Goal: Contribute content: Contribute content

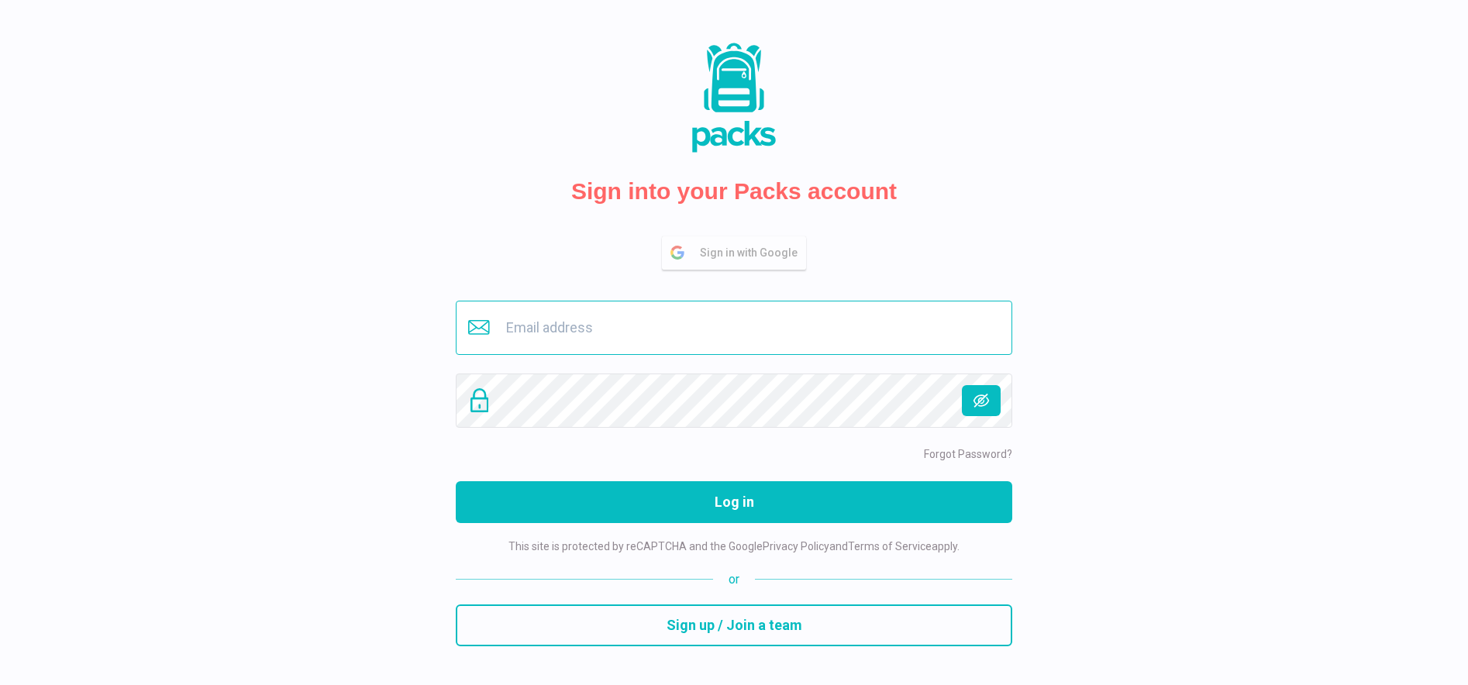
type input "[EMAIL_ADDRESS][DOMAIN_NAME]"
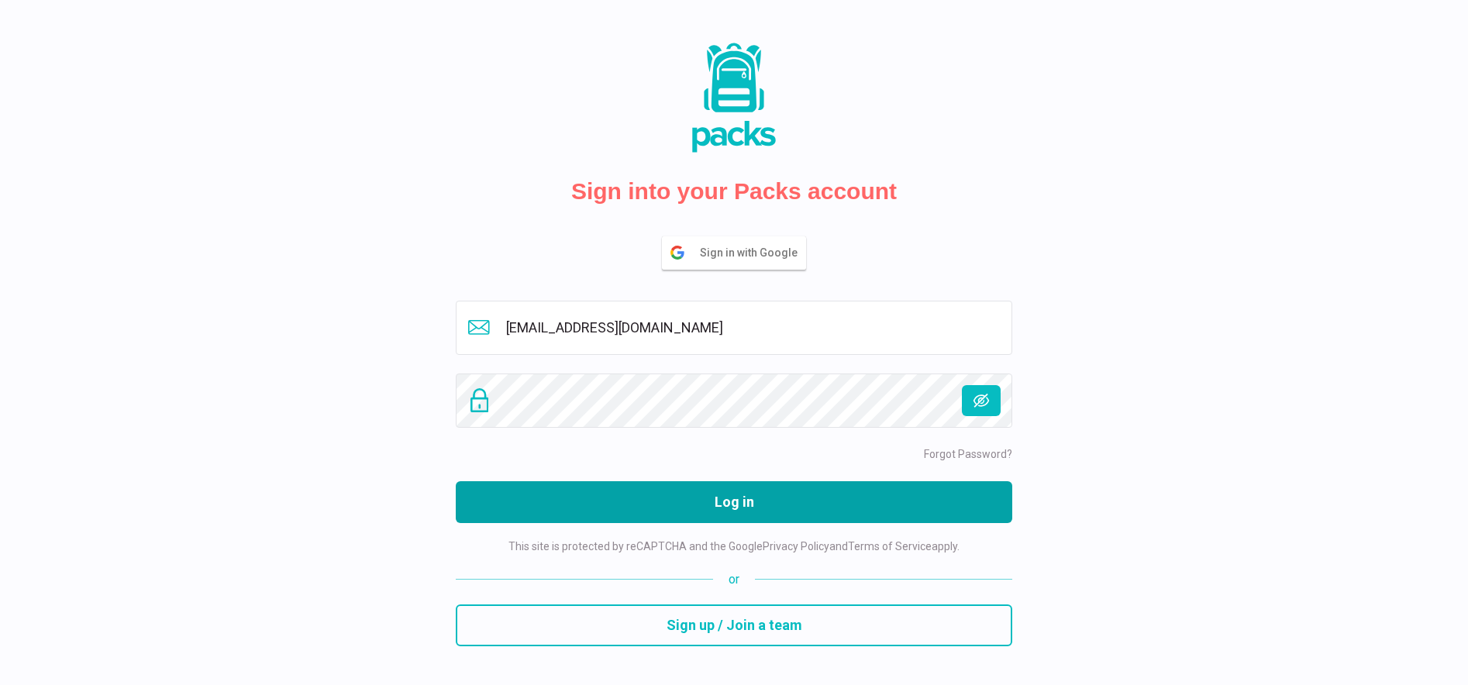
click at [680, 501] on button "Log in" at bounding box center [734, 502] width 556 height 42
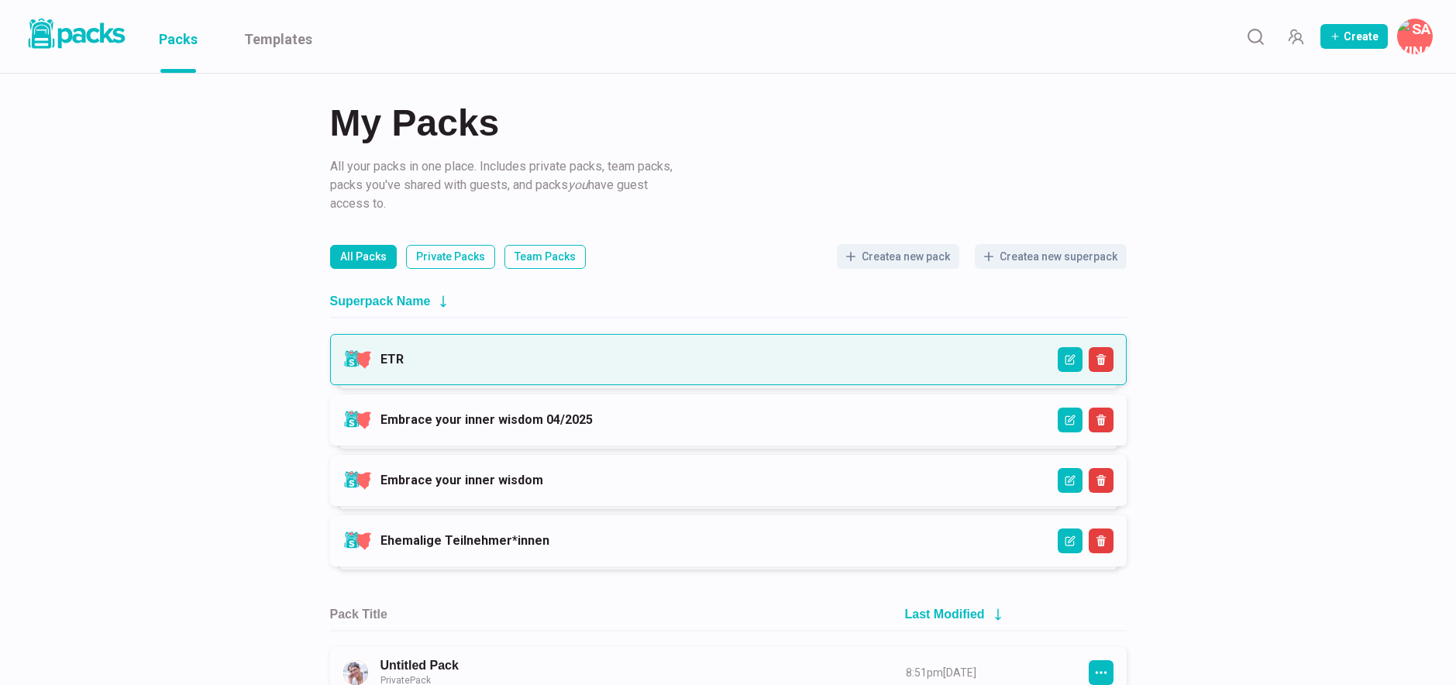
click at [404, 365] on link "ETR" at bounding box center [392, 359] width 23 height 15
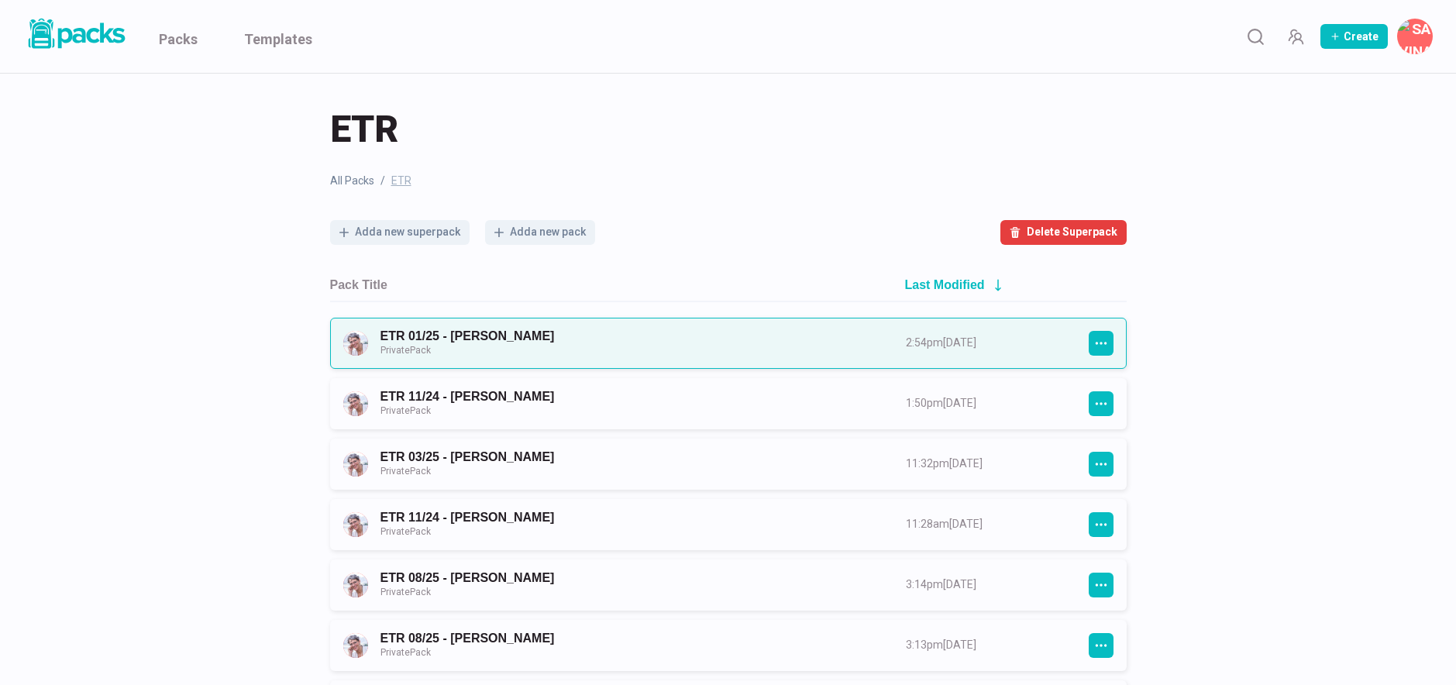
click at [540, 335] on link "ETR 01/25 - [PERSON_NAME] Private Pack" at bounding box center [630, 343] width 498 height 29
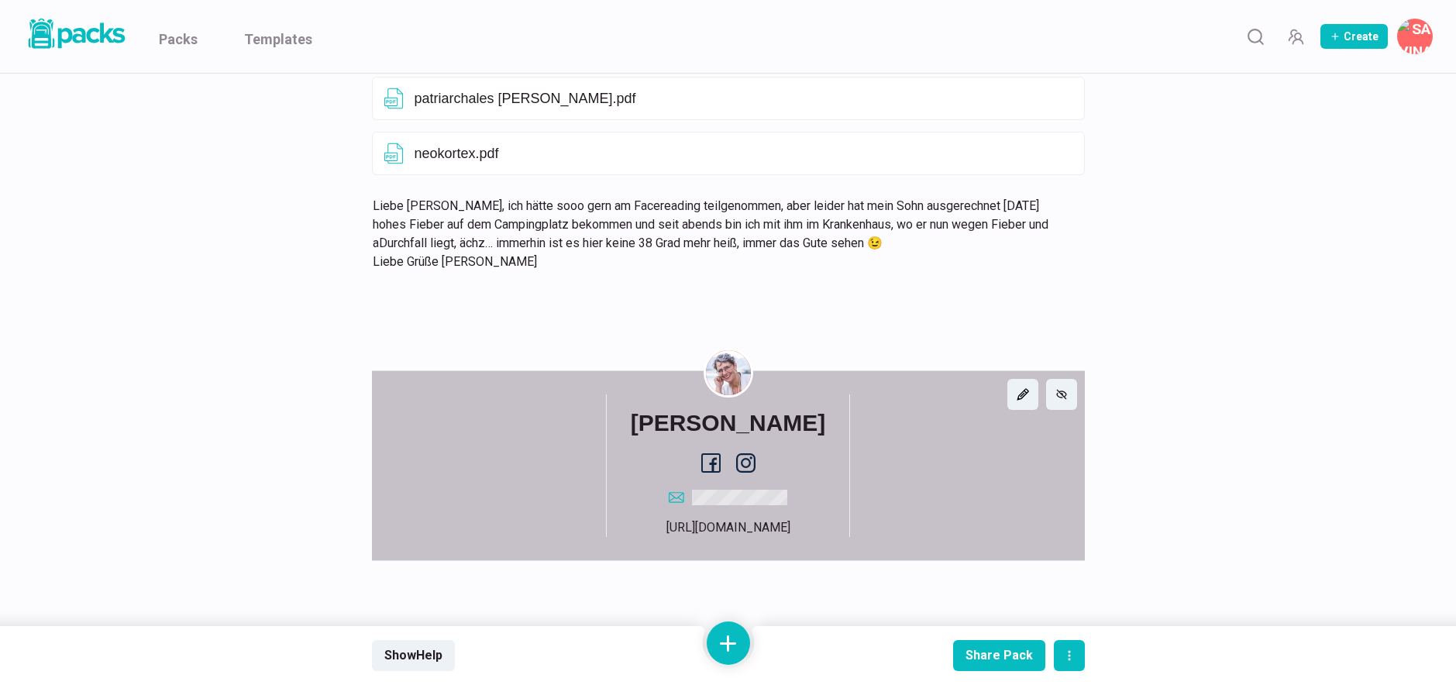
scroll to position [12386, 0]
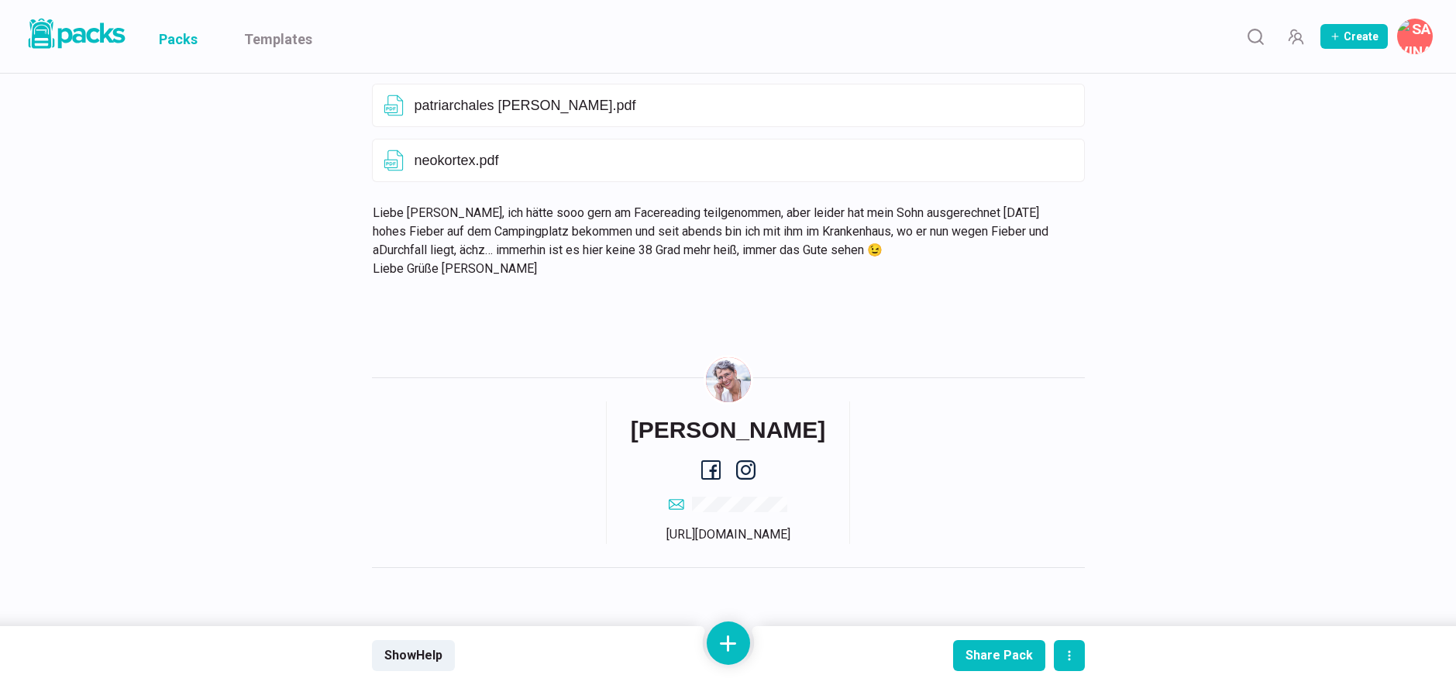
click at [172, 35] on link "Packs" at bounding box center [178, 36] width 39 height 73
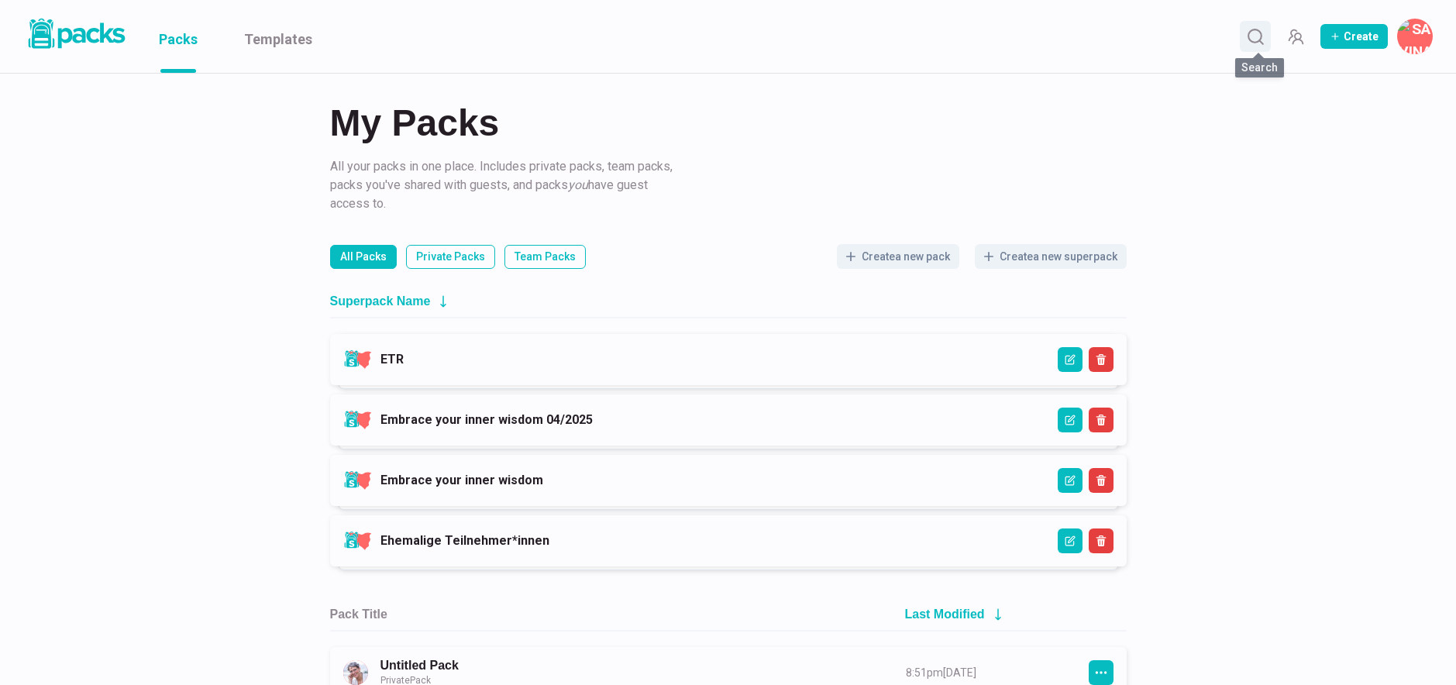
click at [1265, 39] on icon "Search" at bounding box center [1255, 36] width 19 height 19
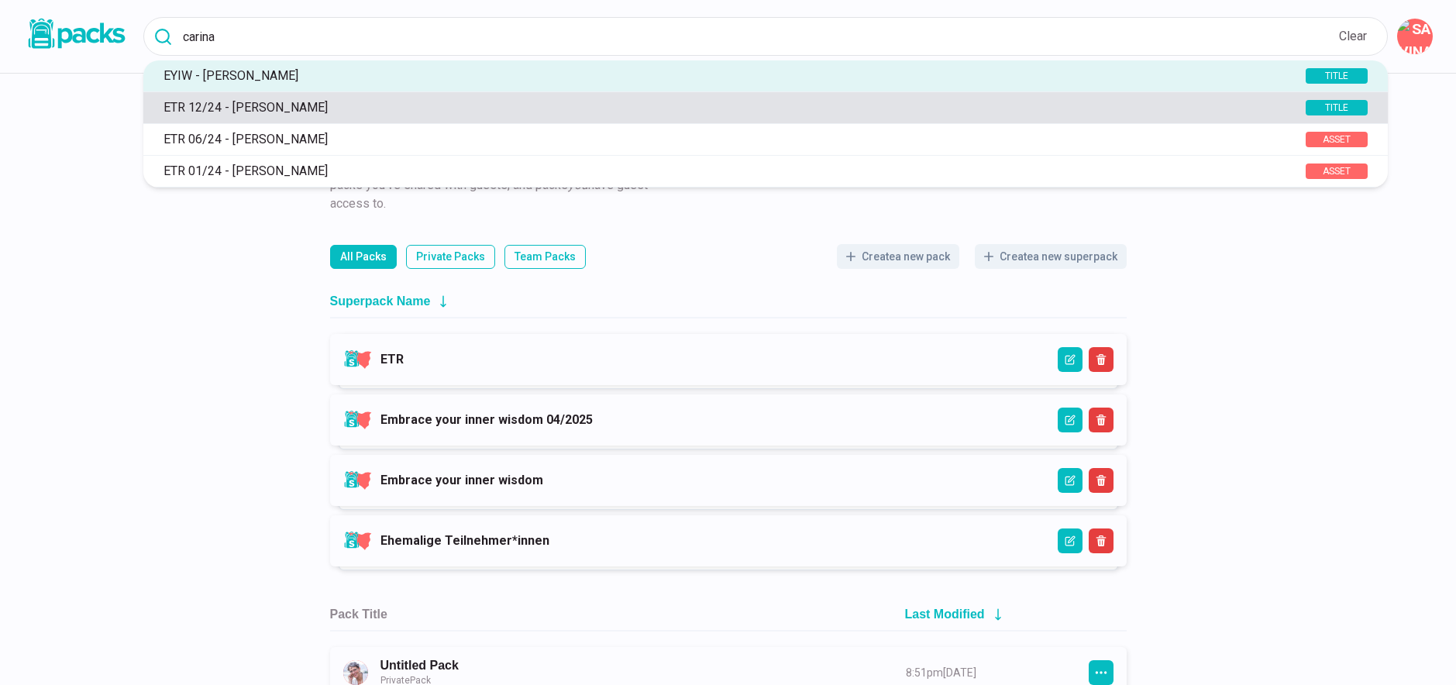
type input "carina"
click at [325, 107] on p "ETR 12/24 - Carina Becker" at bounding box center [702, 107] width 1093 height 15
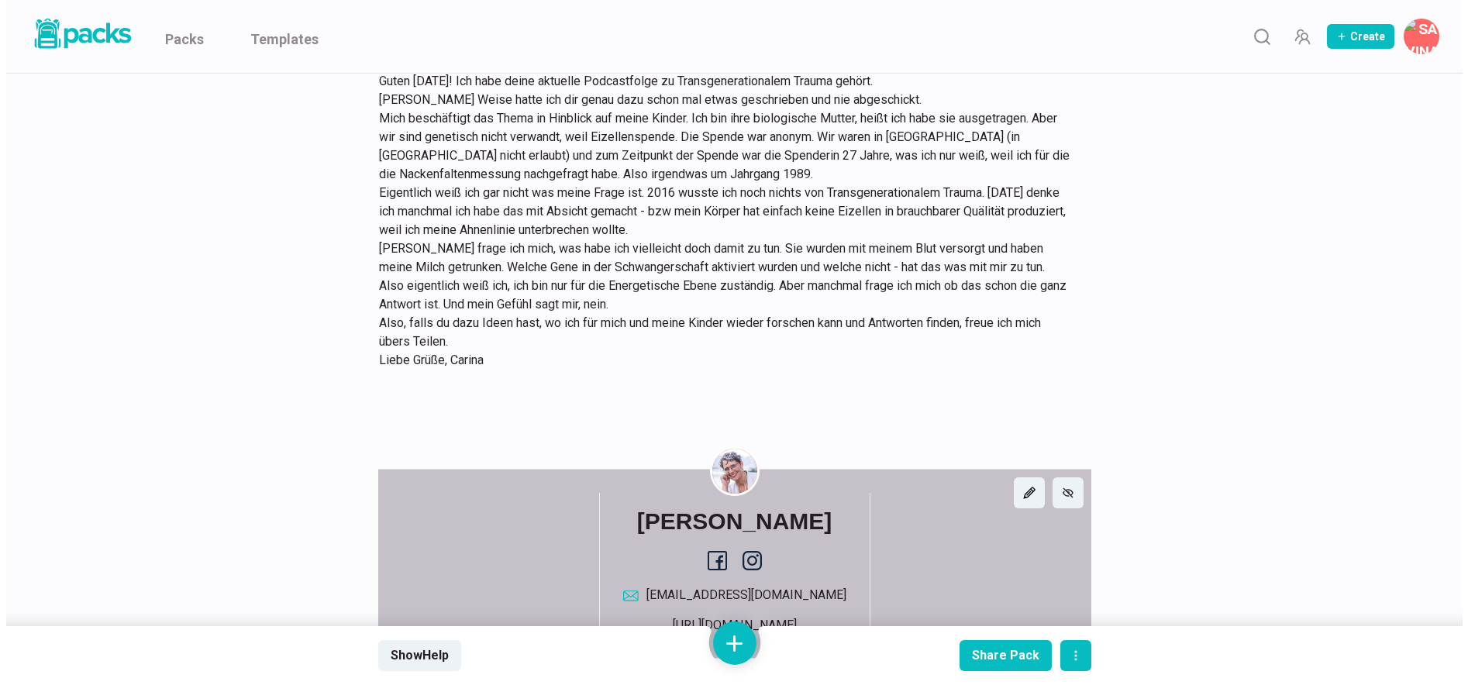
scroll to position [809, 0]
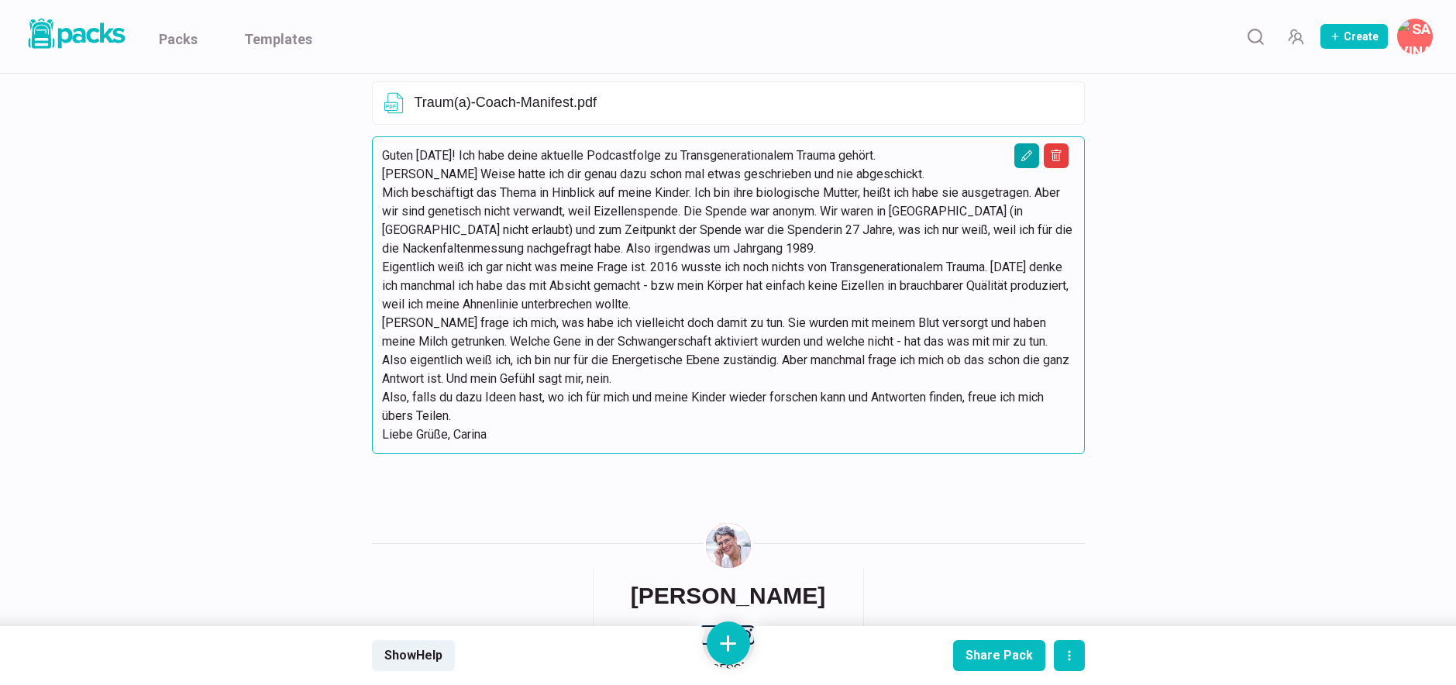
click at [1026, 162] on icon "Edit asset" at bounding box center [1027, 156] width 12 height 12
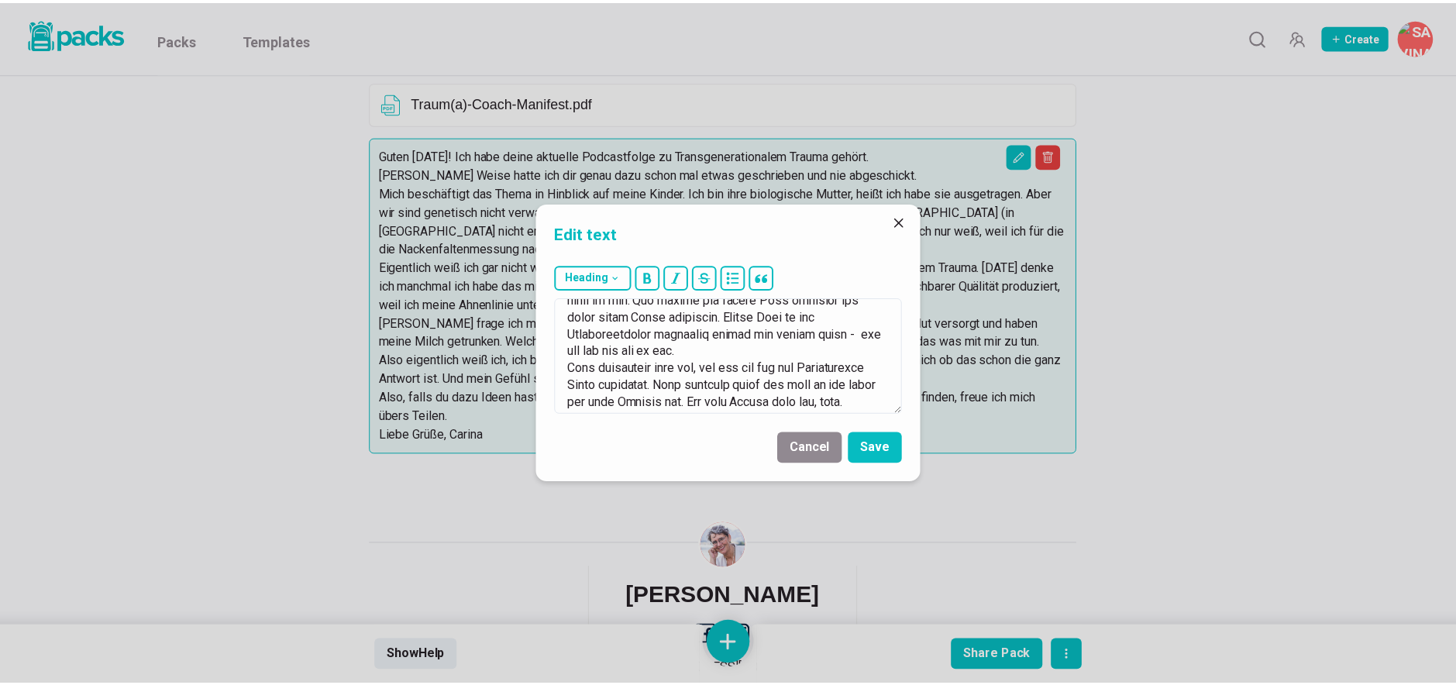
scroll to position [460, 0]
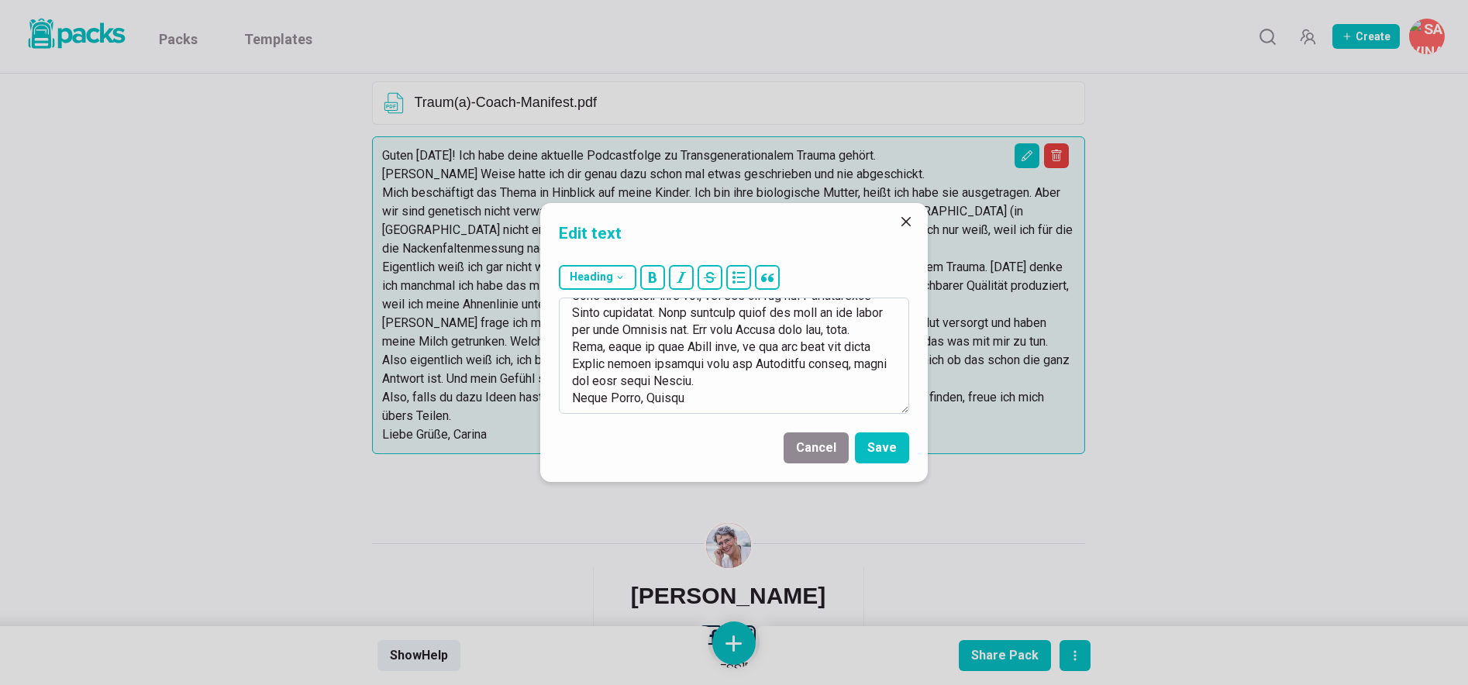
drag, startPoint x: 570, startPoint y: 311, endPoint x: 763, endPoint y: 406, distance: 214.5
click at [763, 406] on textarea at bounding box center [734, 356] width 350 height 116
click at [887, 251] on header "Edit text" at bounding box center [734, 230] width 388 height 55
click at [902, 222] on icon "Close" at bounding box center [905, 221] width 9 height 9
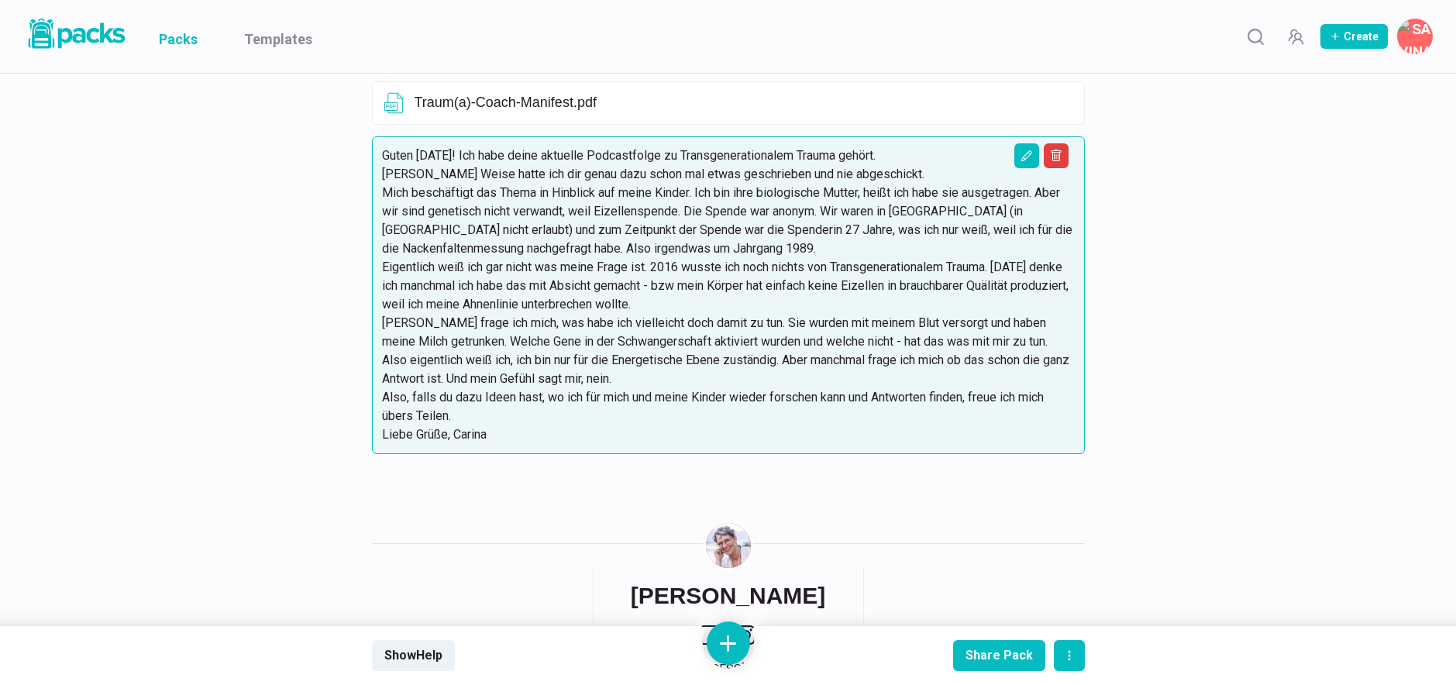
click at [174, 43] on link "Packs" at bounding box center [178, 36] width 39 height 73
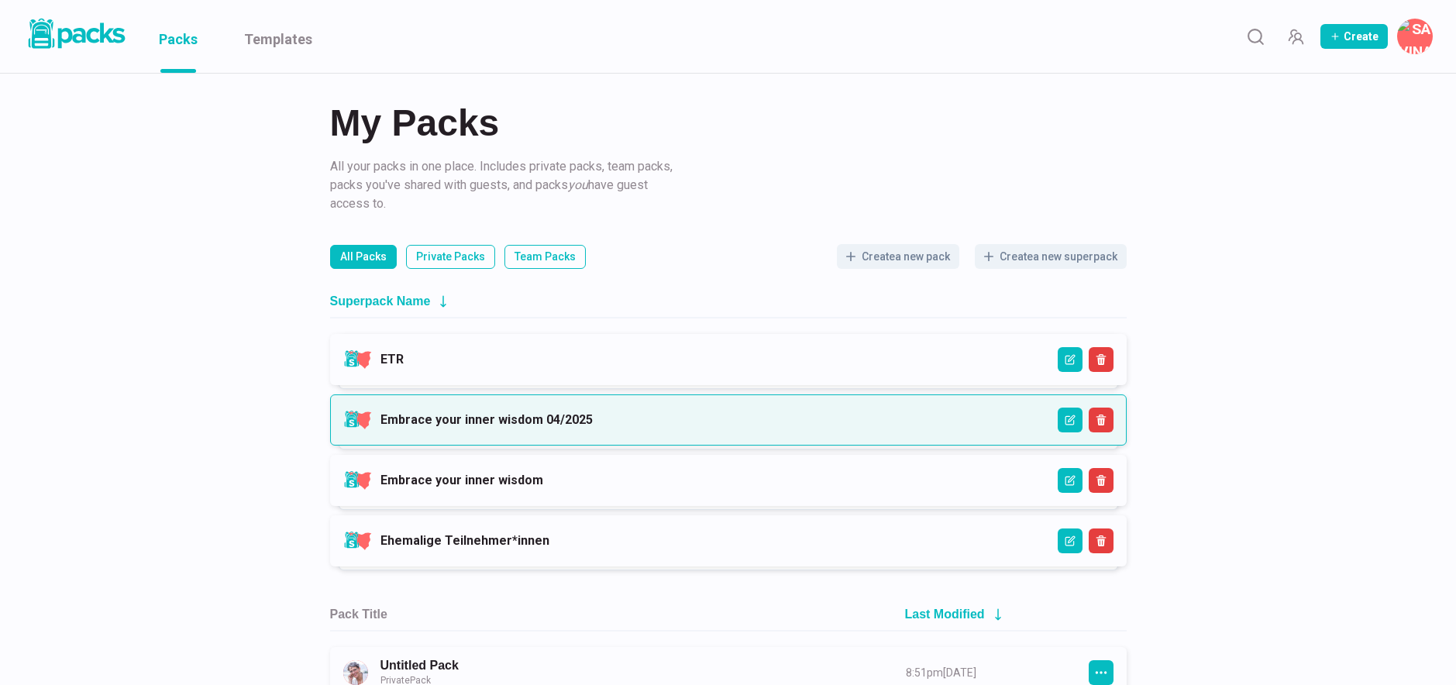
click at [483, 413] on link "Embrace your inner wisdom 04/2025" at bounding box center [487, 419] width 212 height 15
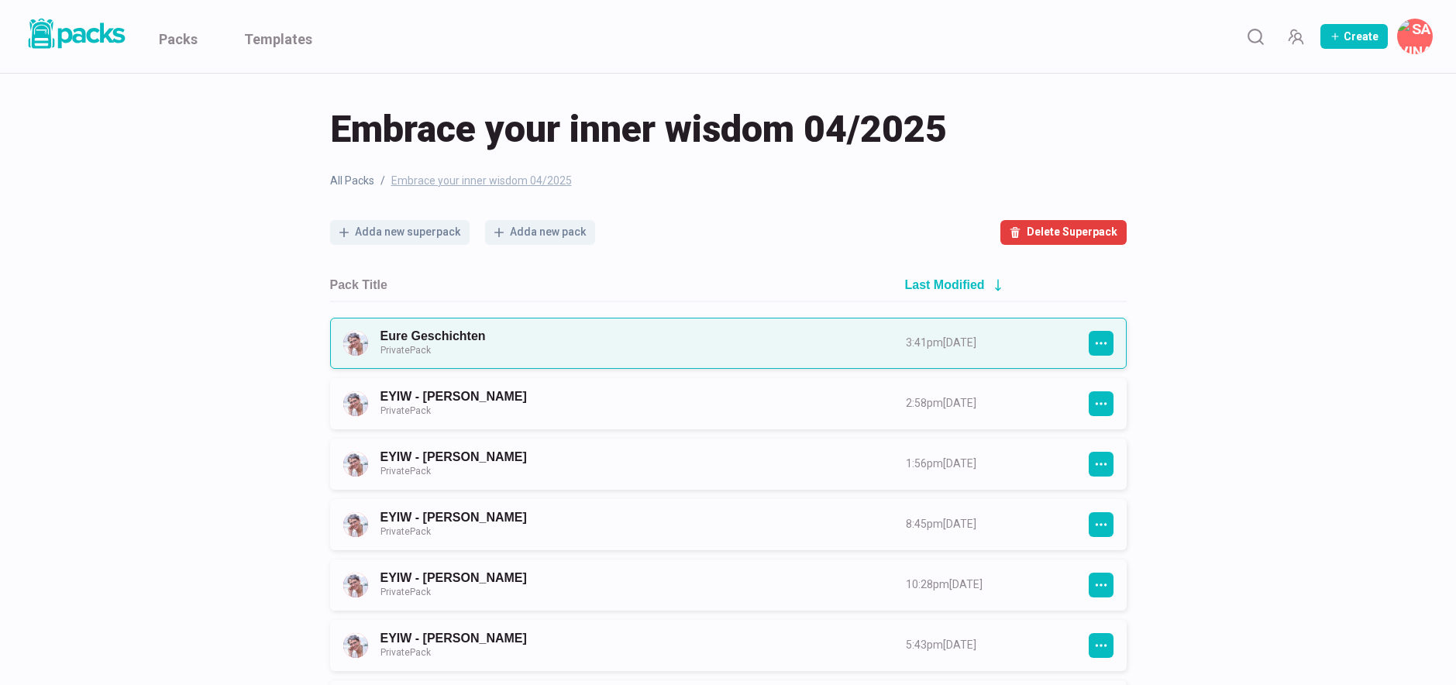
click at [532, 339] on link "Eure Geschichten Private Pack" at bounding box center [630, 343] width 498 height 29
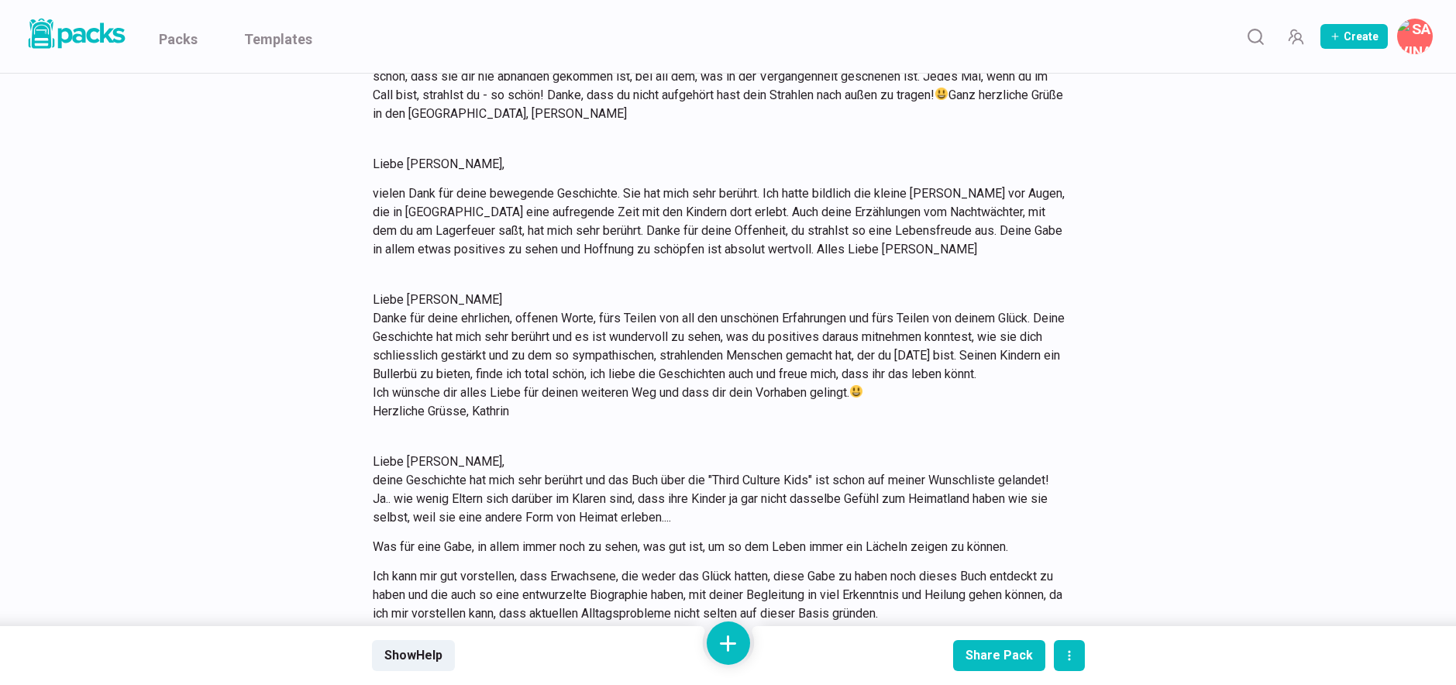
scroll to position [3151, 0]
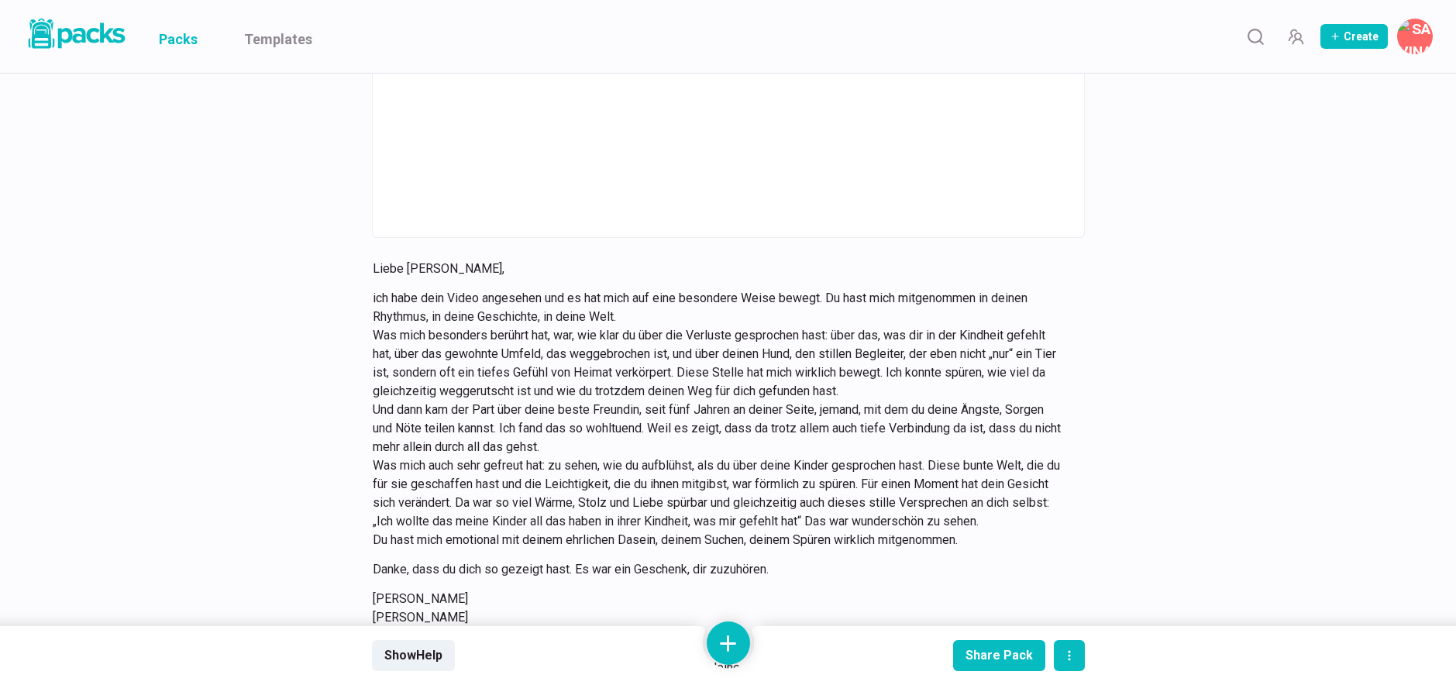
click at [182, 39] on link "Packs" at bounding box center [178, 36] width 39 height 73
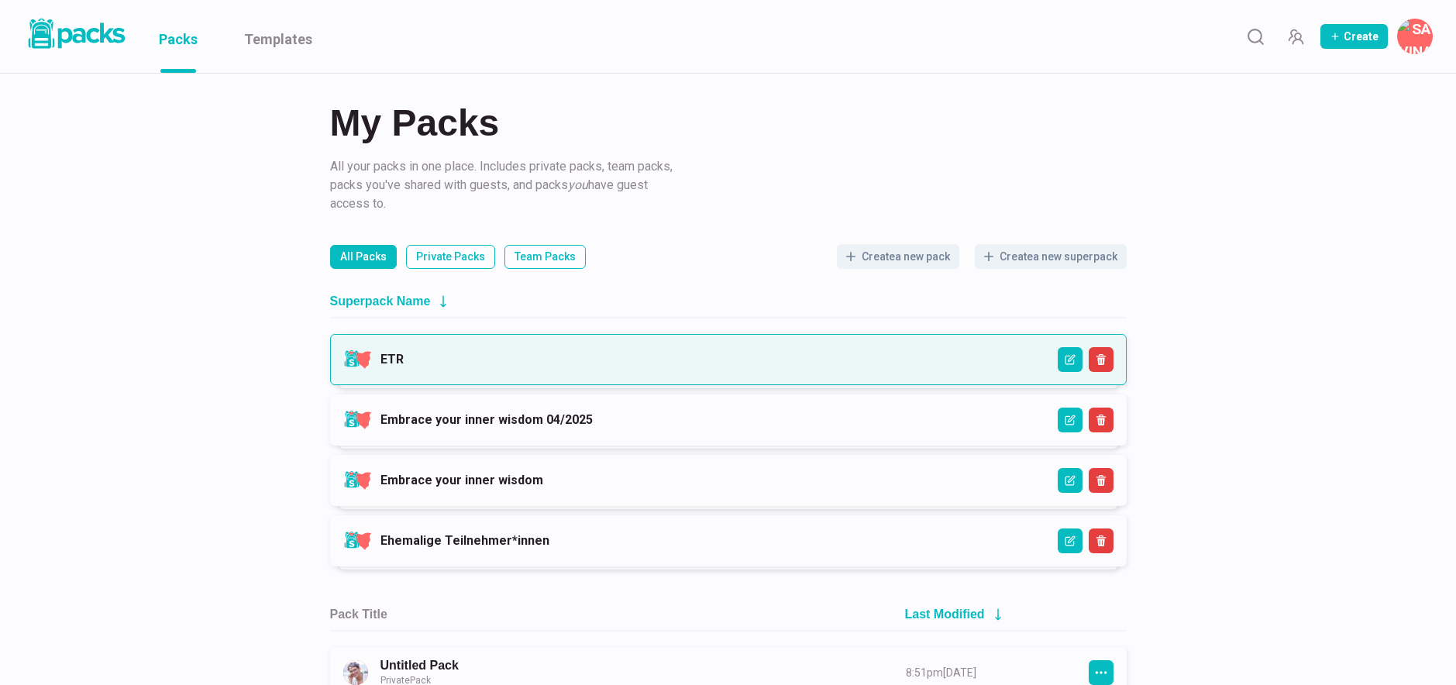
click at [404, 352] on link "ETR" at bounding box center [392, 359] width 23 height 15
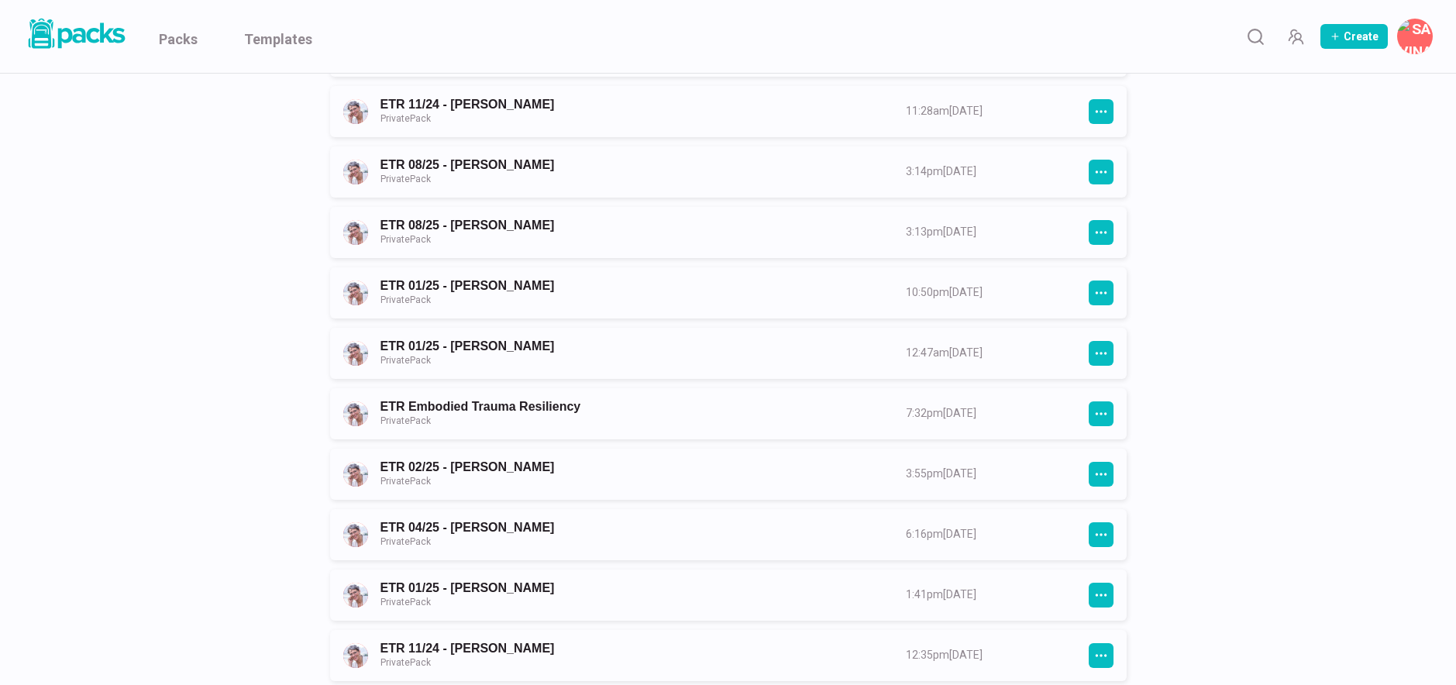
scroll to position [416, 0]
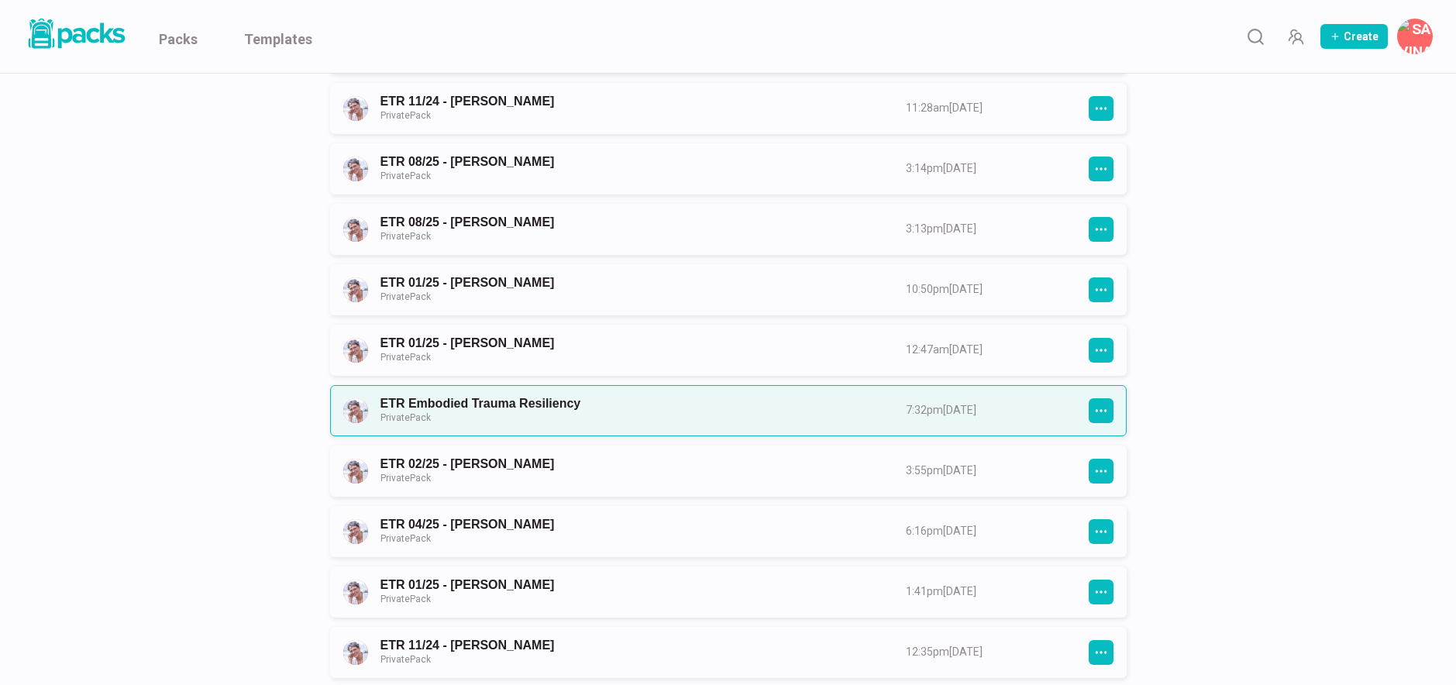
click at [634, 411] on link "ETR Embodied Trauma Resiliency Private Pack" at bounding box center [630, 410] width 498 height 29
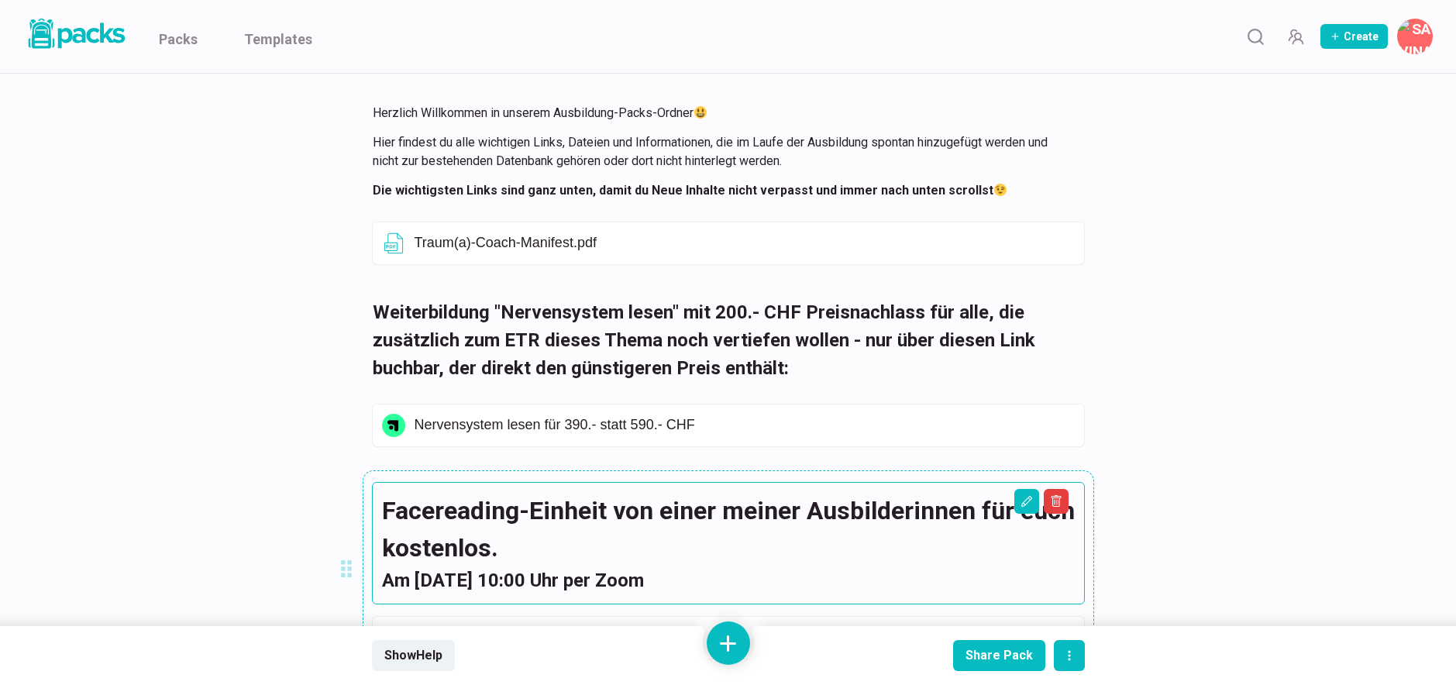
scroll to position [163, 0]
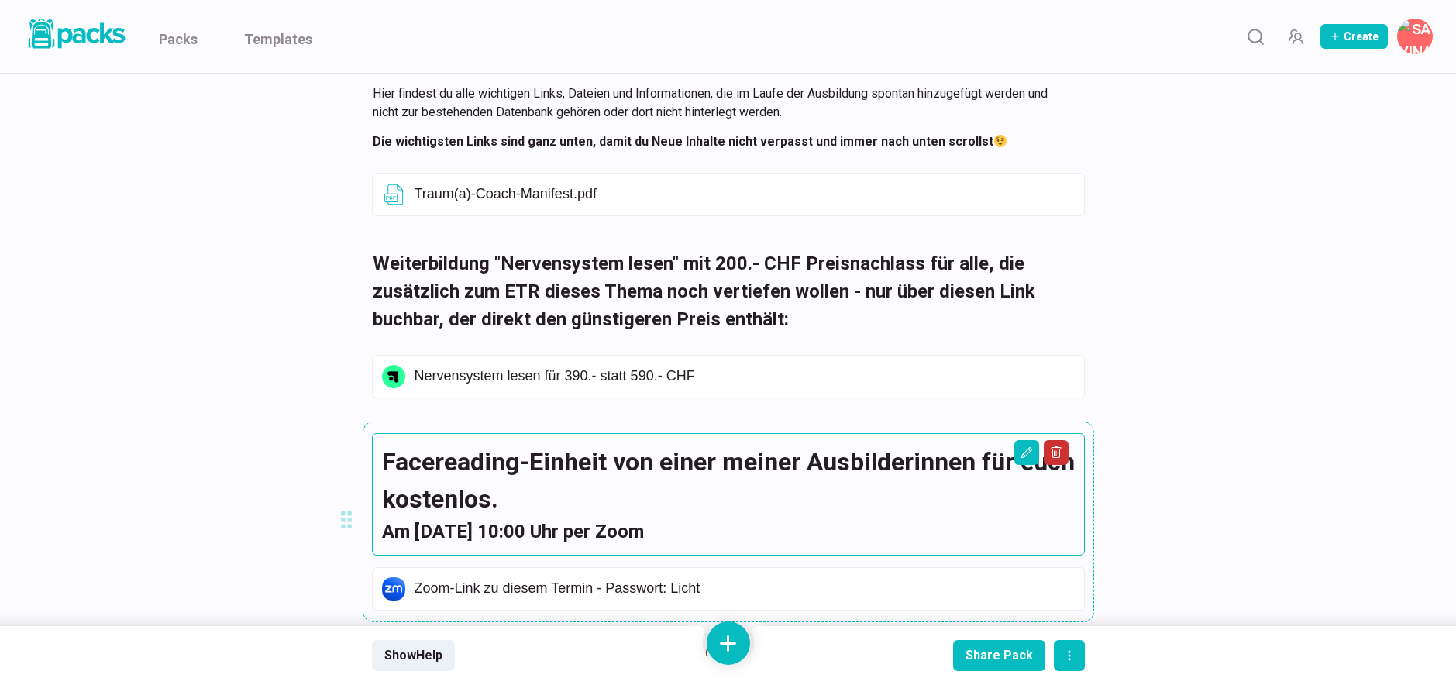
click at [1058, 455] on icon "Delete asset" at bounding box center [1056, 453] width 5 height 5
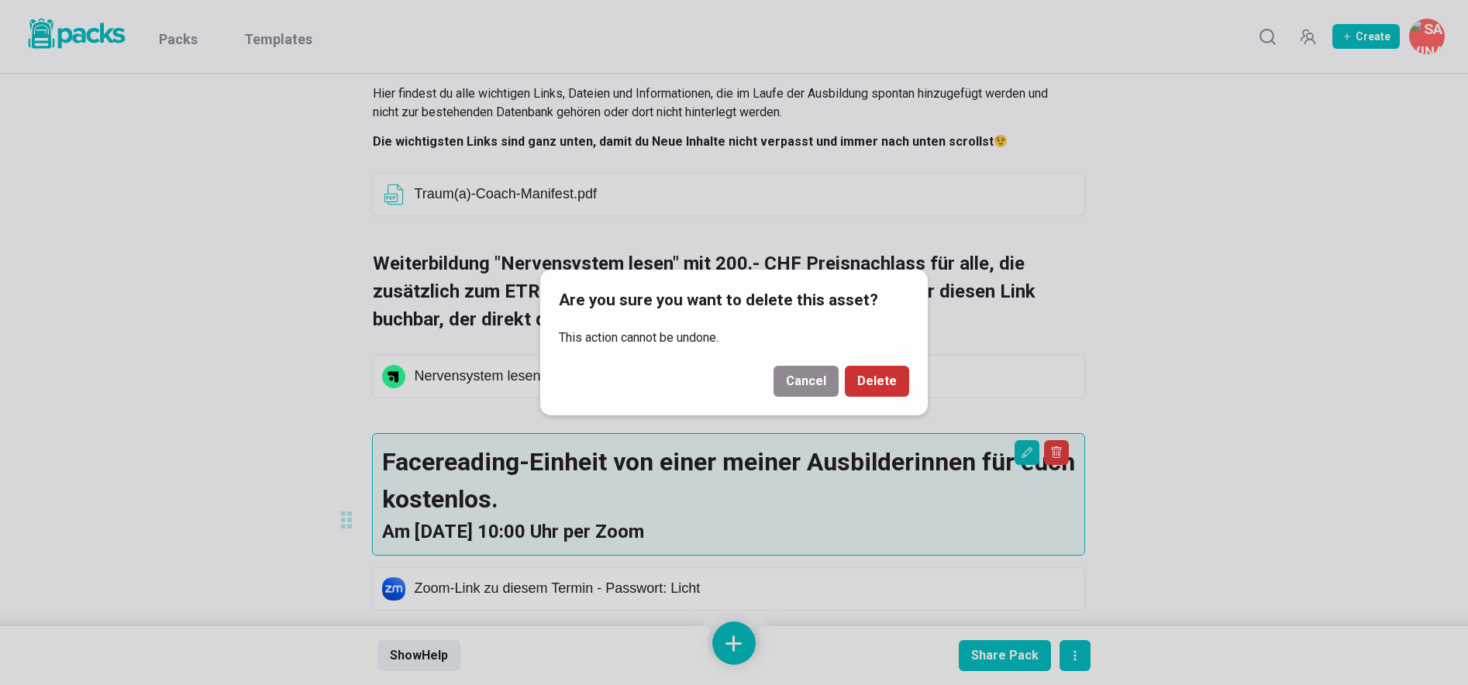
click at [891, 384] on button "Delete" at bounding box center [877, 381] width 64 height 31
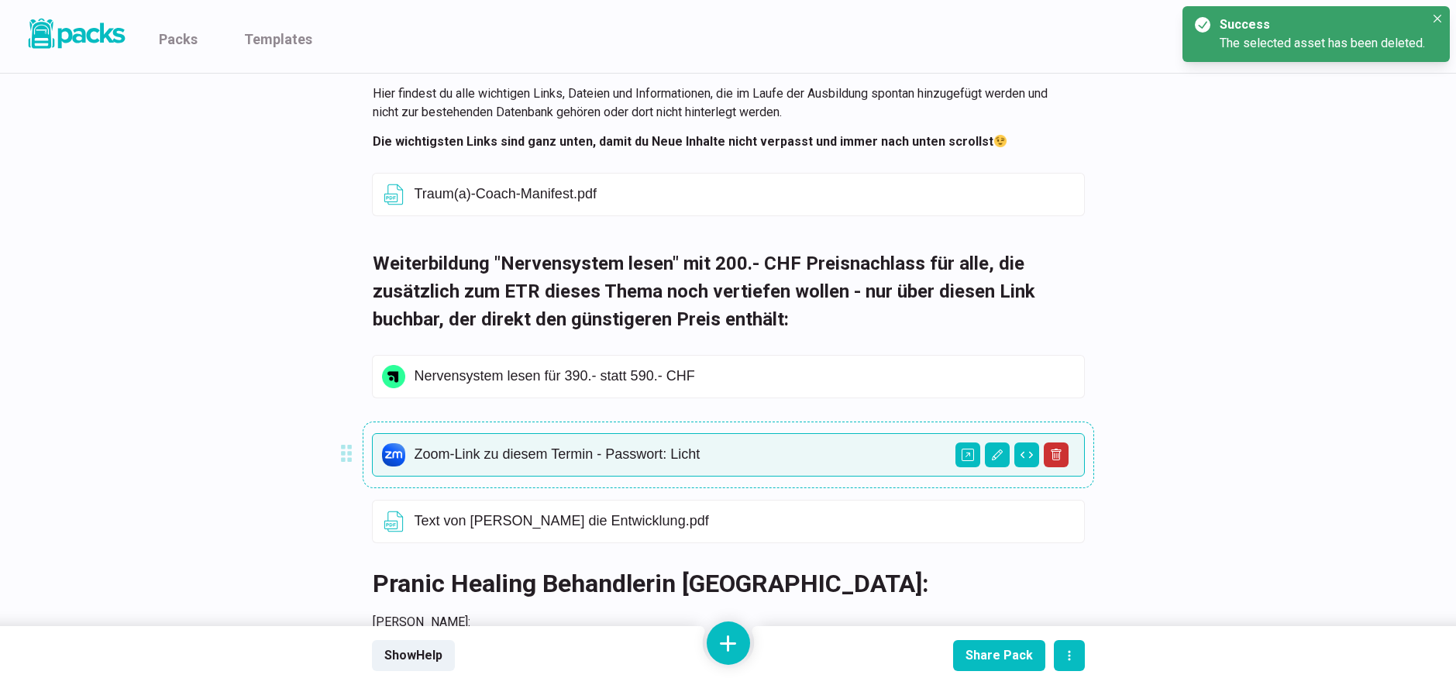
click at [1060, 452] on icon "Delete asset" at bounding box center [1056, 455] width 10 height 12
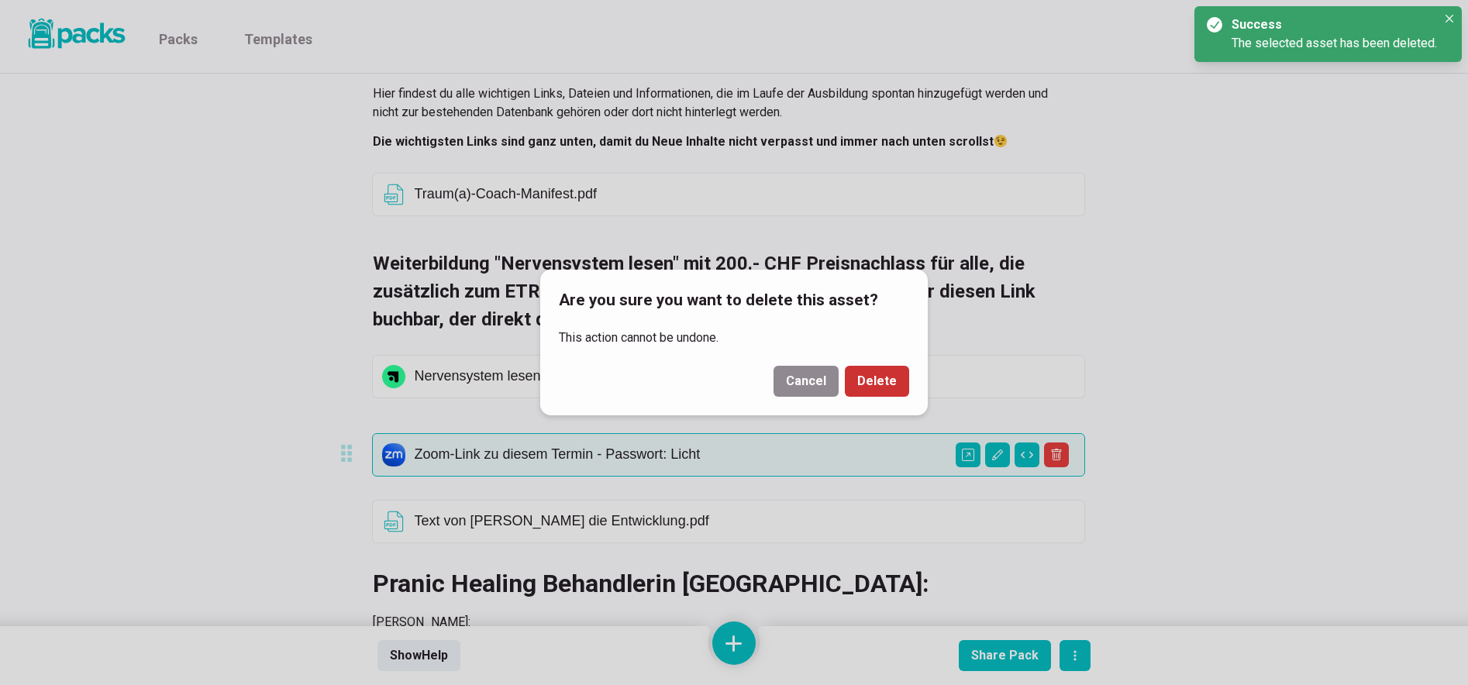
click at [882, 383] on button "Delete" at bounding box center [877, 381] width 64 height 31
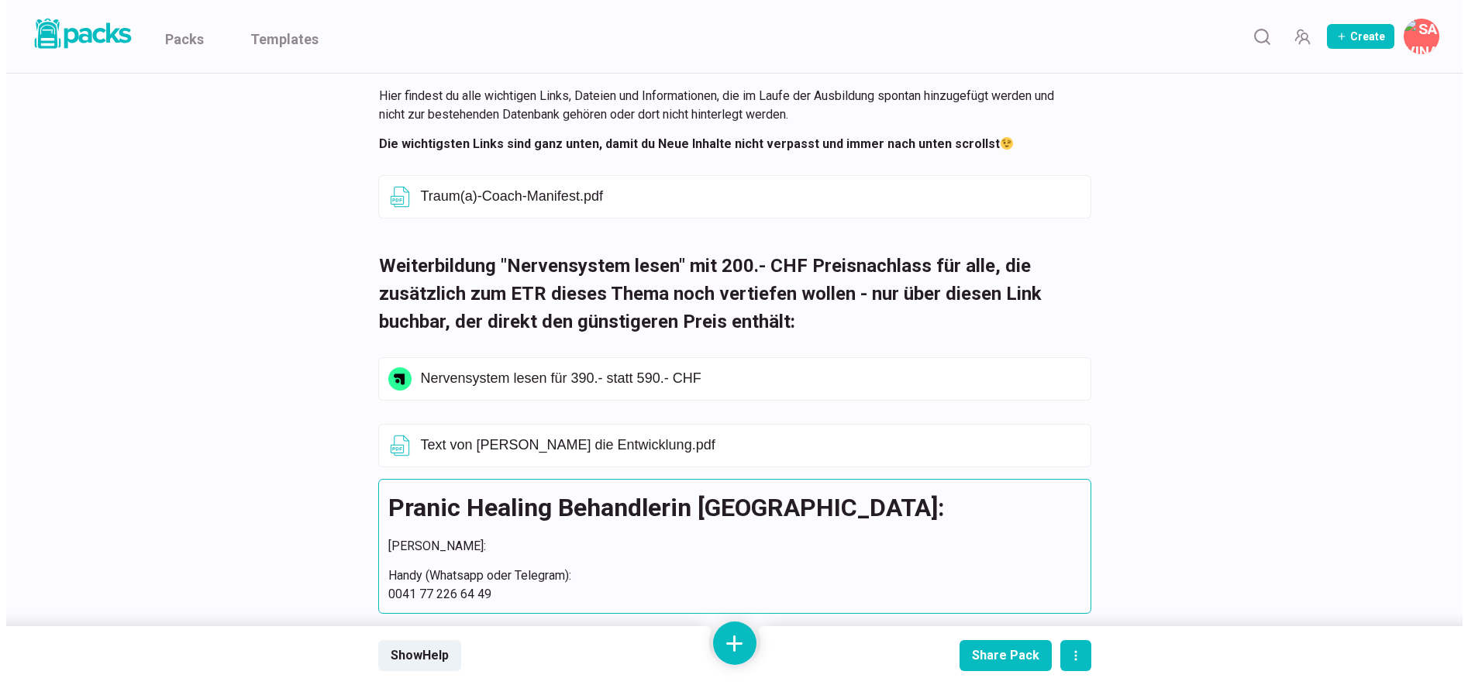
scroll to position [157, 0]
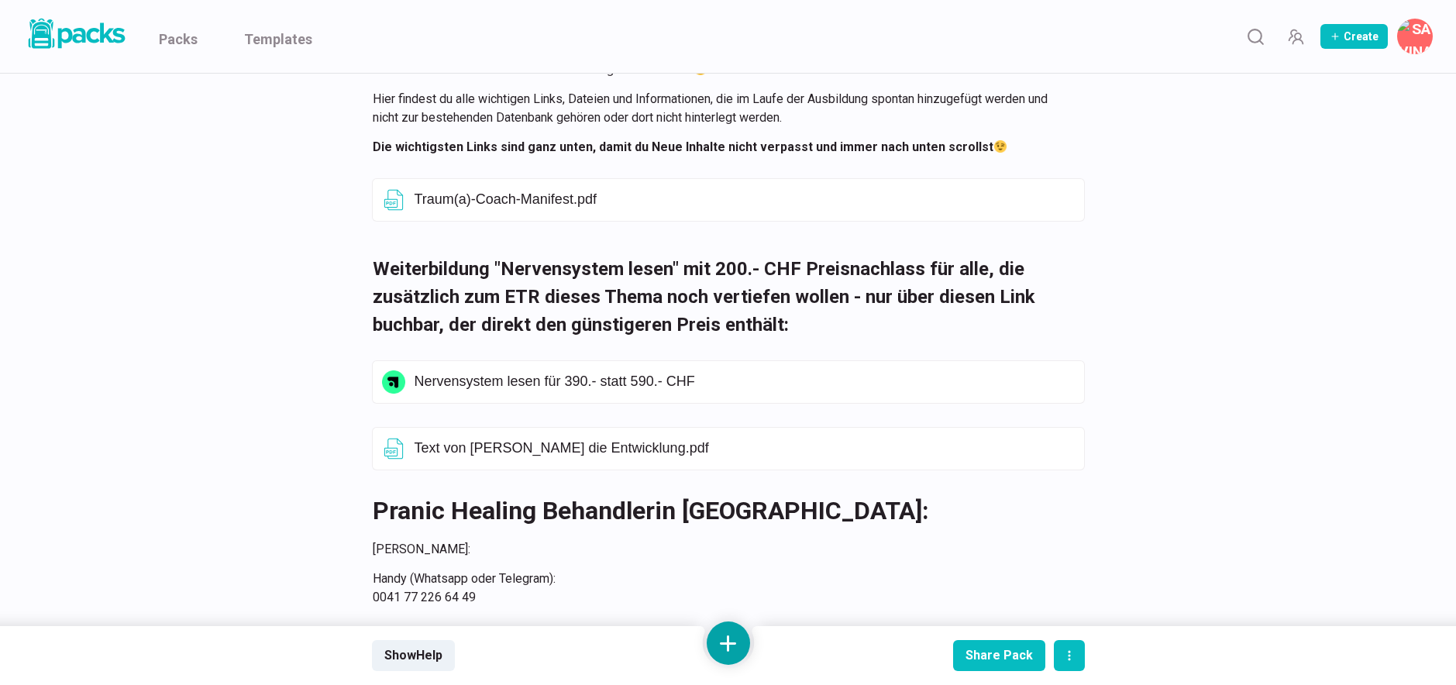
click at [728, 646] on button at bounding box center [728, 643] width 43 height 43
click at [722, 484] on button "Add text" at bounding box center [729, 480] width 138 height 38
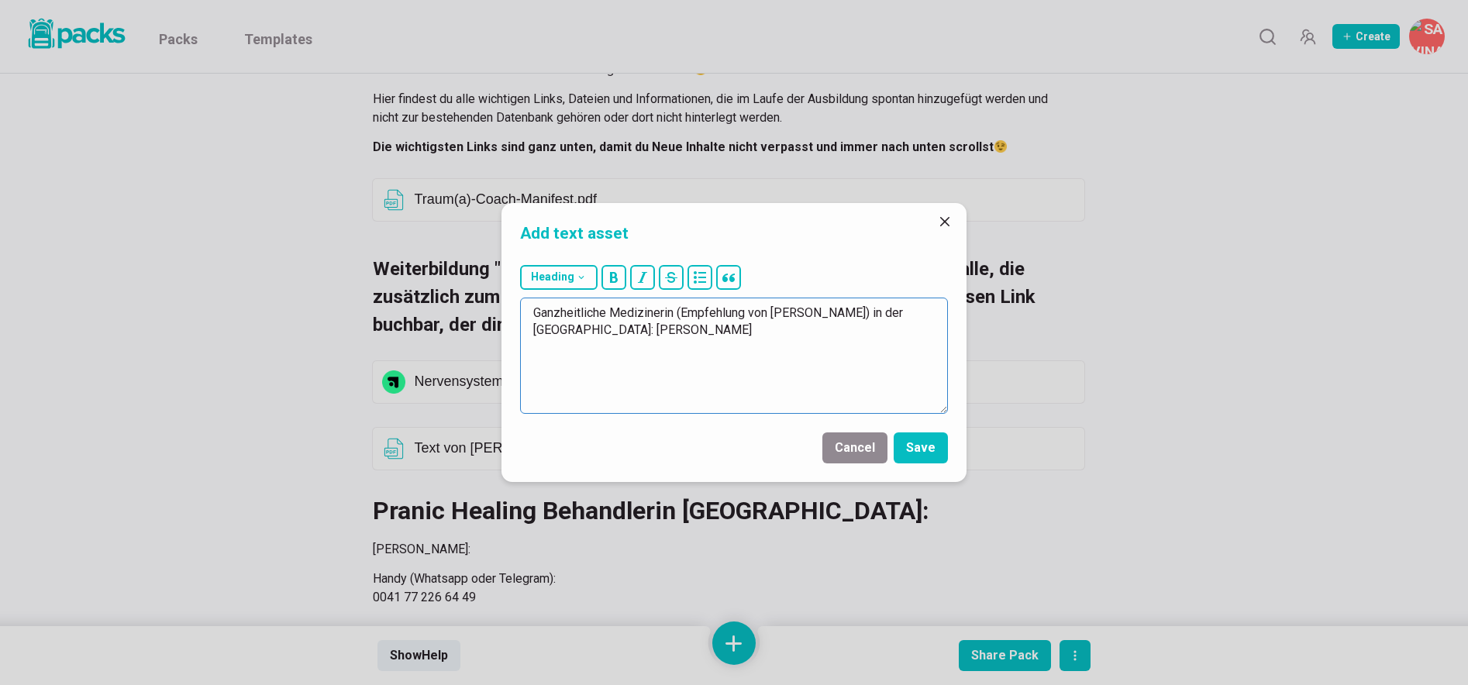
drag, startPoint x: 668, startPoint y: 346, endPoint x: 526, endPoint y: 308, distance: 147.0
click at [526, 308] on textarea "Ganzheitliche Medizinerin (Empfehlung von Lisa) in der Schweiz: Frau Dr. Heidel…" at bounding box center [734, 356] width 428 height 116
click at [570, 283] on button "Heading" at bounding box center [559, 277] width 78 height 25
click at [569, 351] on button "## H2" at bounding box center [563, 354] width 84 height 39
type textarea "## Ganzheitliche Medizinerin (Empfehlung von Lisa) in der Schweiz: Frau Dr. Hei…"
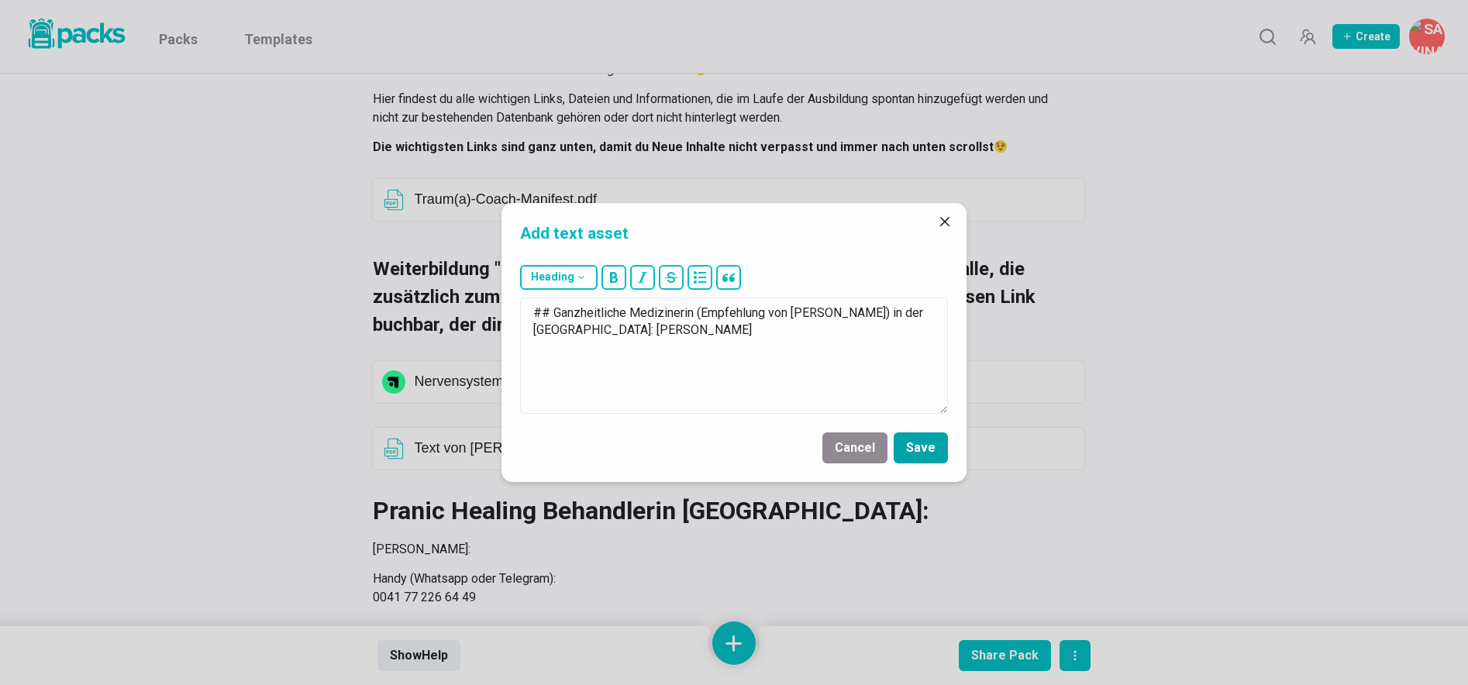
click at [924, 442] on button "Save" at bounding box center [921, 447] width 54 height 31
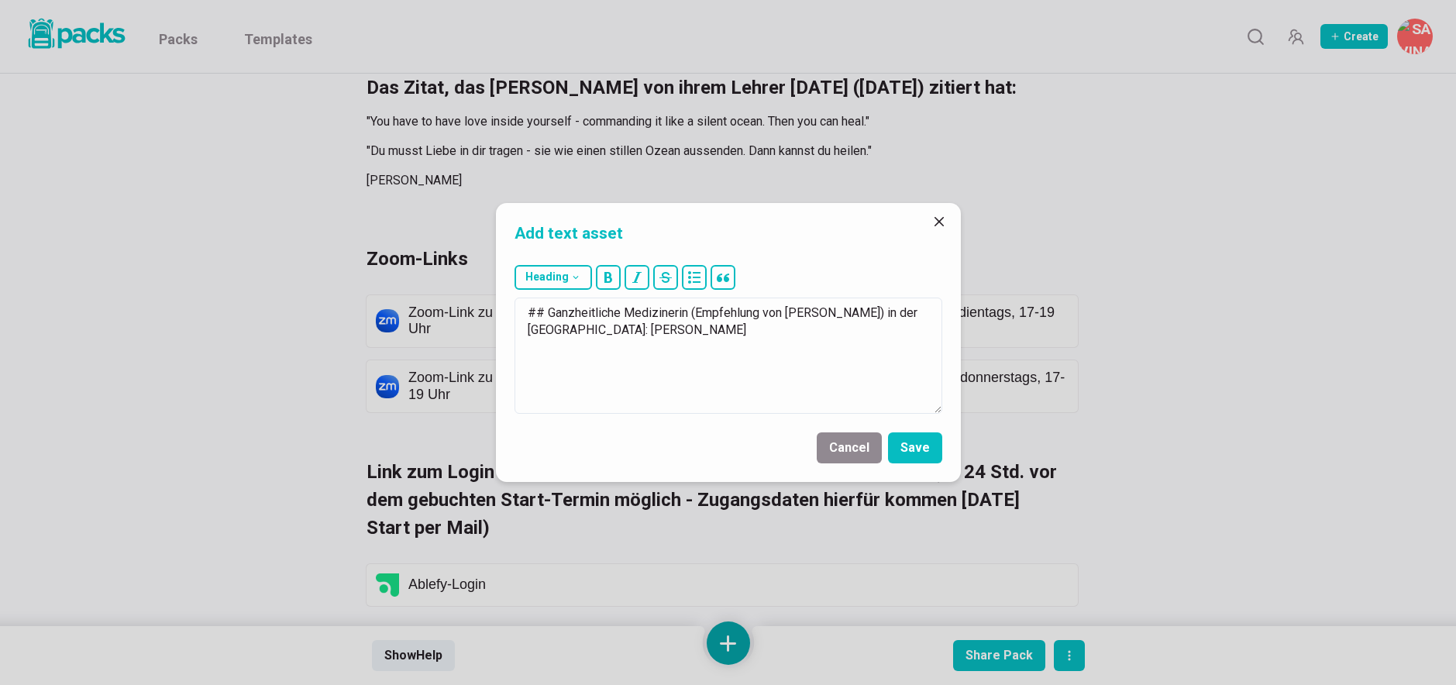
scroll to position [3661, 0]
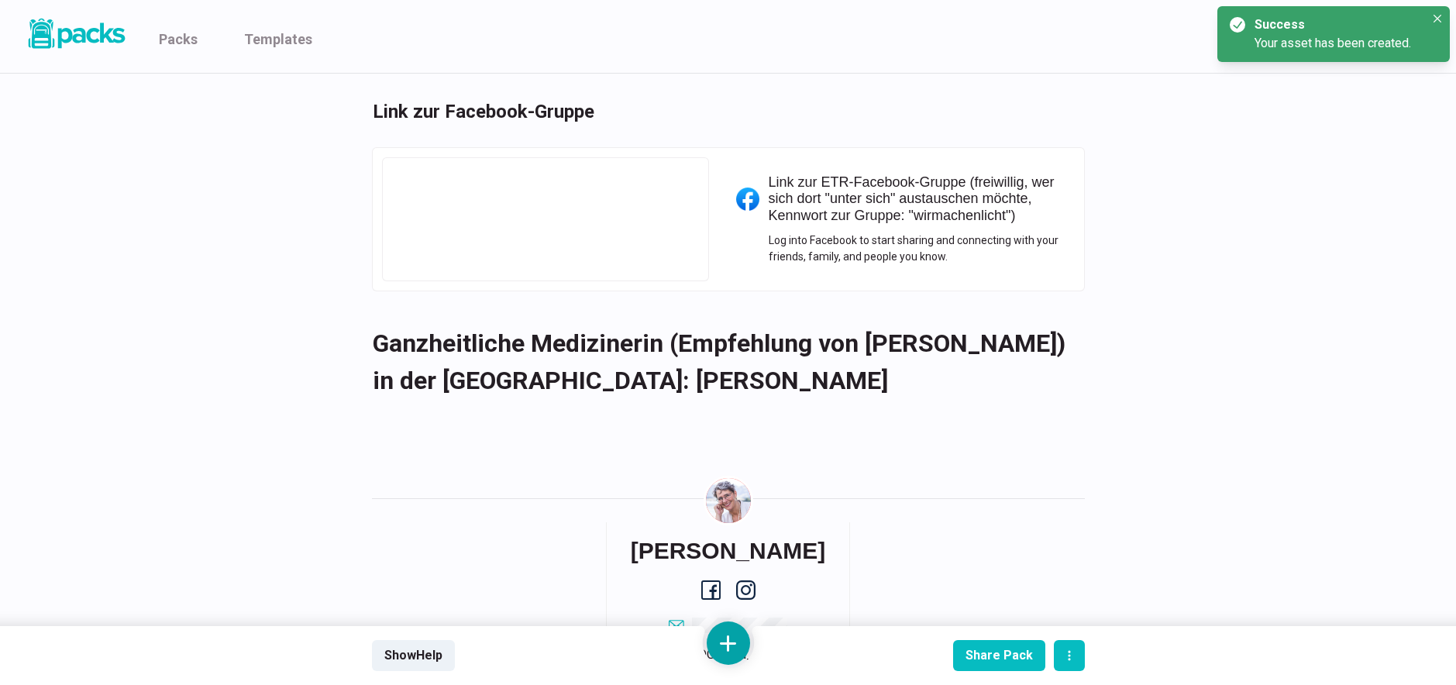
click at [736, 642] on button at bounding box center [728, 643] width 43 height 43
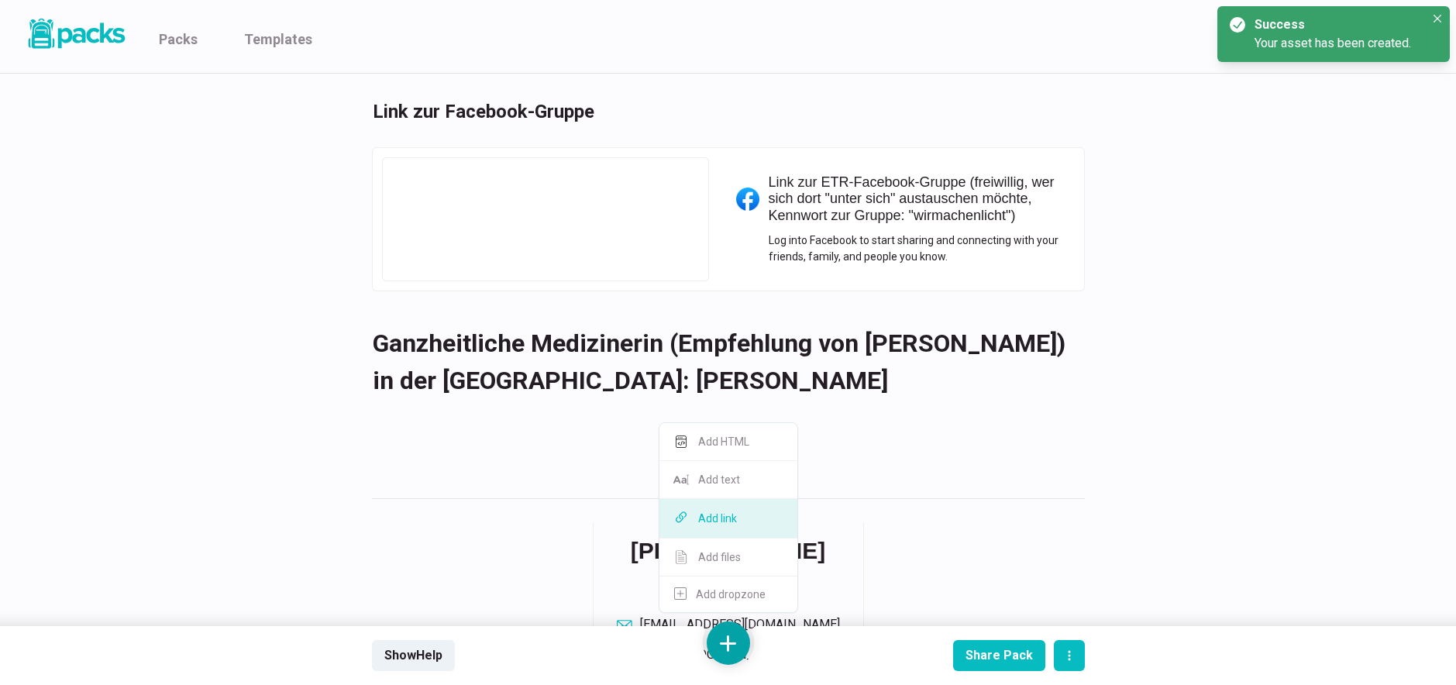
click at [740, 515] on button "Add link" at bounding box center [729, 519] width 138 height 40
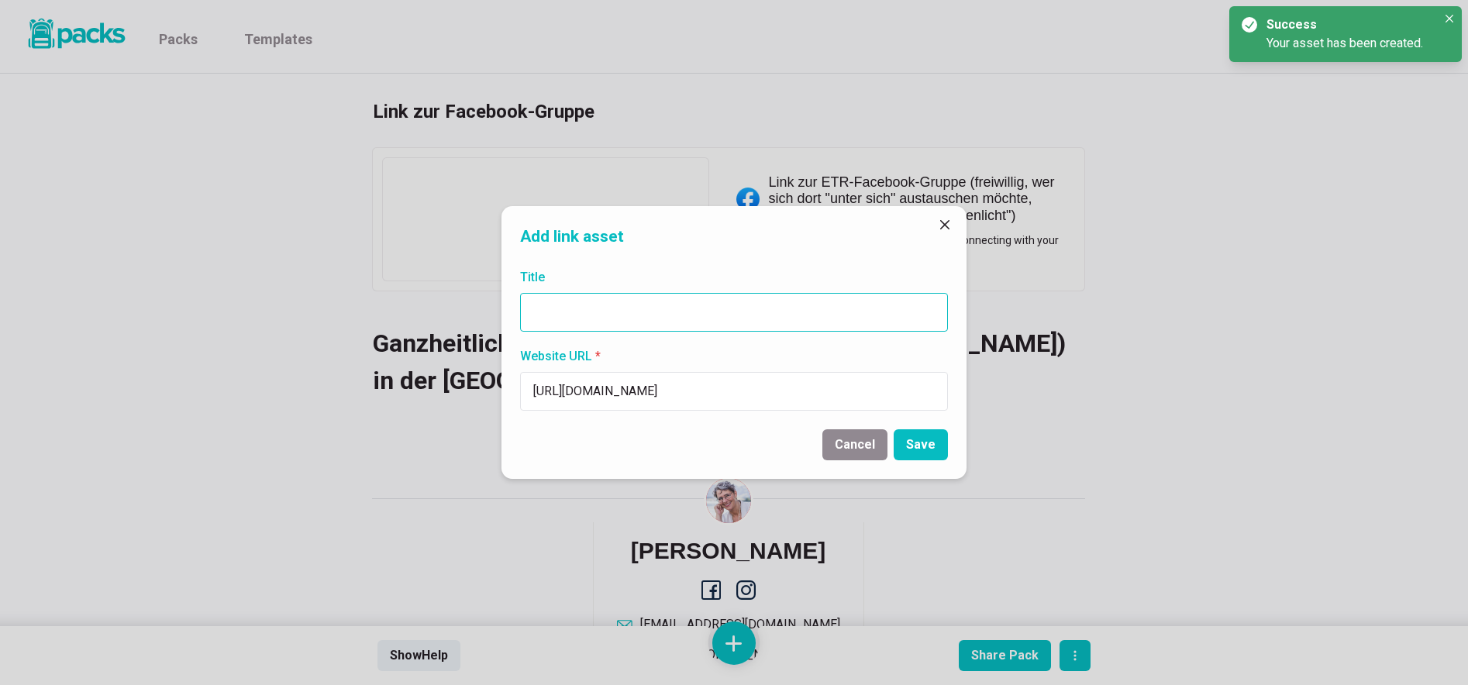
type input "https://www.healthpointag.ch"
click at [672, 317] on input "Title" at bounding box center [734, 312] width 428 height 39
paste input "https://www.healthpointag.ch"
type input "https://www.healthpointag.ch"
click at [917, 454] on button "Save" at bounding box center [921, 444] width 54 height 31
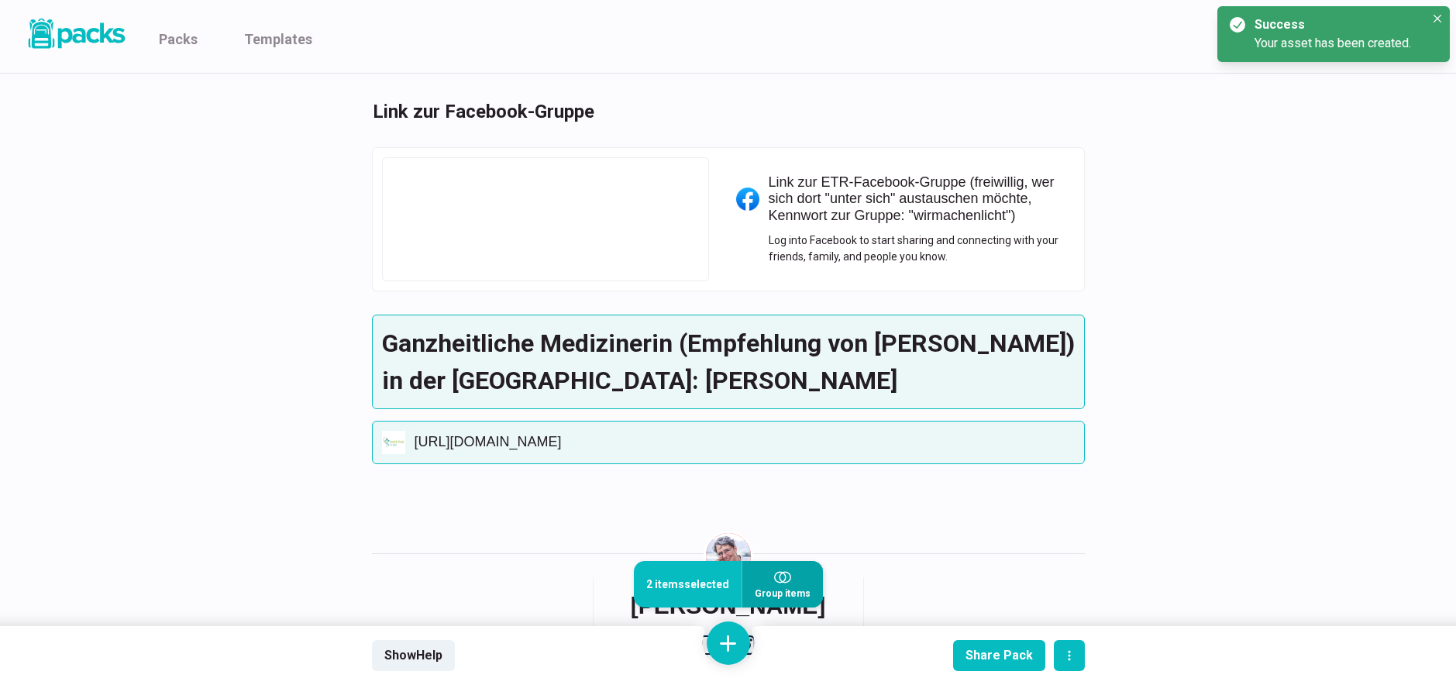
click at [777, 580] on icon "button" at bounding box center [782, 577] width 17 height 17
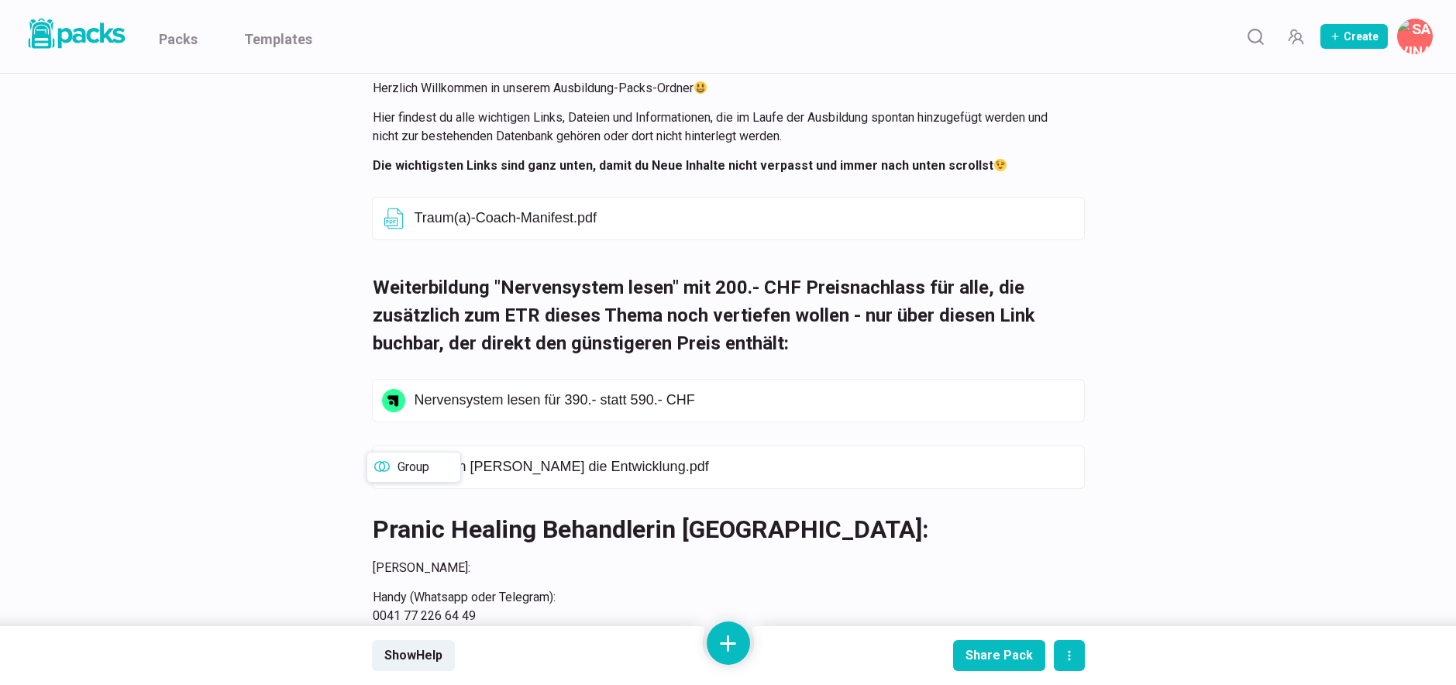
scroll to position [191, 0]
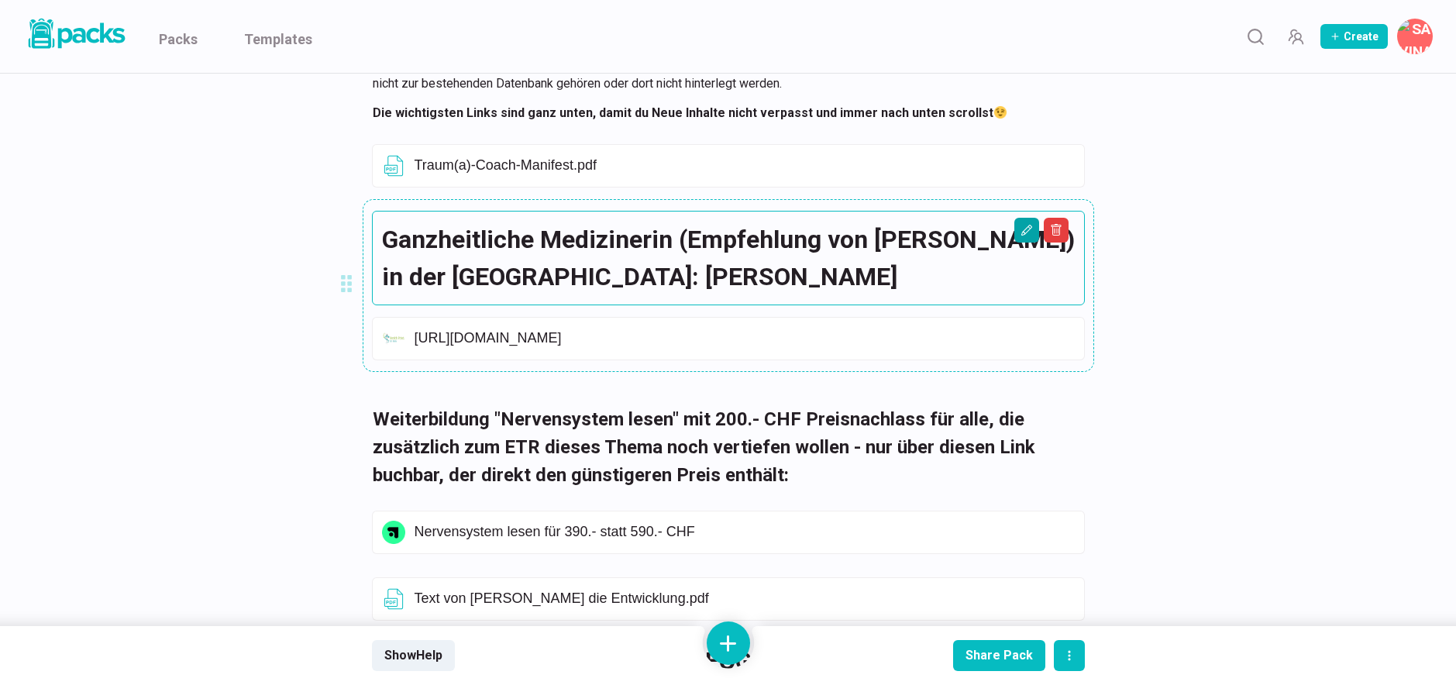
click at [1028, 230] on icon "Edit asset" at bounding box center [1027, 230] width 12 height 12
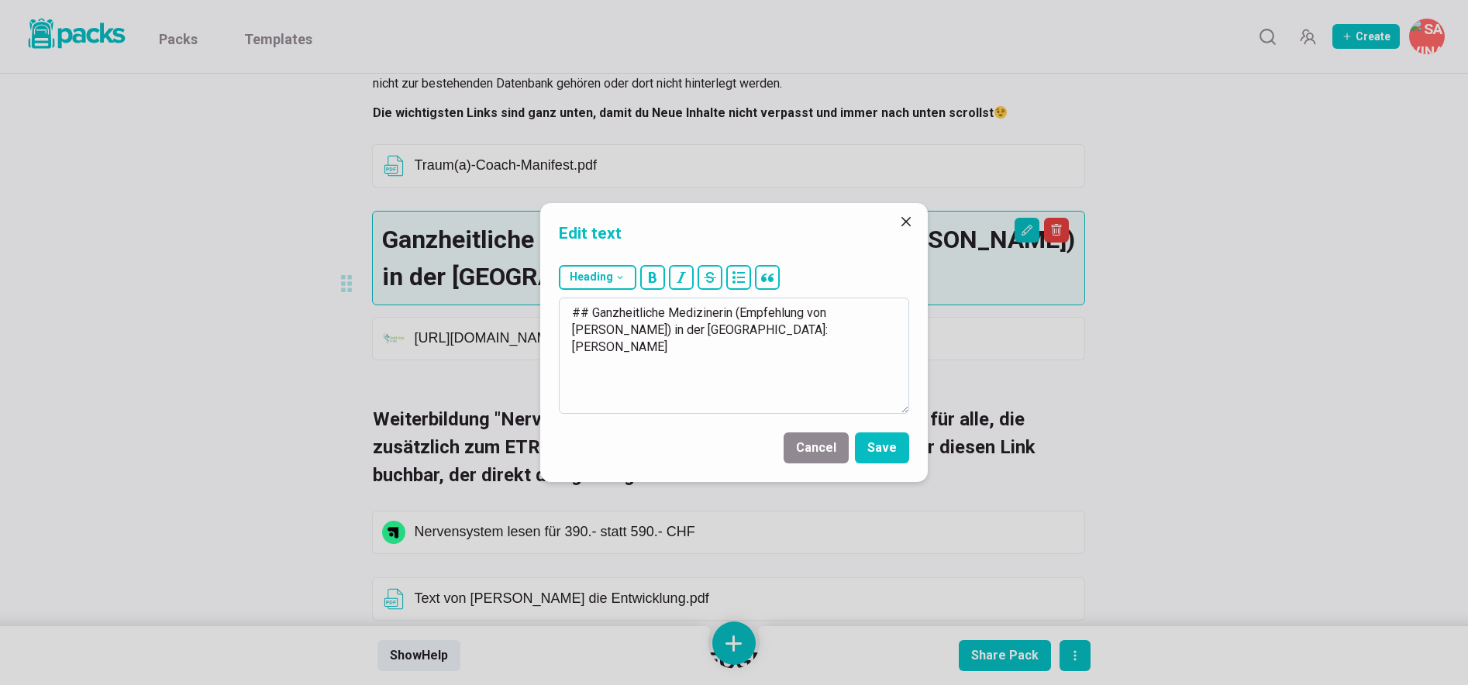
drag, startPoint x: 766, startPoint y: 329, endPoint x: 567, endPoint y: 299, distance: 202.1
click at [549, 311] on div "Heading # H1 ## H2 ### H3 ## Ganzheitliche Medizinerin (Empfehlung von Lisa) in…" at bounding box center [734, 339] width 388 height 161
click at [609, 282] on button "Heading" at bounding box center [598, 277] width 78 height 25
click at [599, 321] on button "# H1" at bounding box center [602, 315] width 84 height 39
type textarea "# Ganzheitliche Medizinerin (Empfehlung von Lisa) in der Schweiz: Frau Dr. Heid…"
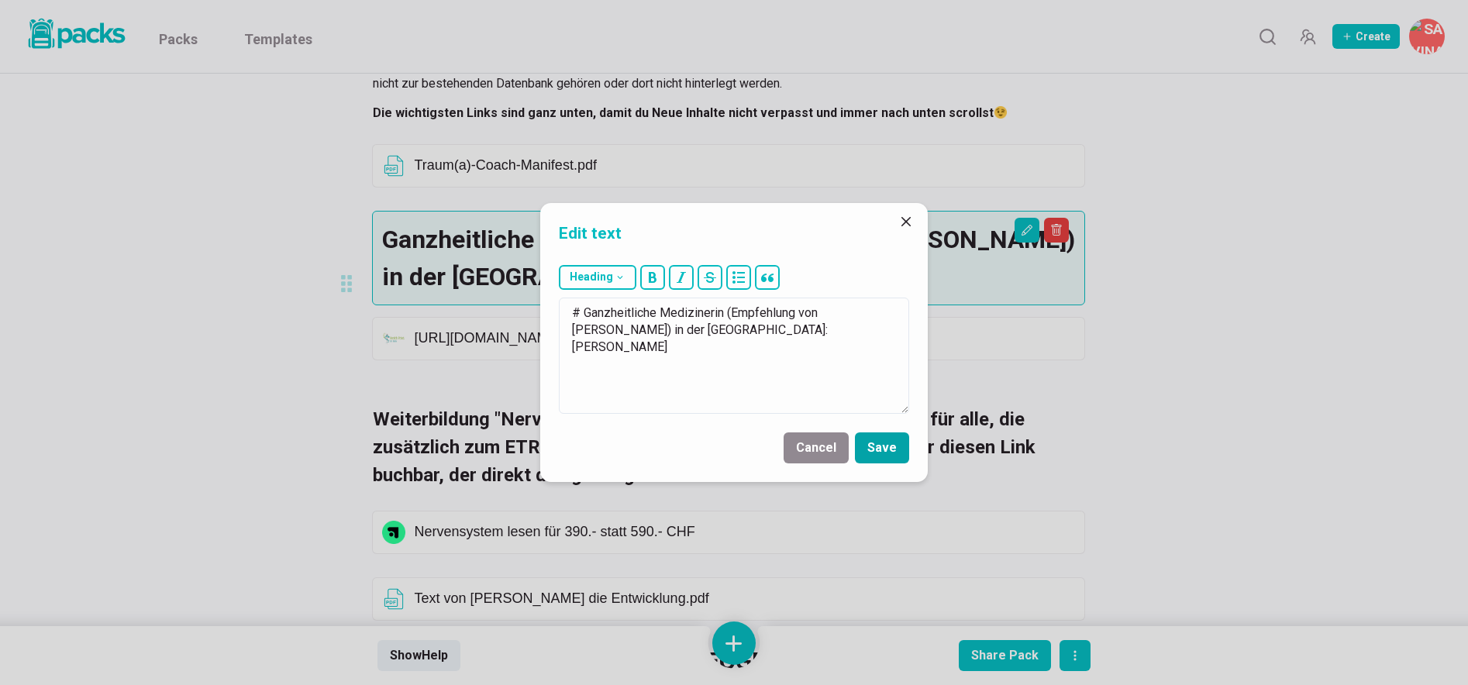
click at [878, 437] on button "Save" at bounding box center [882, 447] width 54 height 31
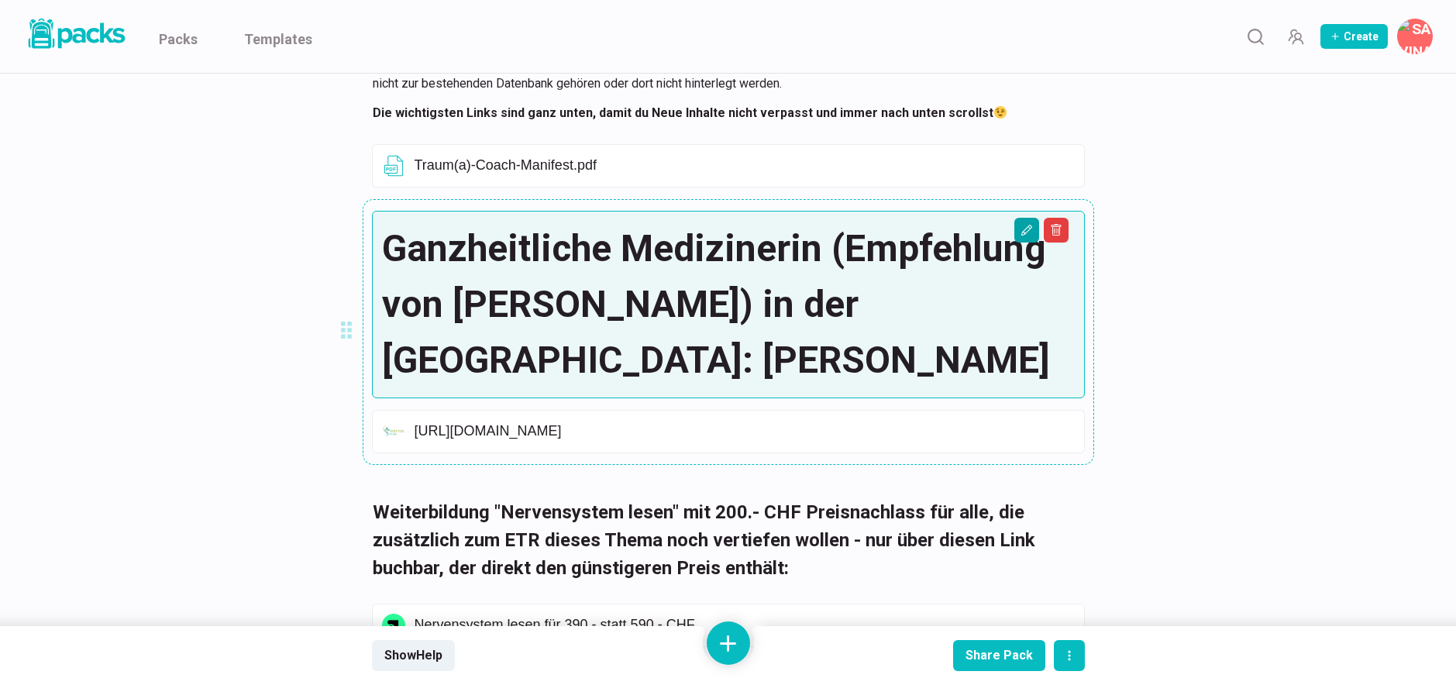
click at [1028, 229] on icon "Edit asset" at bounding box center [1027, 230] width 12 height 12
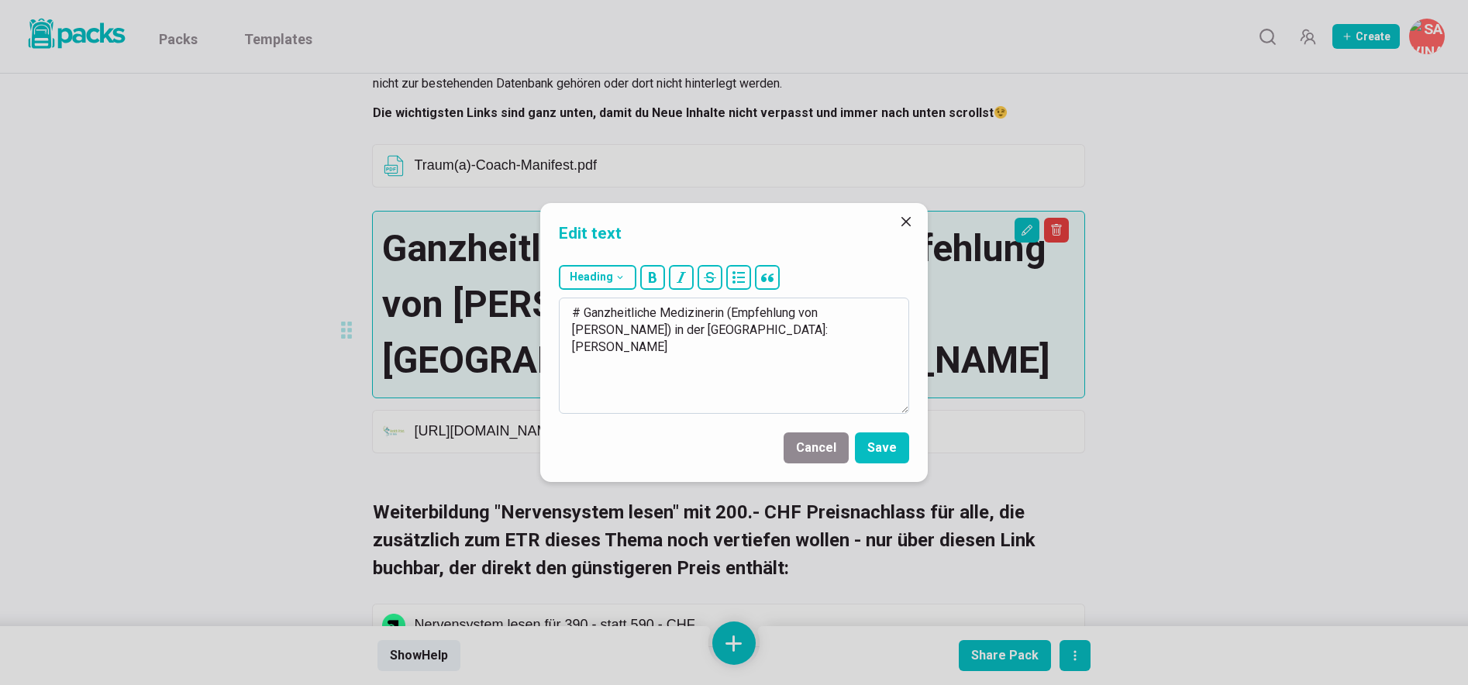
drag, startPoint x: 778, startPoint y: 333, endPoint x: 567, endPoint y: 312, distance: 212.6
click at [567, 312] on textarea "# Ganzheitliche Medizinerin (Empfehlung von Lisa) in der Schweiz: Frau Dr. Heid…" at bounding box center [734, 356] width 350 height 116
click at [590, 281] on button "Heading" at bounding box center [598, 277] width 78 height 25
click at [597, 394] on button "### H3" at bounding box center [602, 393] width 84 height 38
type textarea "### Ganzheitliche Medizinerin (Empfehlung von Lisa) in der Schweiz: Frau Dr. He…"
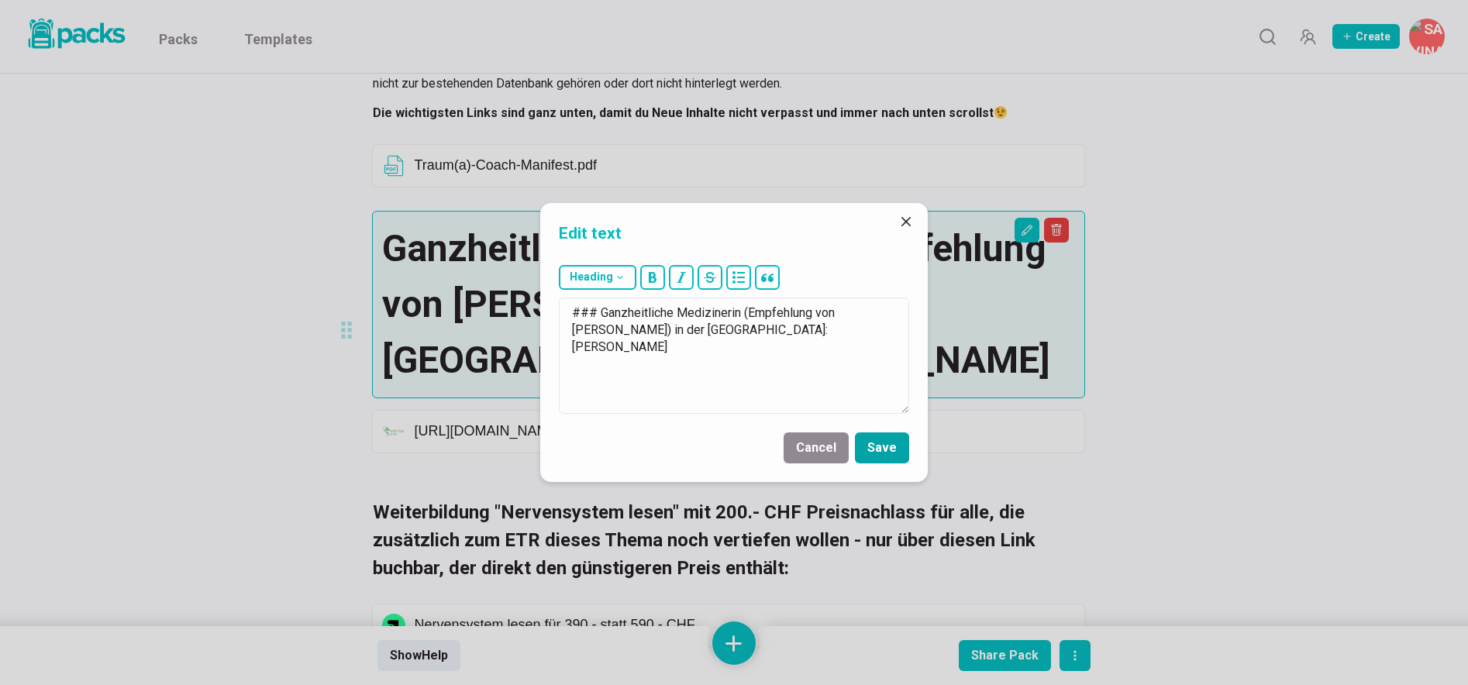
click at [888, 450] on button "Save" at bounding box center [882, 447] width 54 height 31
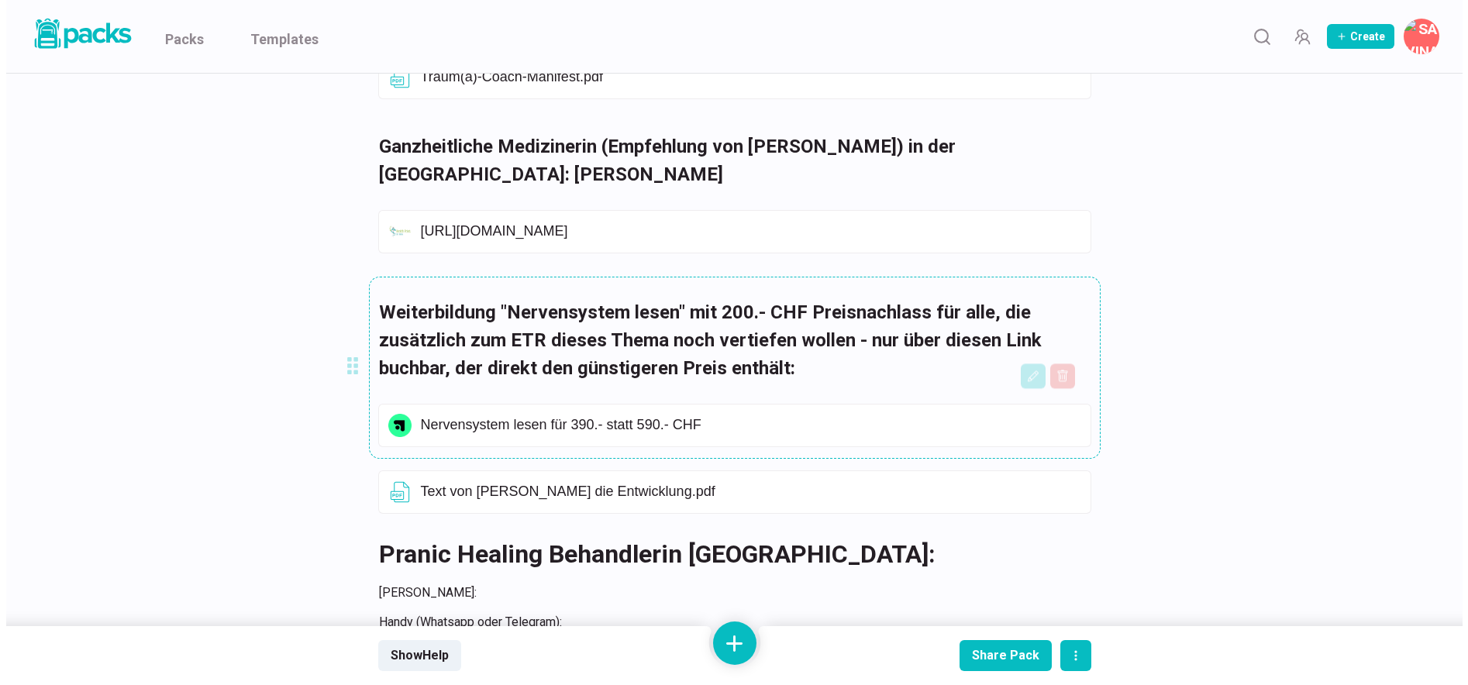
scroll to position [413, 0]
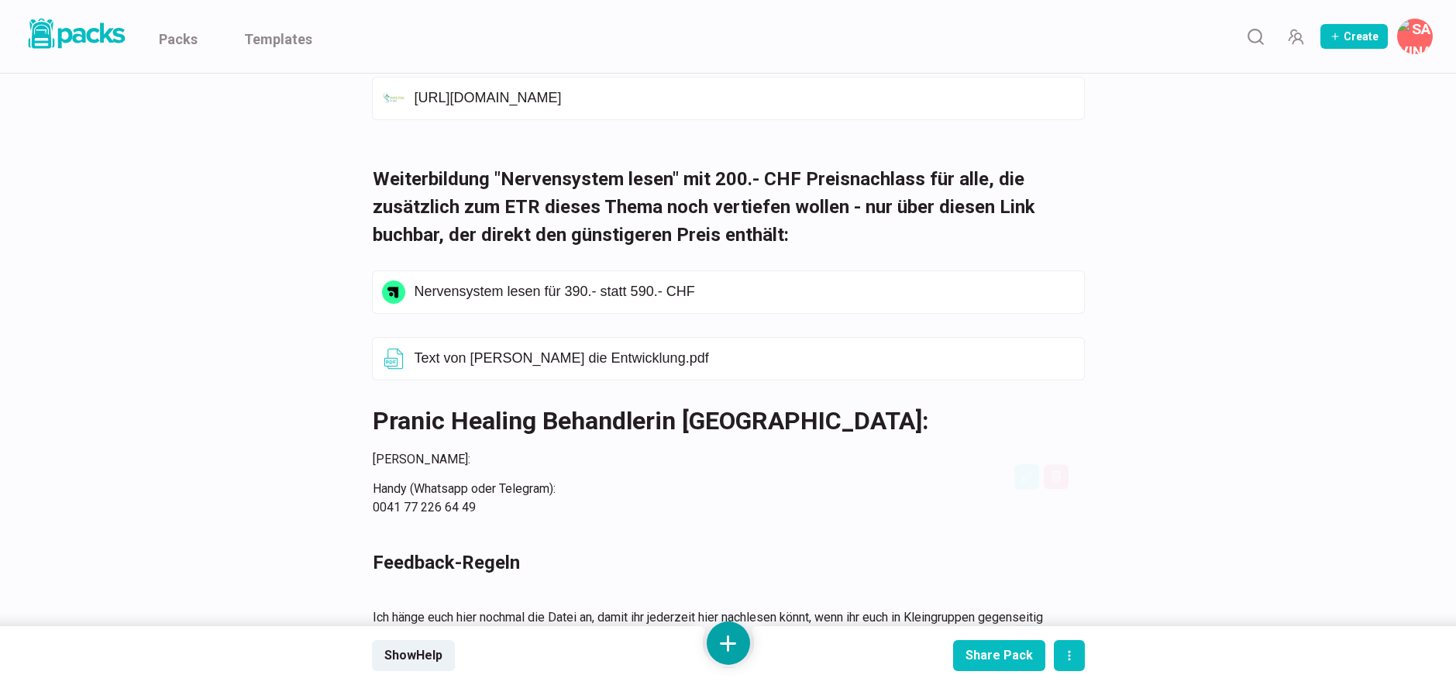
click at [728, 644] on button at bounding box center [728, 643] width 43 height 43
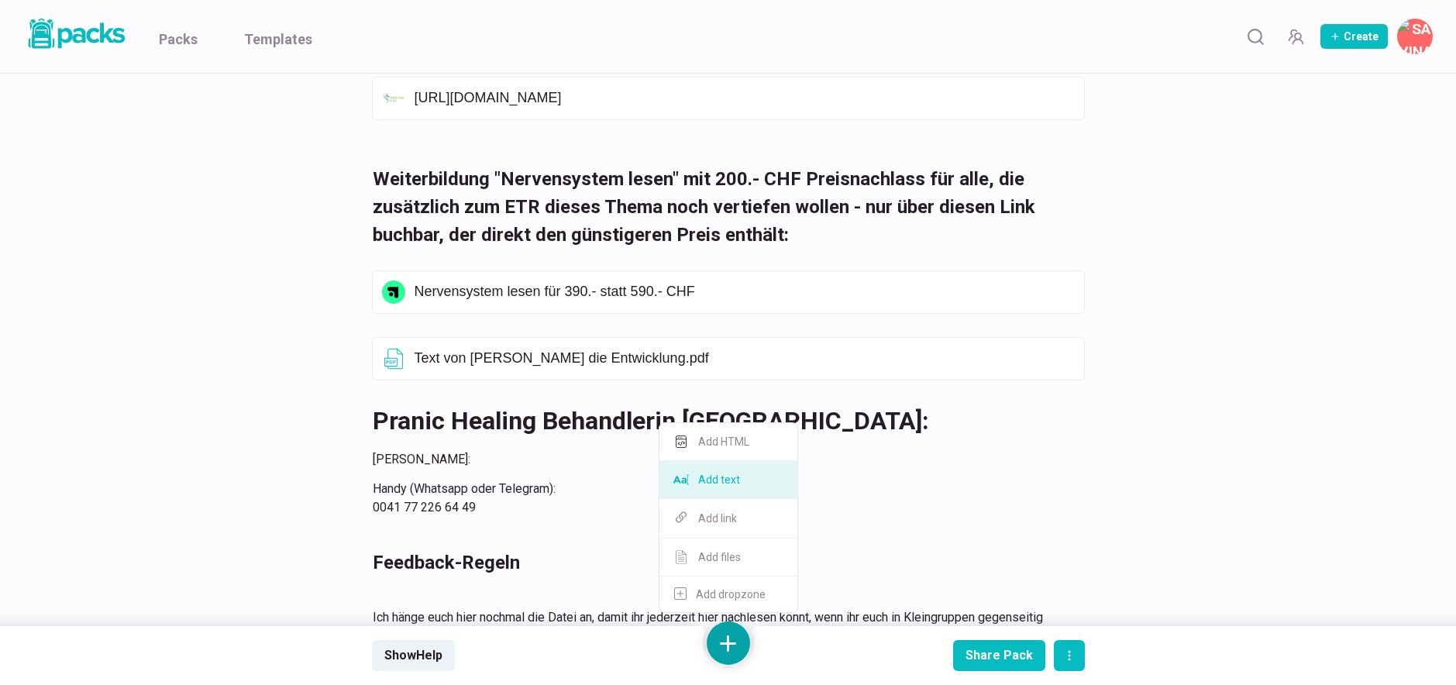
click at [745, 485] on button "Add text" at bounding box center [729, 480] width 138 height 38
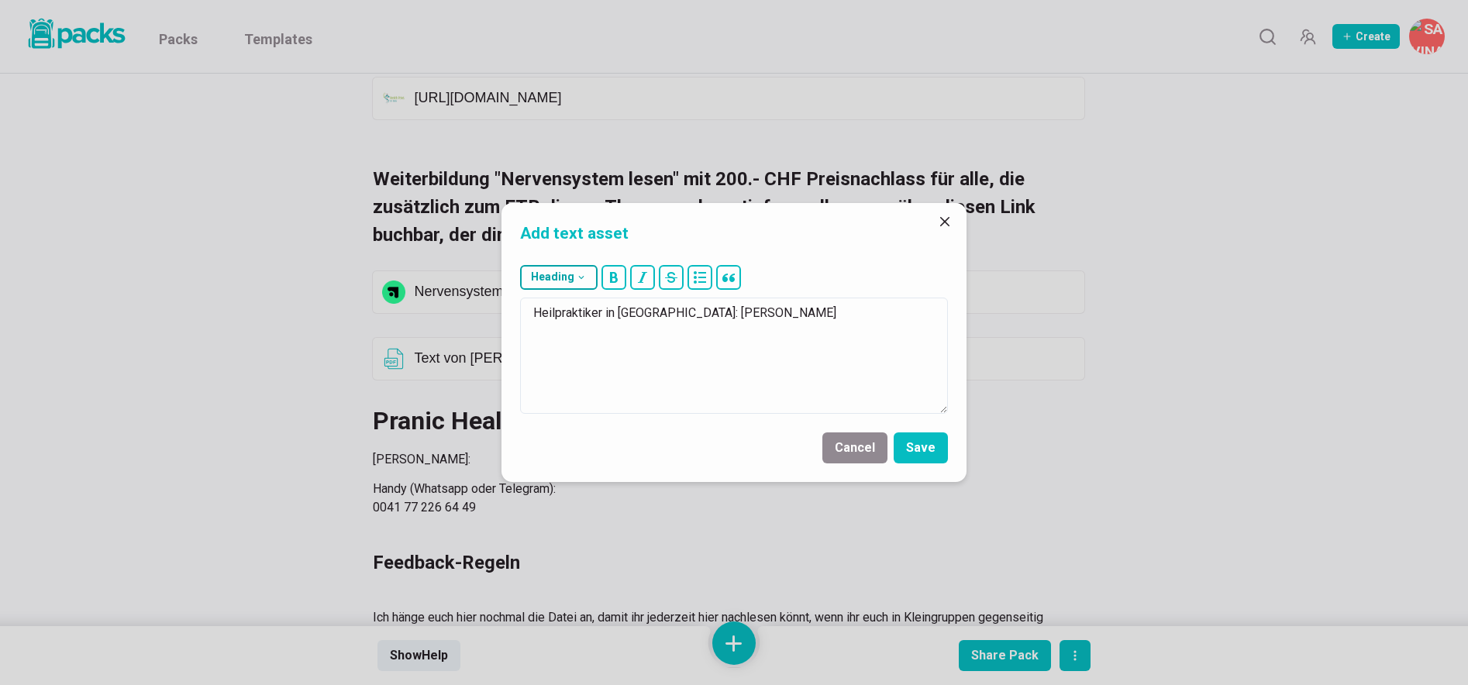
click at [584, 281] on icon "button" at bounding box center [581, 277] width 11 height 11
drag, startPoint x: 547, startPoint y: 391, endPoint x: 561, endPoint y: 392, distance: 14.0
click at [547, 391] on button "### H3" at bounding box center [563, 393] width 84 height 38
type textarea "### Heilpraktiker in Düsseldorf: Tobias Duven"
click at [914, 448] on button "Save" at bounding box center [921, 447] width 54 height 31
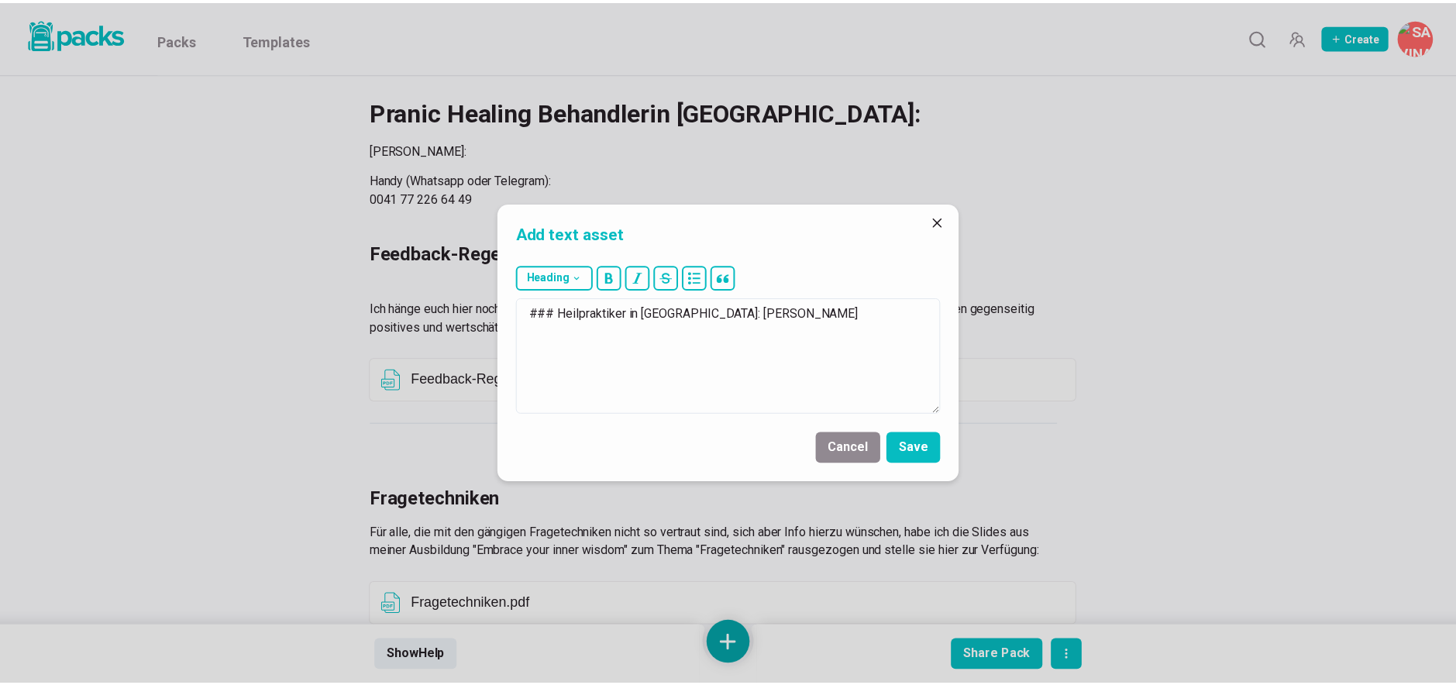
scroll to position [3781, 0]
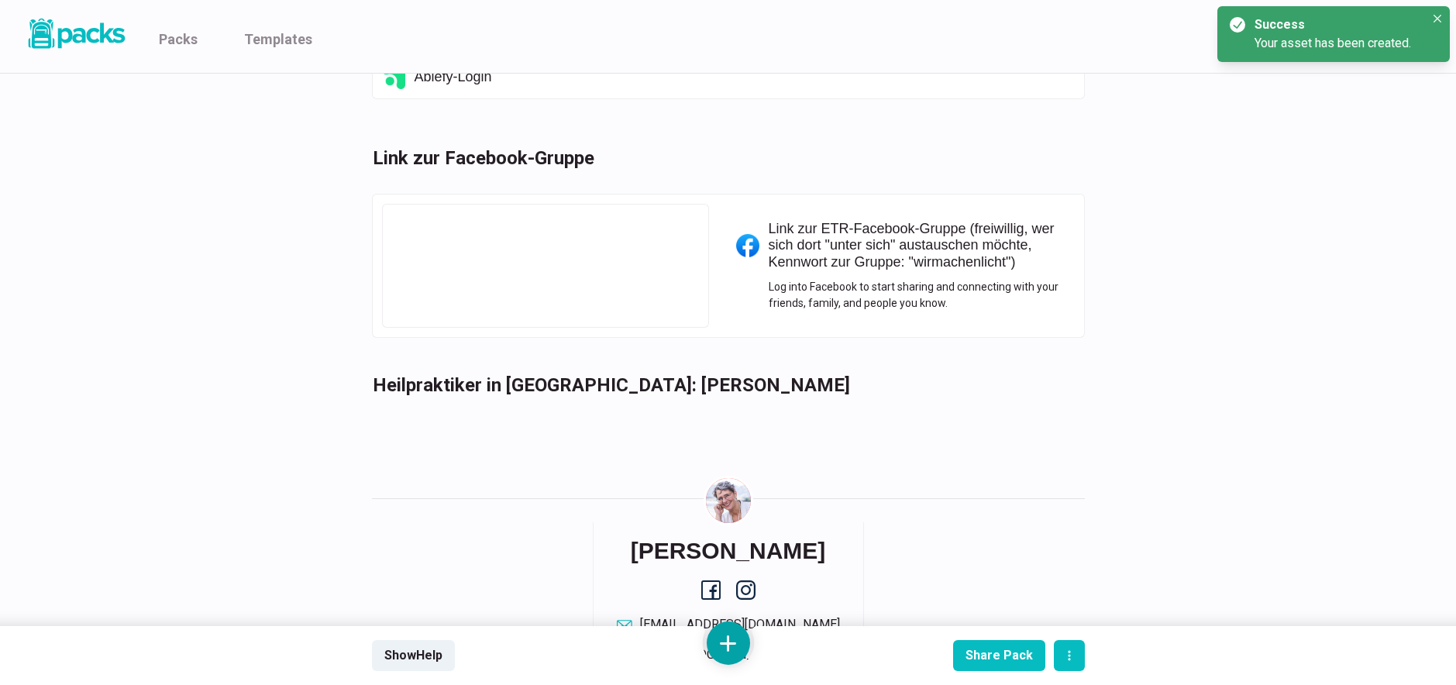
click at [732, 639] on button at bounding box center [728, 643] width 43 height 43
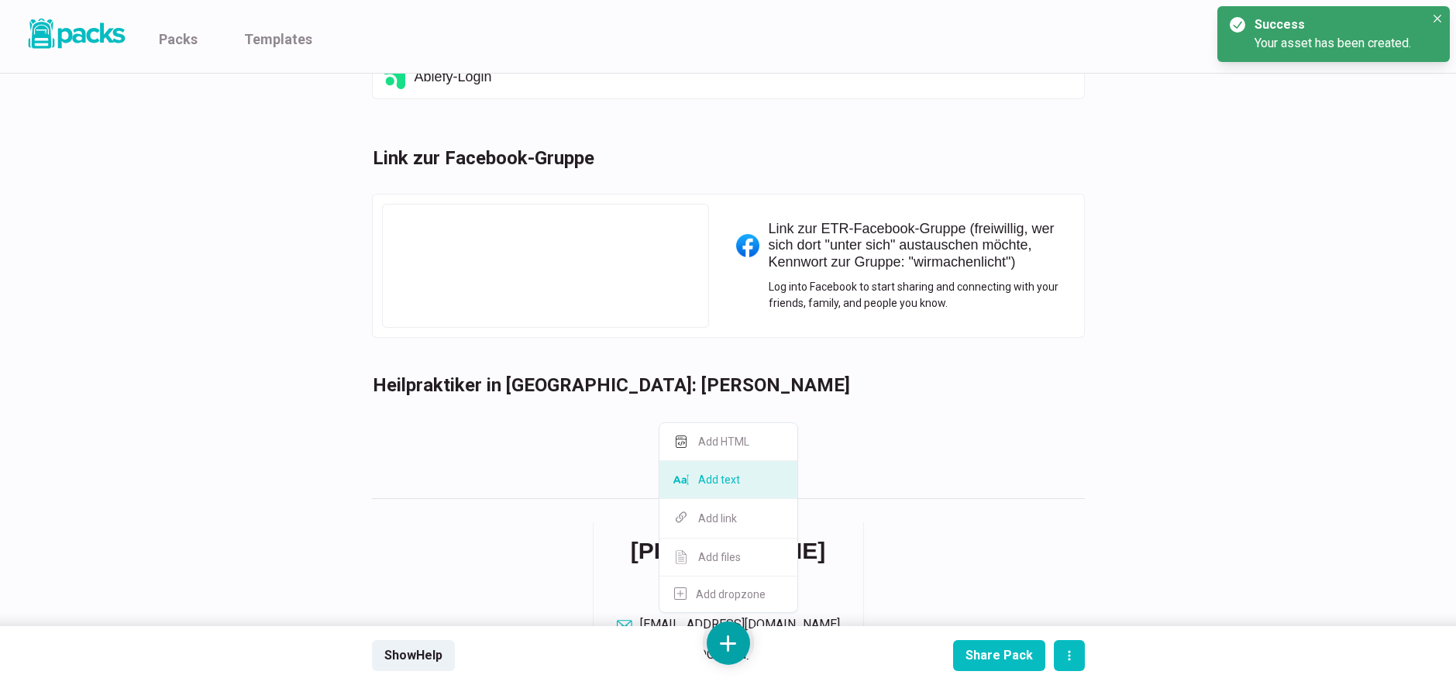
click at [737, 490] on button "Add text" at bounding box center [729, 480] width 138 height 38
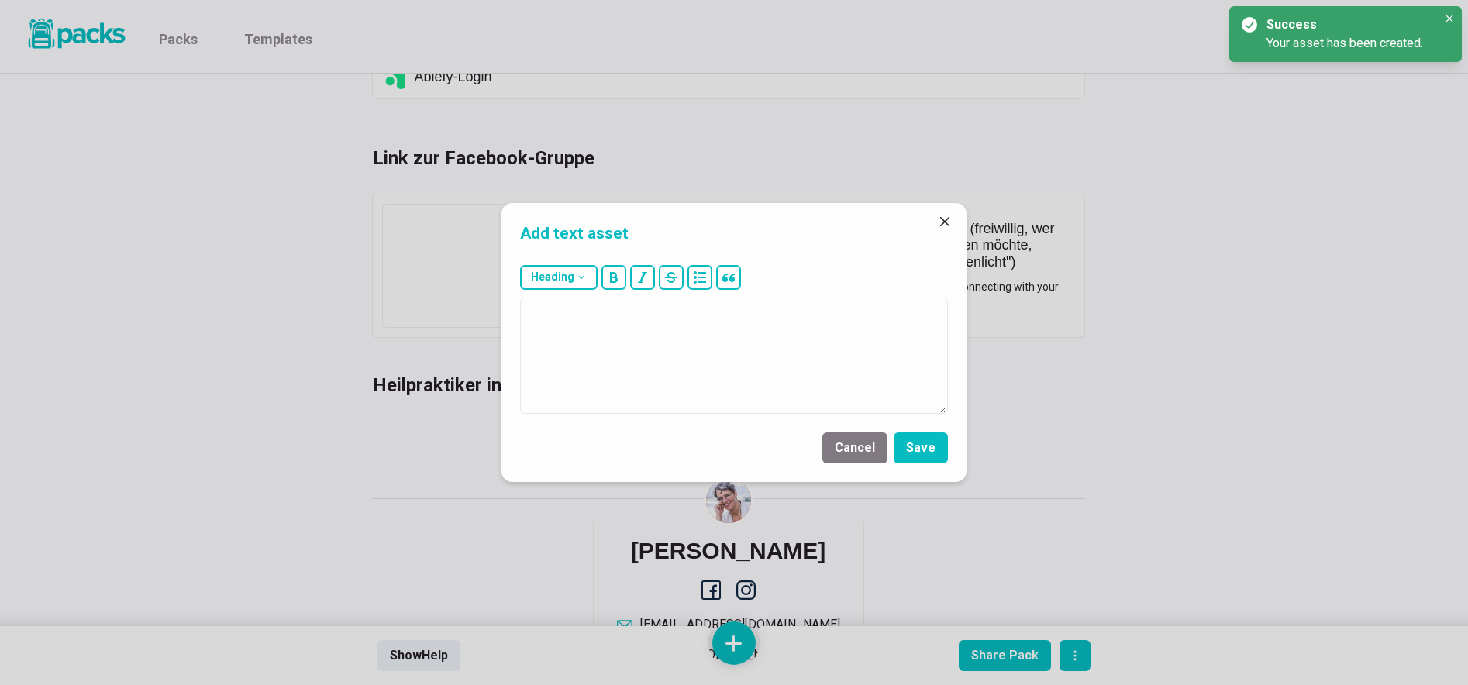
click at [875, 440] on button "Cancel" at bounding box center [854, 447] width 65 height 31
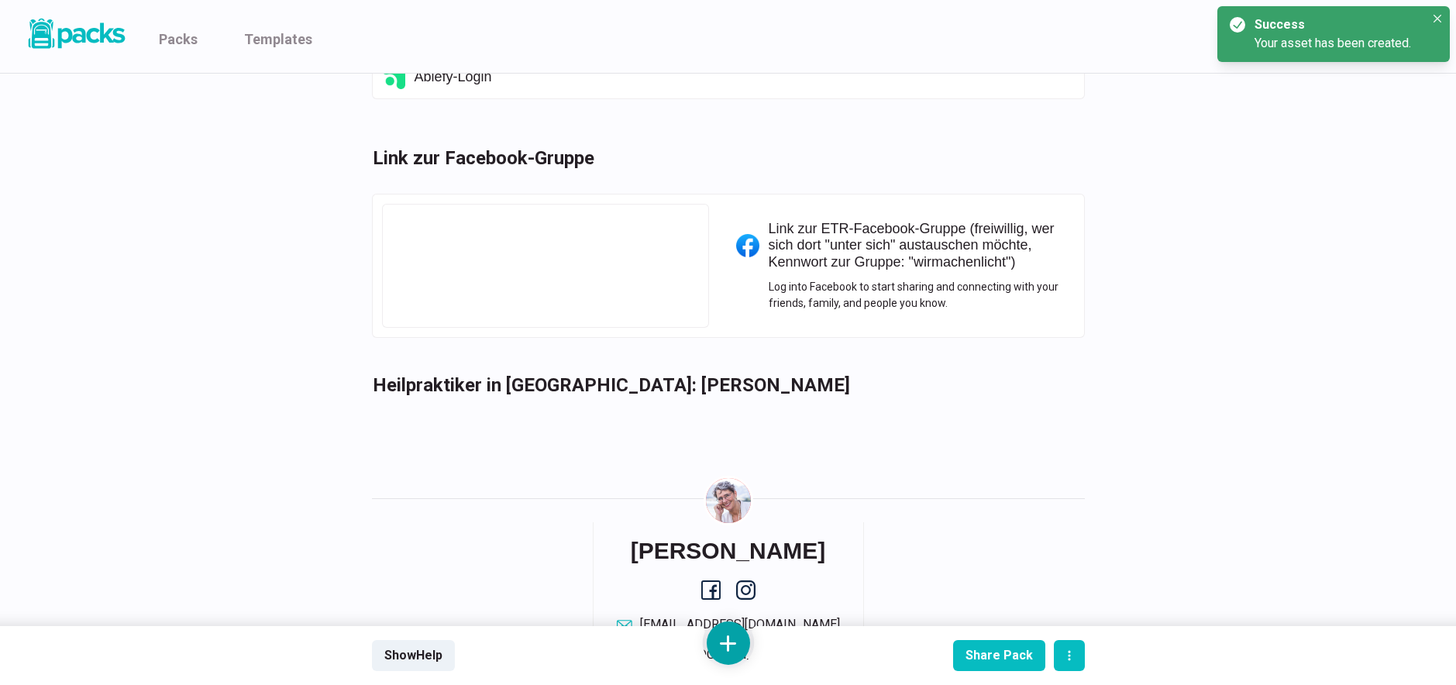
click at [732, 629] on button at bounding box center [728, 643] width 43 height 43
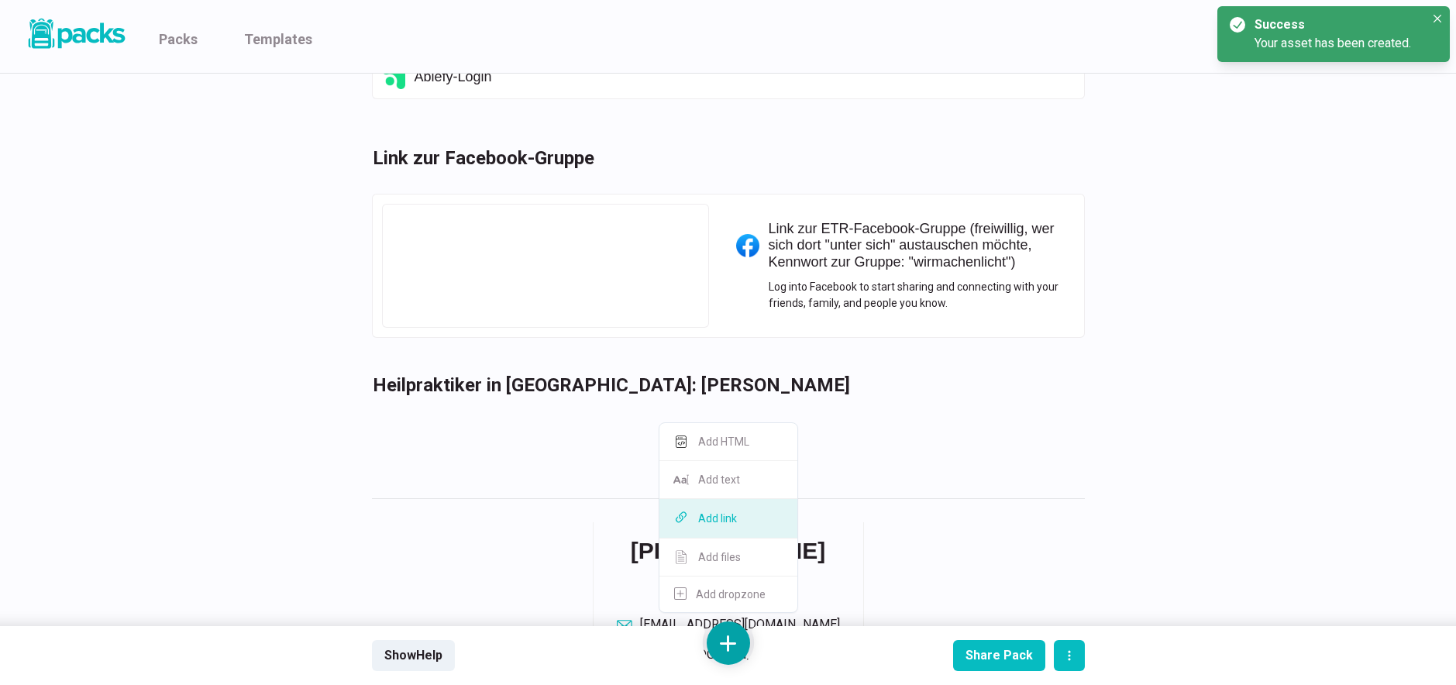
click at [750, 522] on button "Add link" at bounding box center [729, 519] width 138 height 40
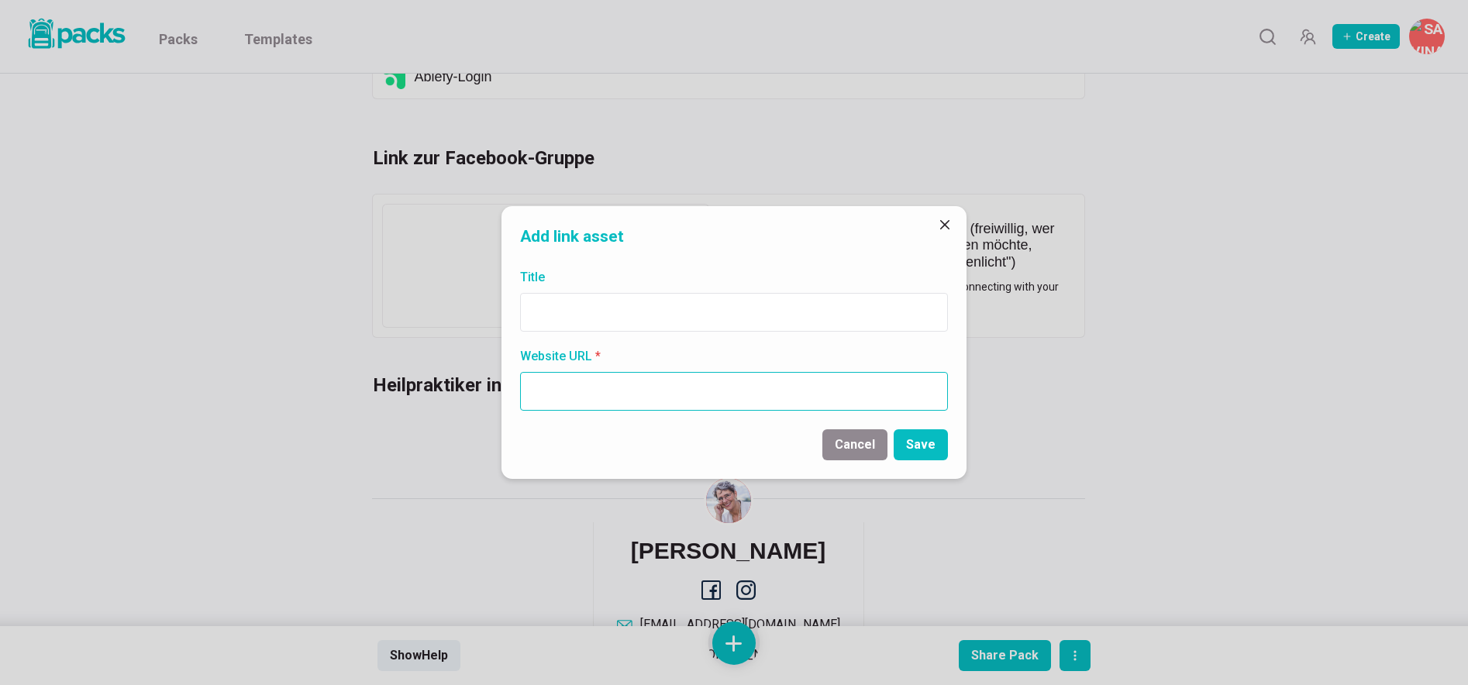
paste input "https://www.naturheilpraxis-duven.de"
type input "https://www.naturheilpraxis-duven.de"
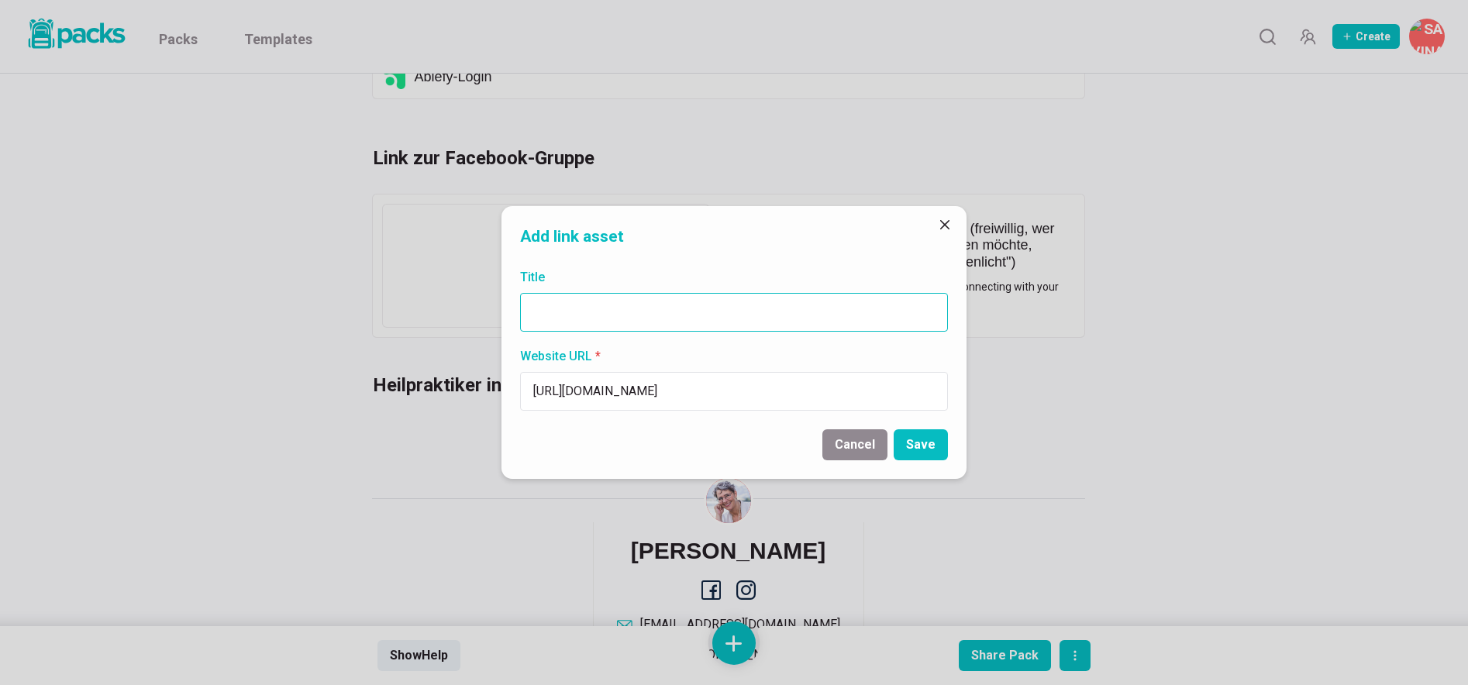
click at [626, 304] on input "Title" at bounding box center [734, 312] width 428 height 39
paste input "https://www.naturheilpraxis-duven.de"
type input "https://www.naturheilpraxis-duven.de"
click at [925, 443] on button "Save" at bounding box center [921, 444] width 54 height 31
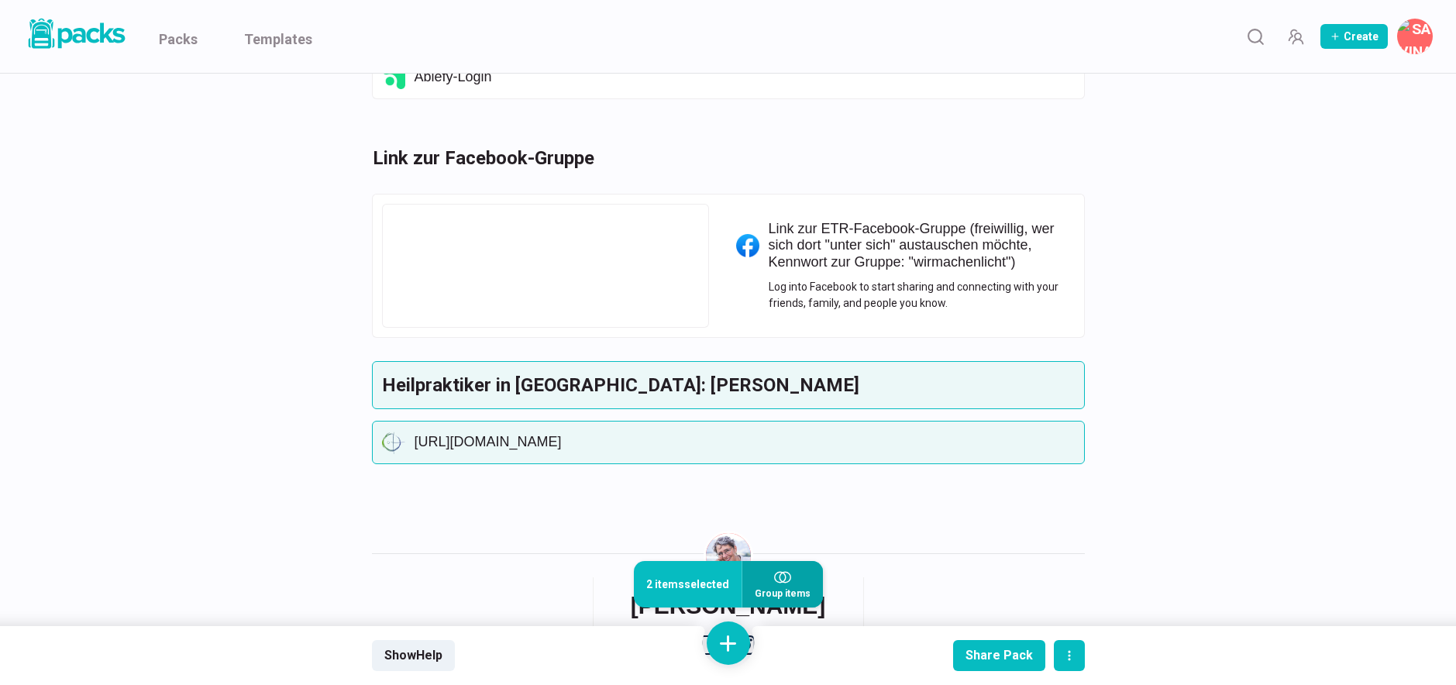
click at [784, 586] on icon "button" at bounding box center [782, 577] width 17 height 17
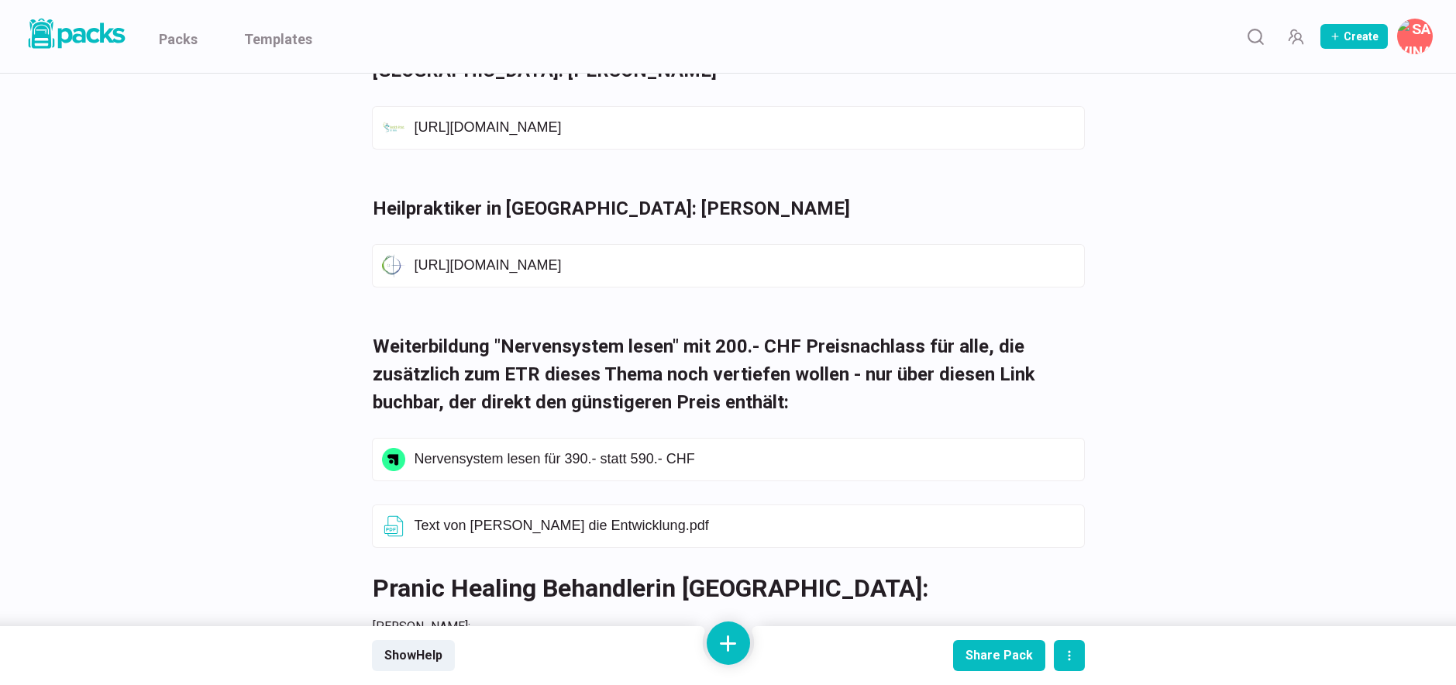
scroll to position [550, 0]
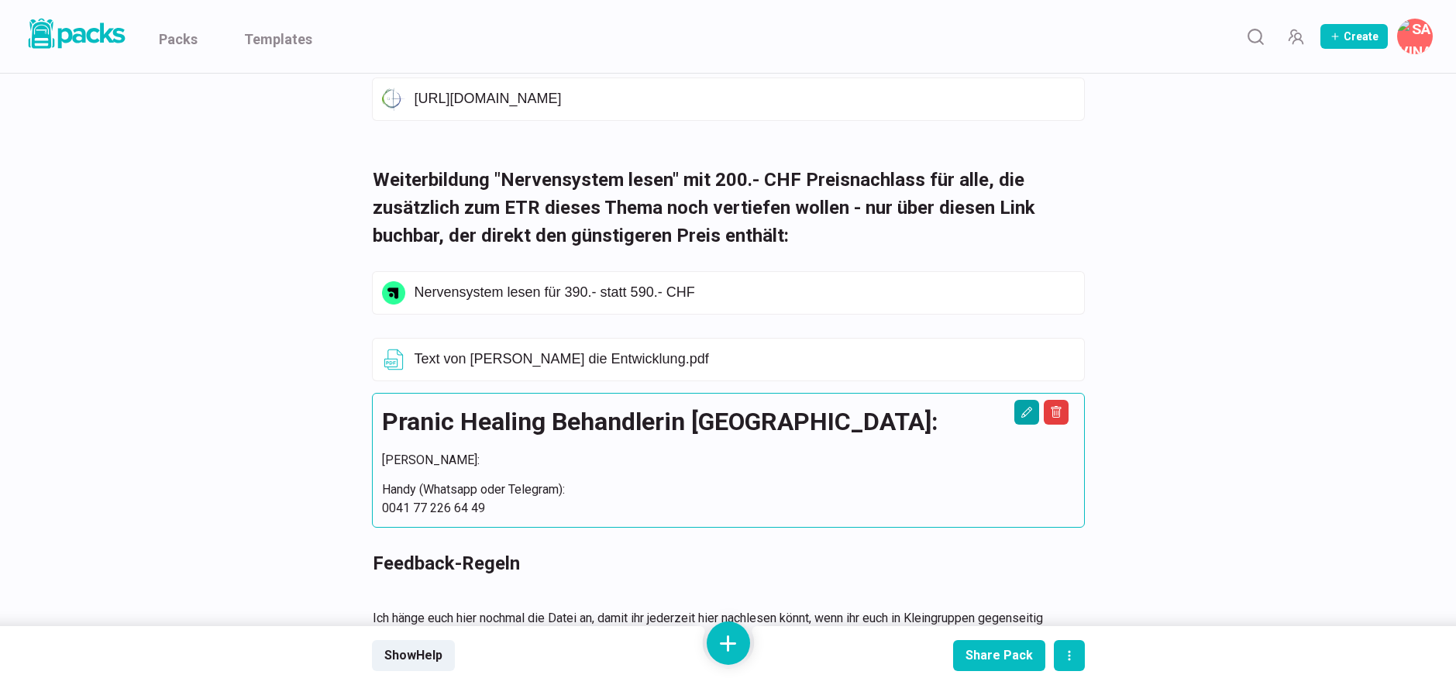
click at [1022, 413] on icon "Edit asset" at bounding box center [1027, 412] width 12 height 12
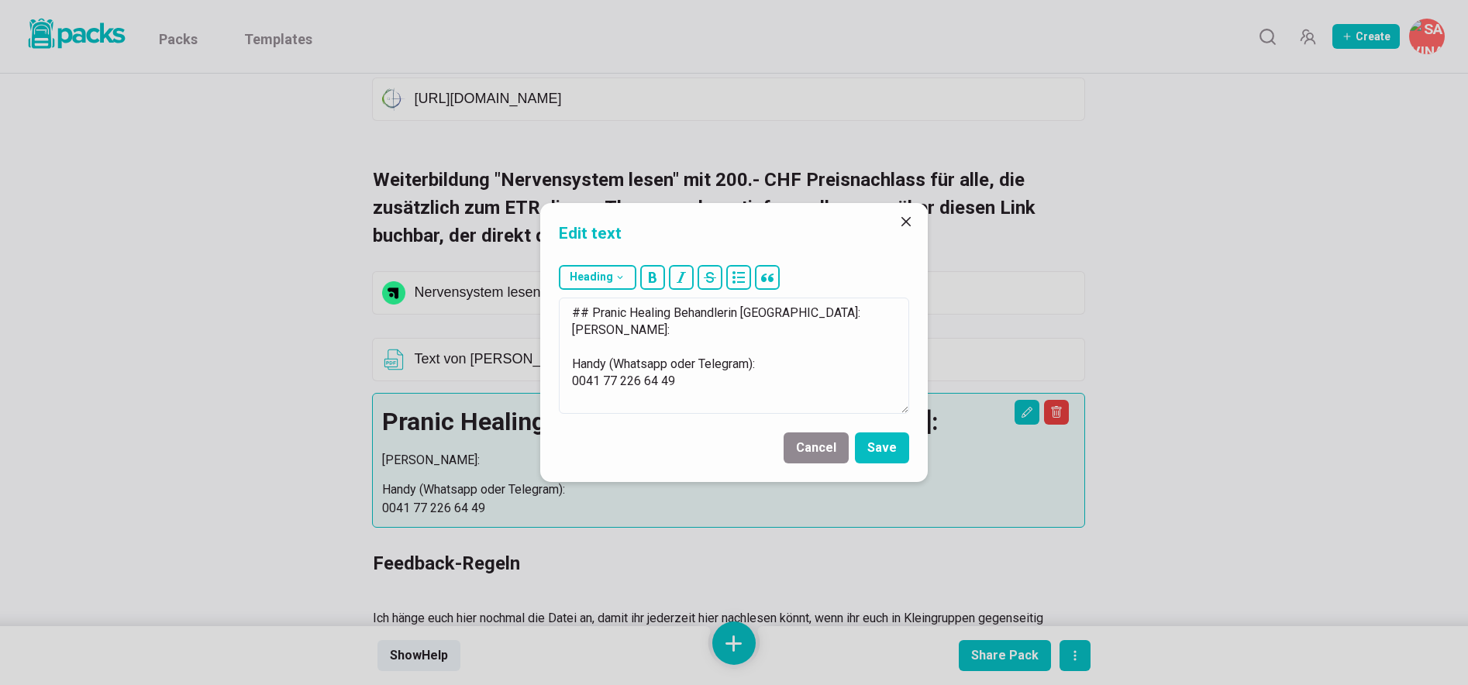
drag, startPoint x: 692, startPoint y: 330, endPoint x: 556, endPoint y: 303, distance: 139.1
click at [556, 303] on div "Heading # H1 ## H2 ### H3 ## Pranic Healing Behandlerin Bern: Melanie Straub: H…" at bounding box center [734, 339] width 388 height 161
click at [614, 277] on button "Heading" at bounding box center [598, 277] width 78 height 25
click at [606, 389] on button "### H3" at bounding box center [602, 393] width 84 height 38
type textarea "### Pranic Healing Behandlerin Bern: ### Melanie Straub: Handy (Whatsapp oder T…"
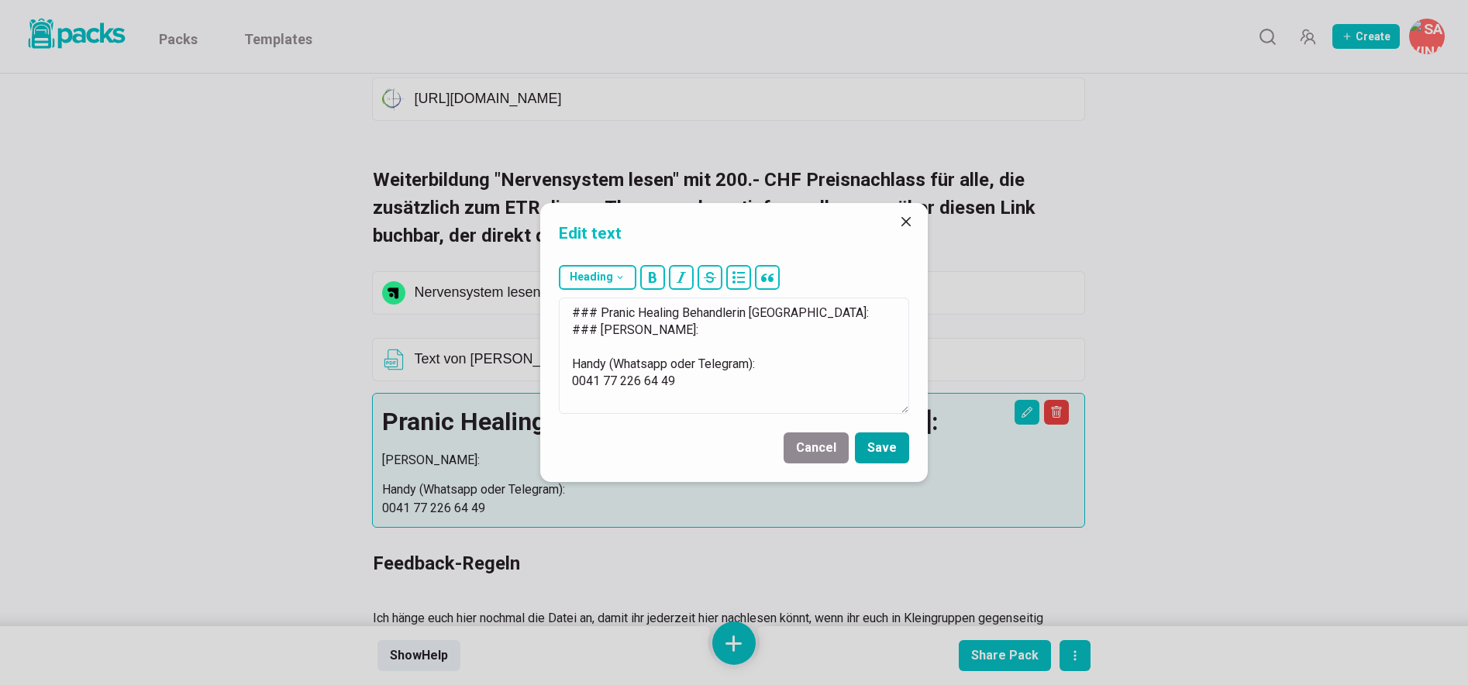
click at [883, 448] on button "Save" at bounding box center [882, 447] width 54 height 31
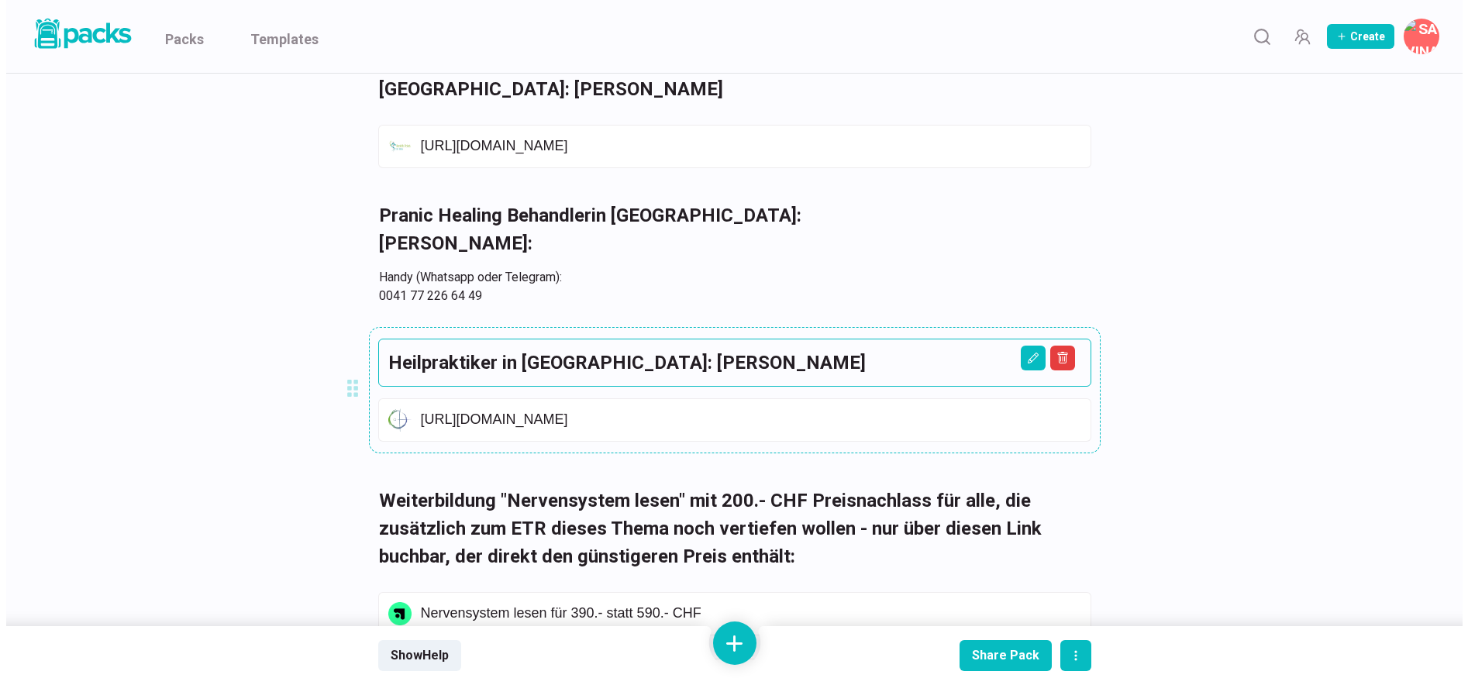
scroll to position [384, 0]
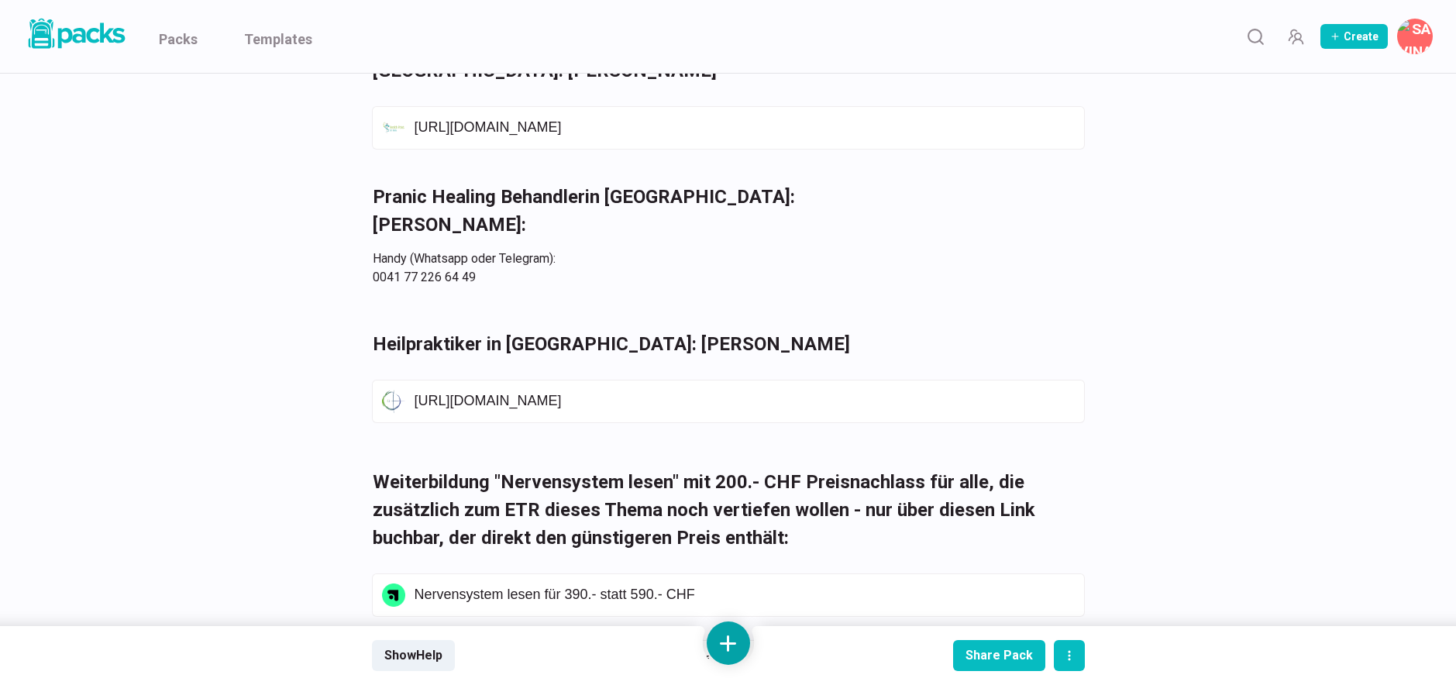
click at [733, 635] on button at bounding box center [728, 643] width 43 height 43
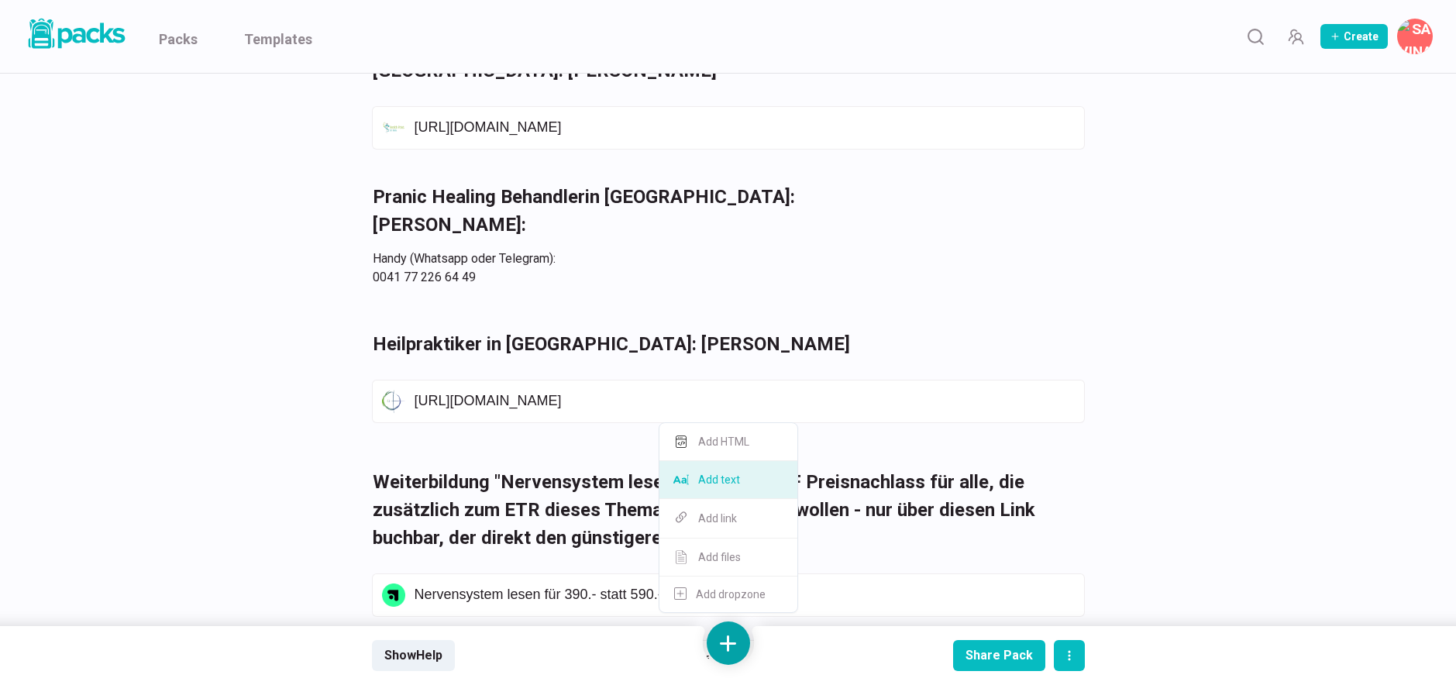
click at [749, 481] on button "Add text" at bounding box center [729, 480] width 138 height 38
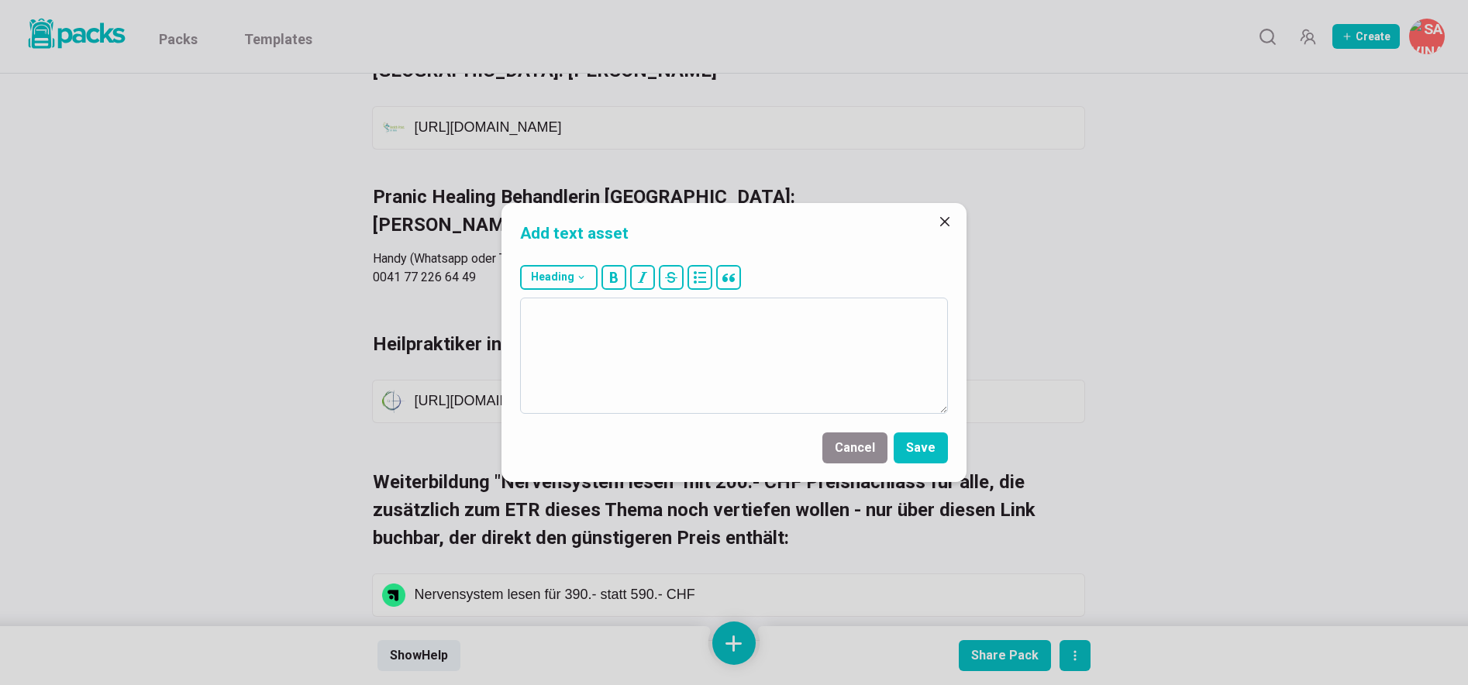
click at [756, 378] on textarea at bounding box center [734, 356] width 428 height 116
type textarea "M"
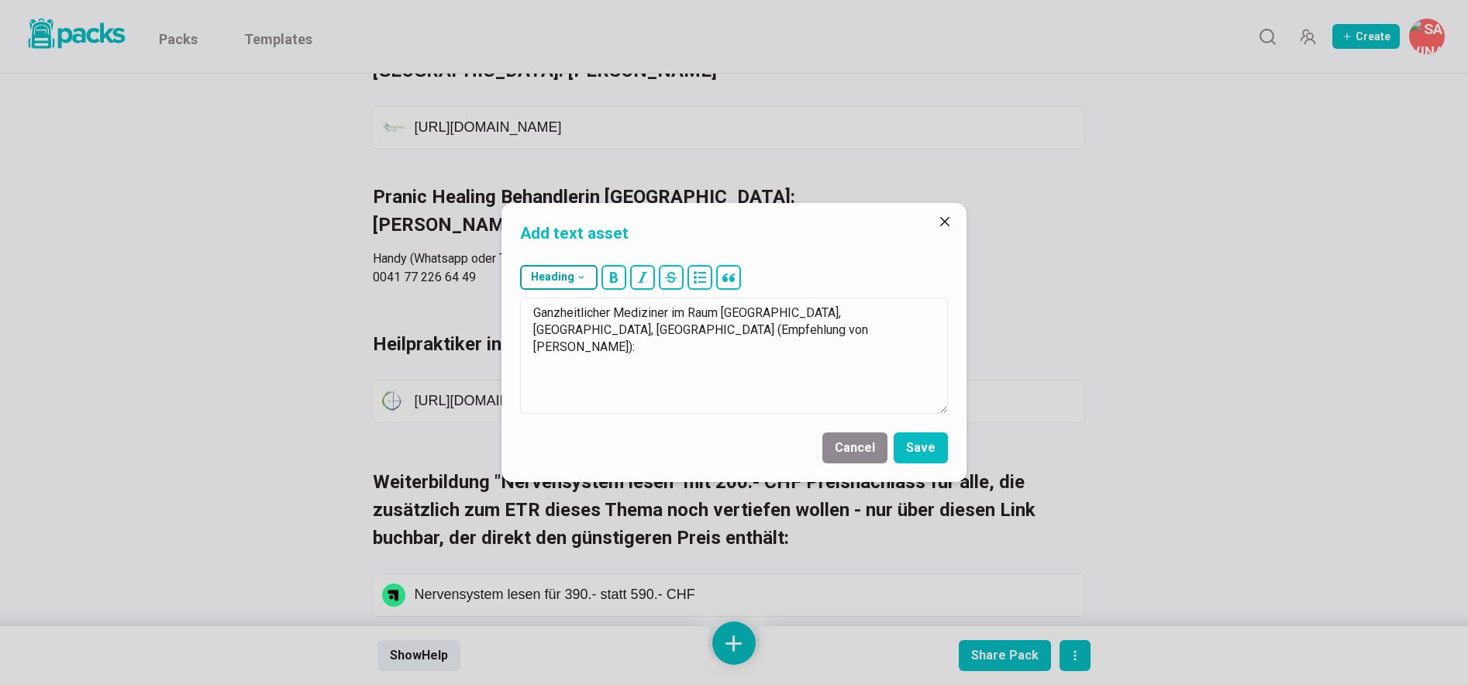
click at [584, 277] on icon "button" at bounding box center [581, 277] width 11 height 11
click at [557, 392] on button "### H3" at bounding box center [563, 393] width 84 height 38
type textarea "### Ganzheitlicher Mediziner im Raum Bielefeld, Münster, Osnabrück (Empfehlung …"
click at [930, 443] on button "Save" at bounding box center [921, 447] width 54 height 31
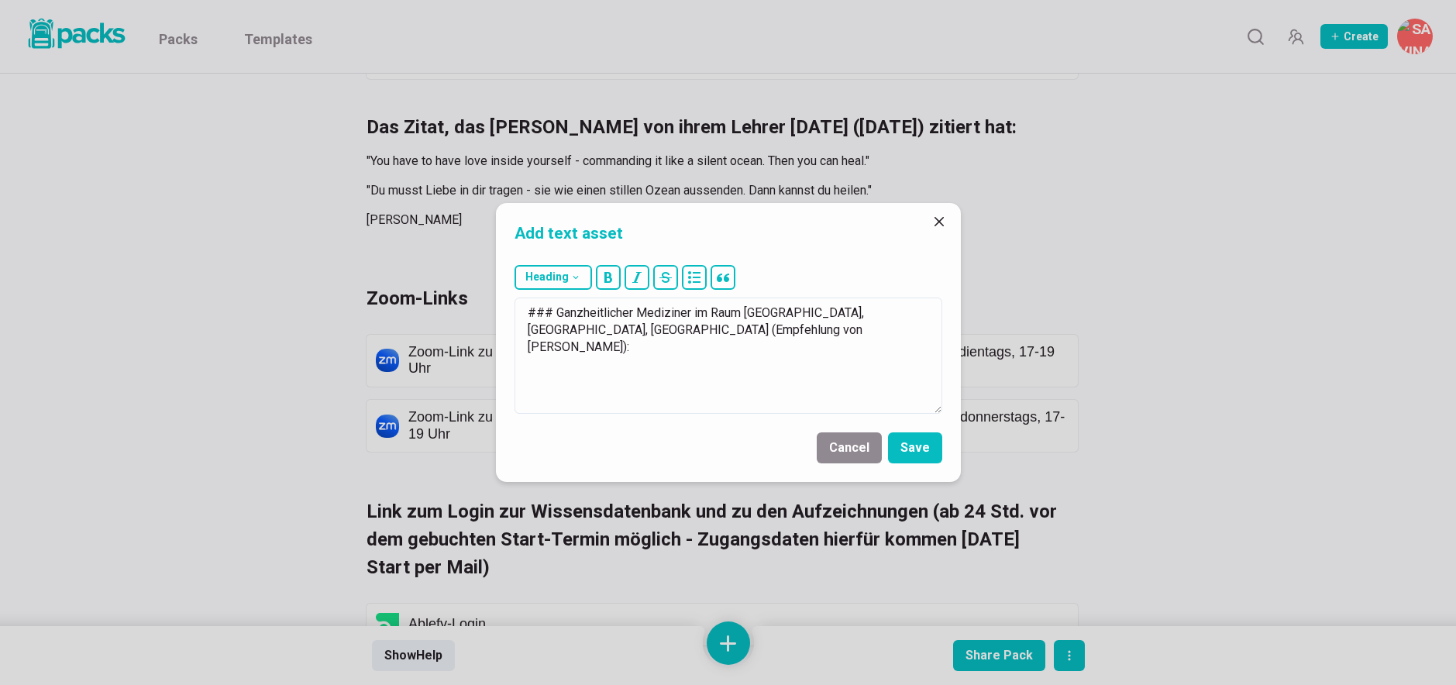
scroll to position [3936, 0]
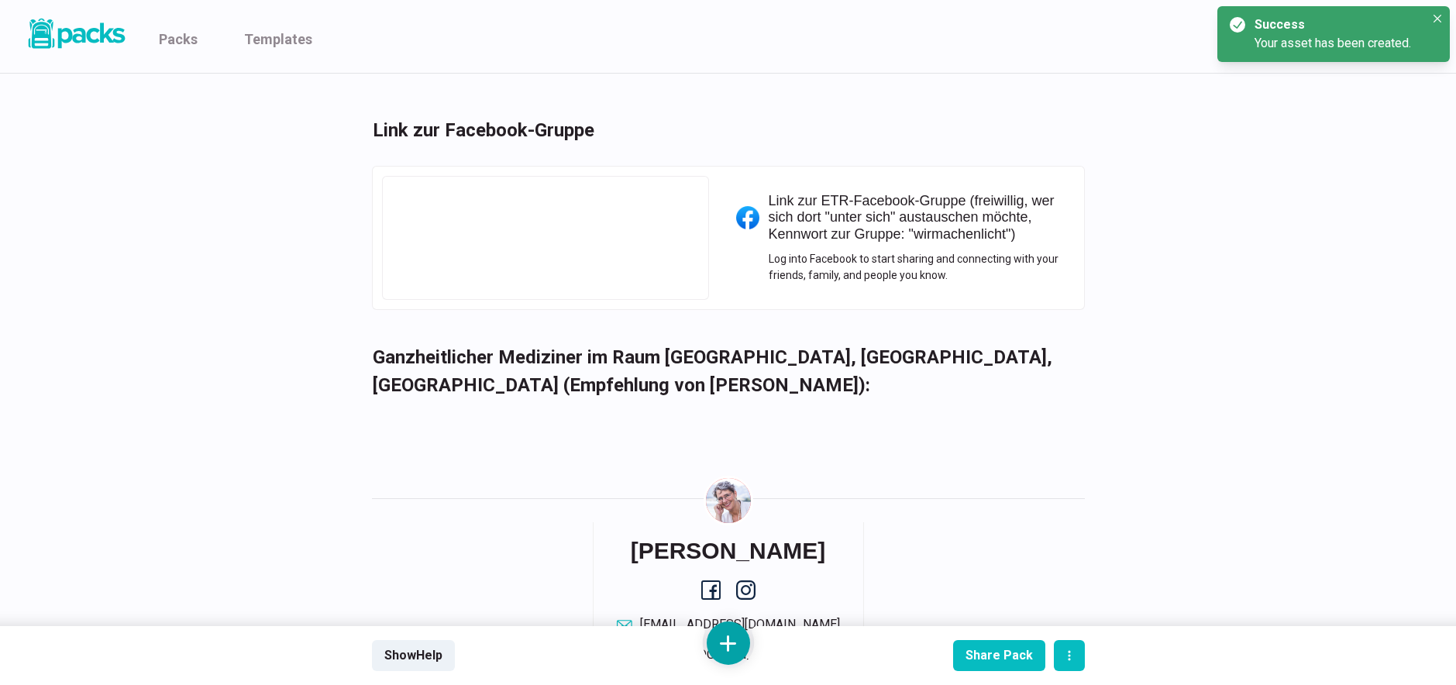
click at [726, 645] on button at bounding box center [728, 643] width 43 height 43
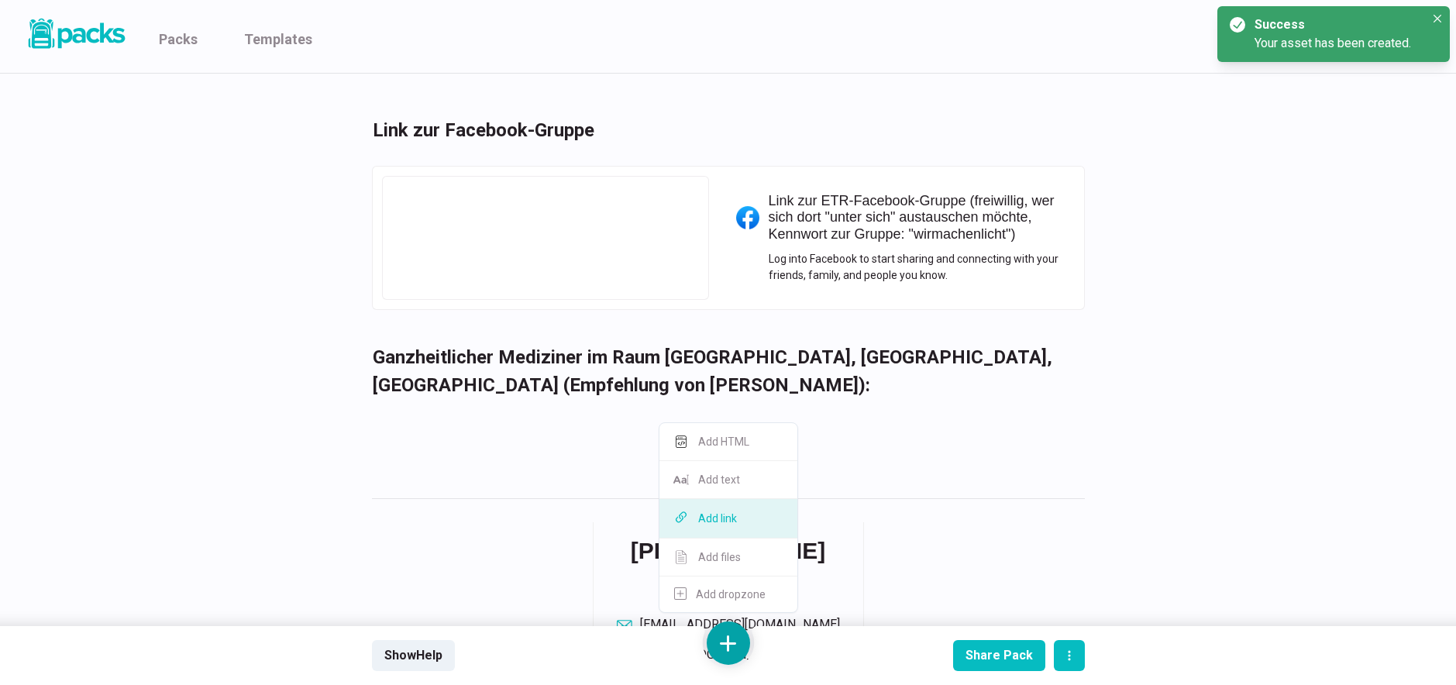
click at [731, 515] on button "Add link" at bounding box center [729, 519] width 138 height 40
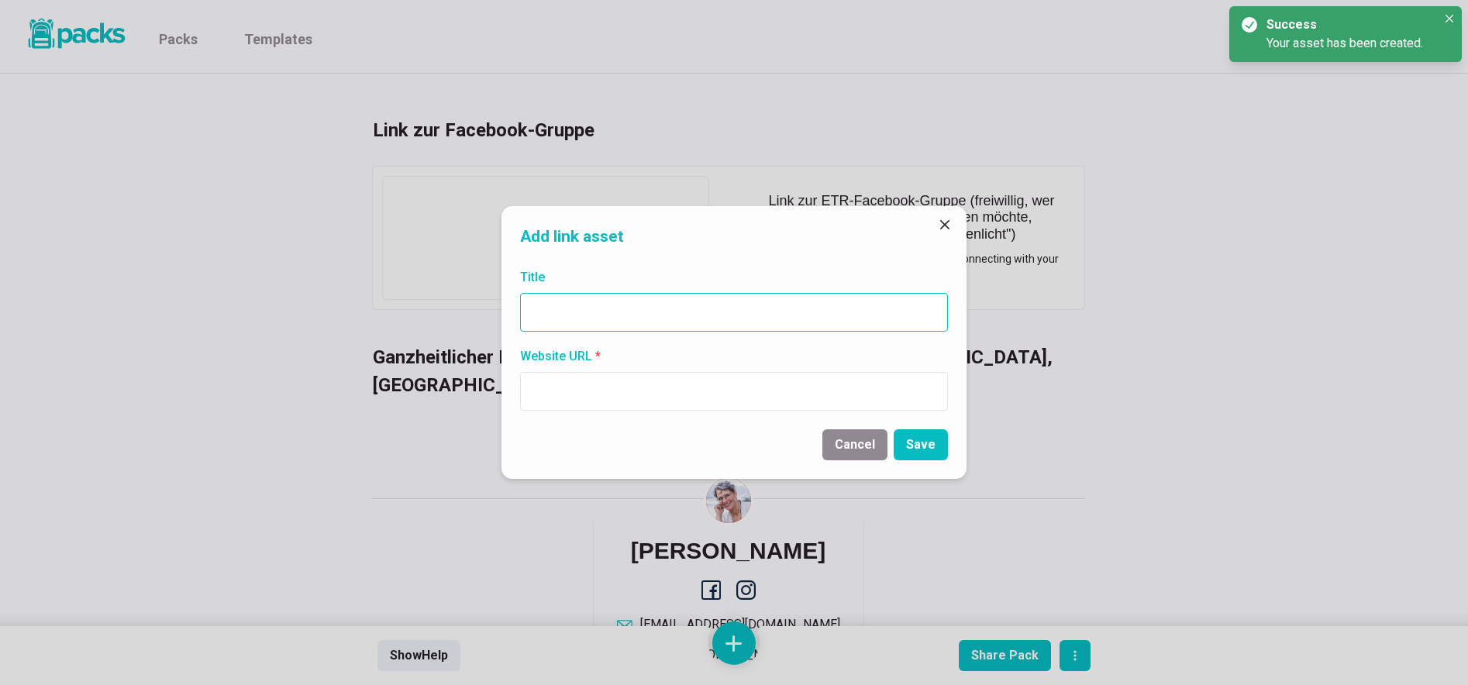
click at [709, 321] on input "Title" at bounding box center [734, 312] width 428 height 39
paste input "www.akdoc.de"
type input "www.akdoc.de"
click at [691, 397] on input "Website URL *" at bounding box center [734, 391] width 428 height 39
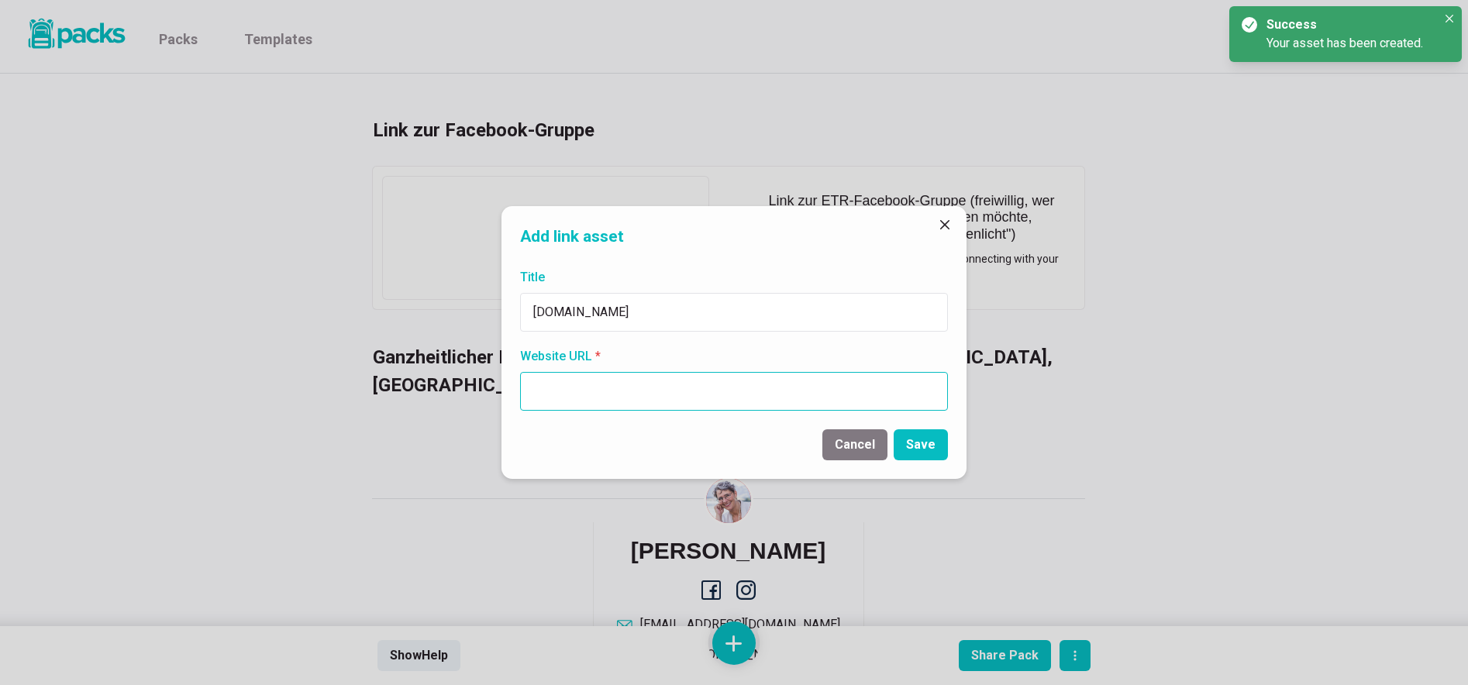
paste input "www.akdoc.de"
type input "www.akdoc.de"
click at [933, 440] on button "Save" at bounding box center [921, 444] width 54 height 31
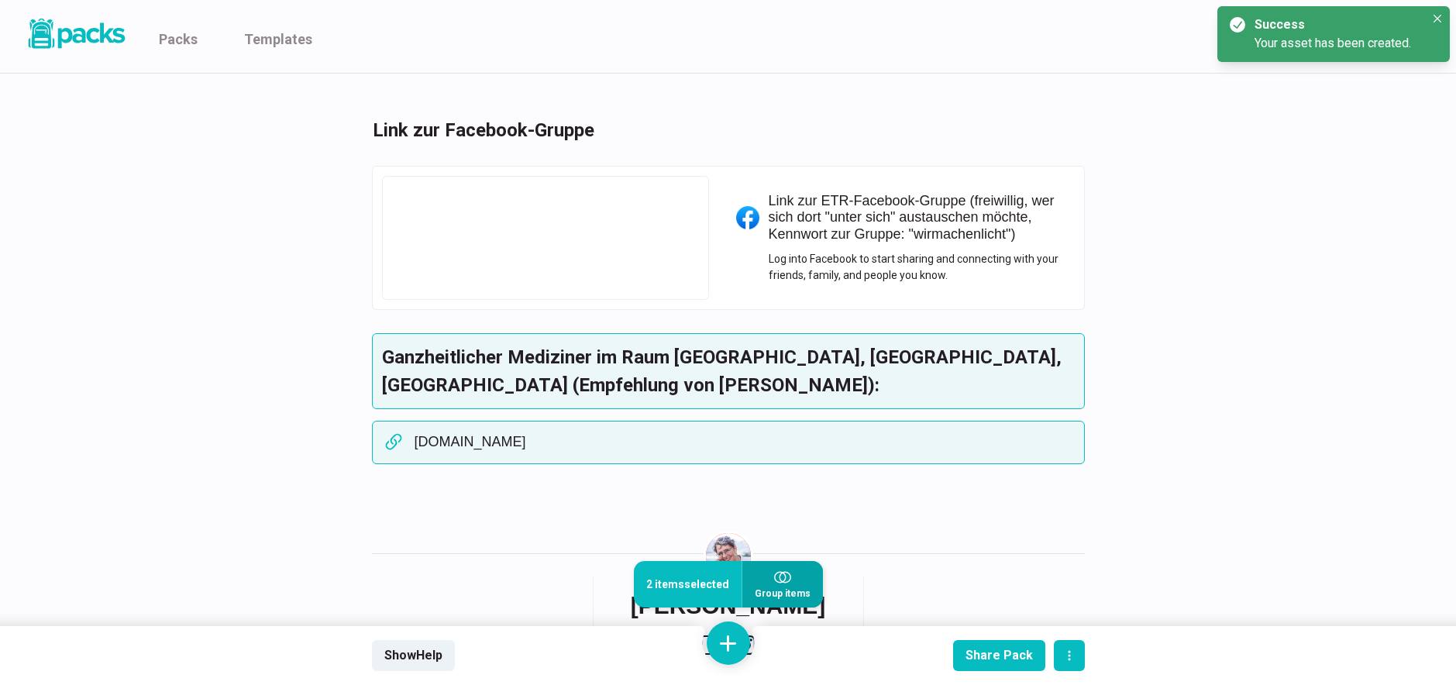
click at [774, 584] on icon "button" at bounding box center [782, 577] width 17 height 17
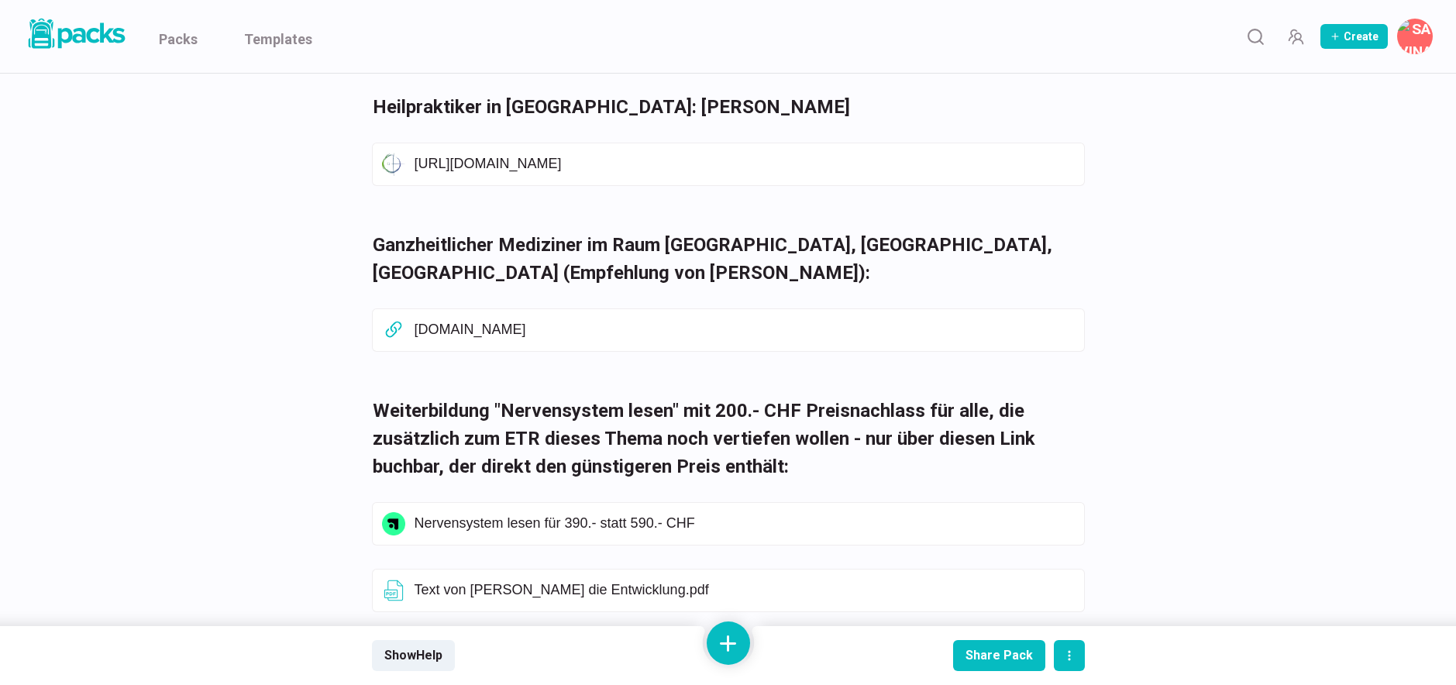
scroll to position [0, 0]
